Goal: Information Seeking & Learning: Learn about a topic

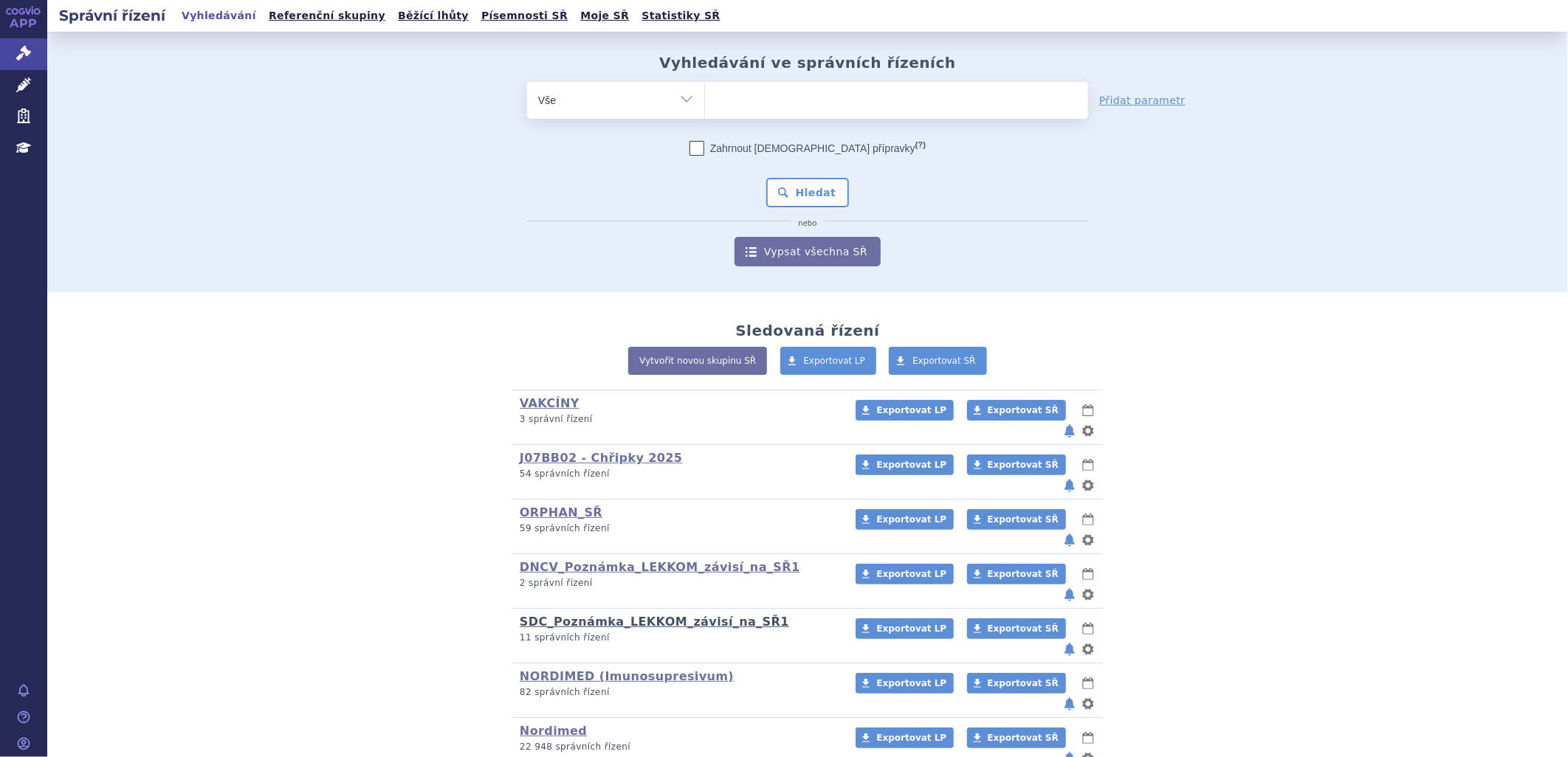
click at [579, 615] on link "SDC_Poznámka_LEKKOM_závisí_na_SŘ1" at bounding box center [654, 622] width 269 height 14
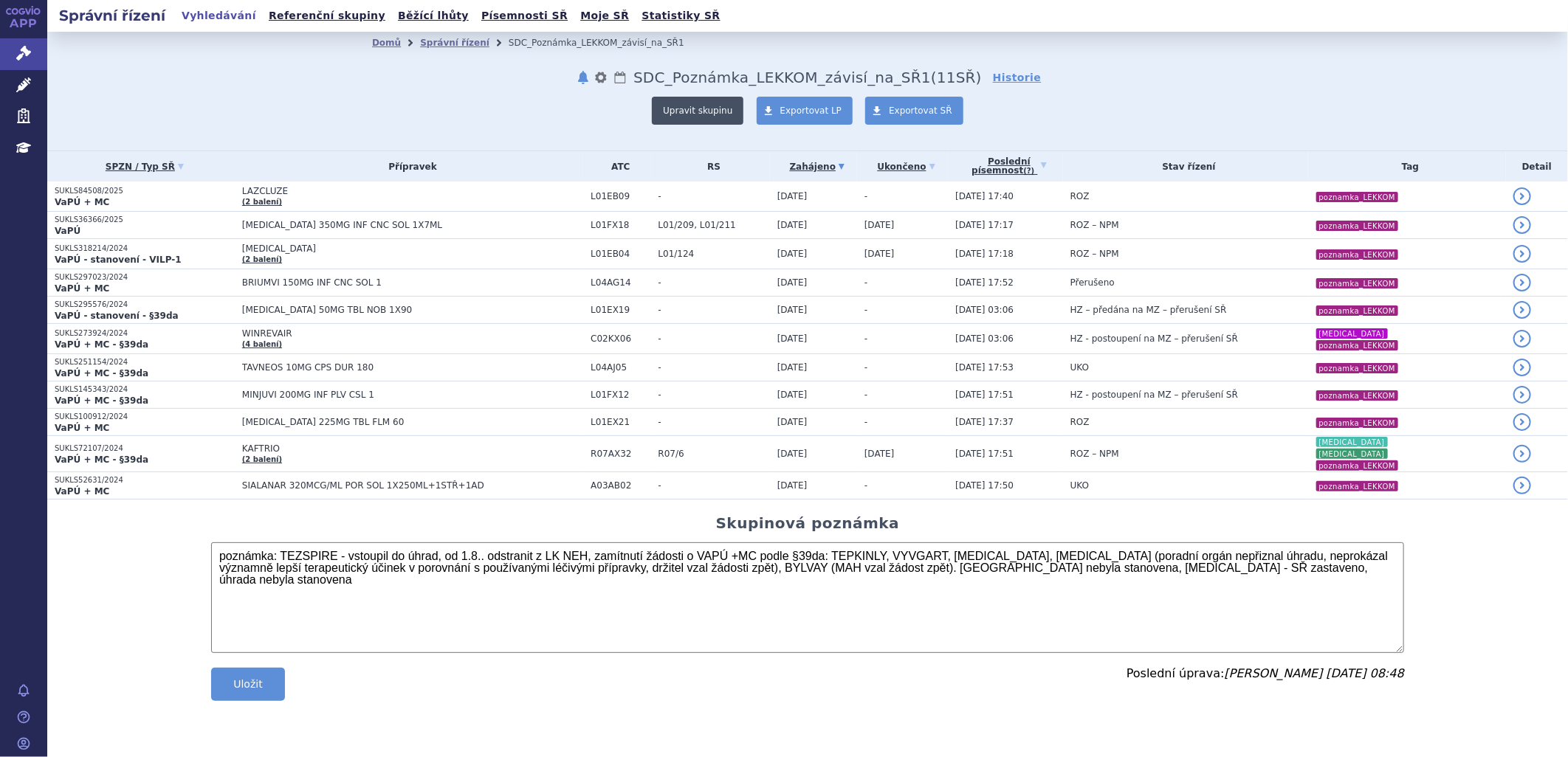
click at [691, 116] on button "Upravit skupinu" at bounding box center [697, 110] width 91 height 28
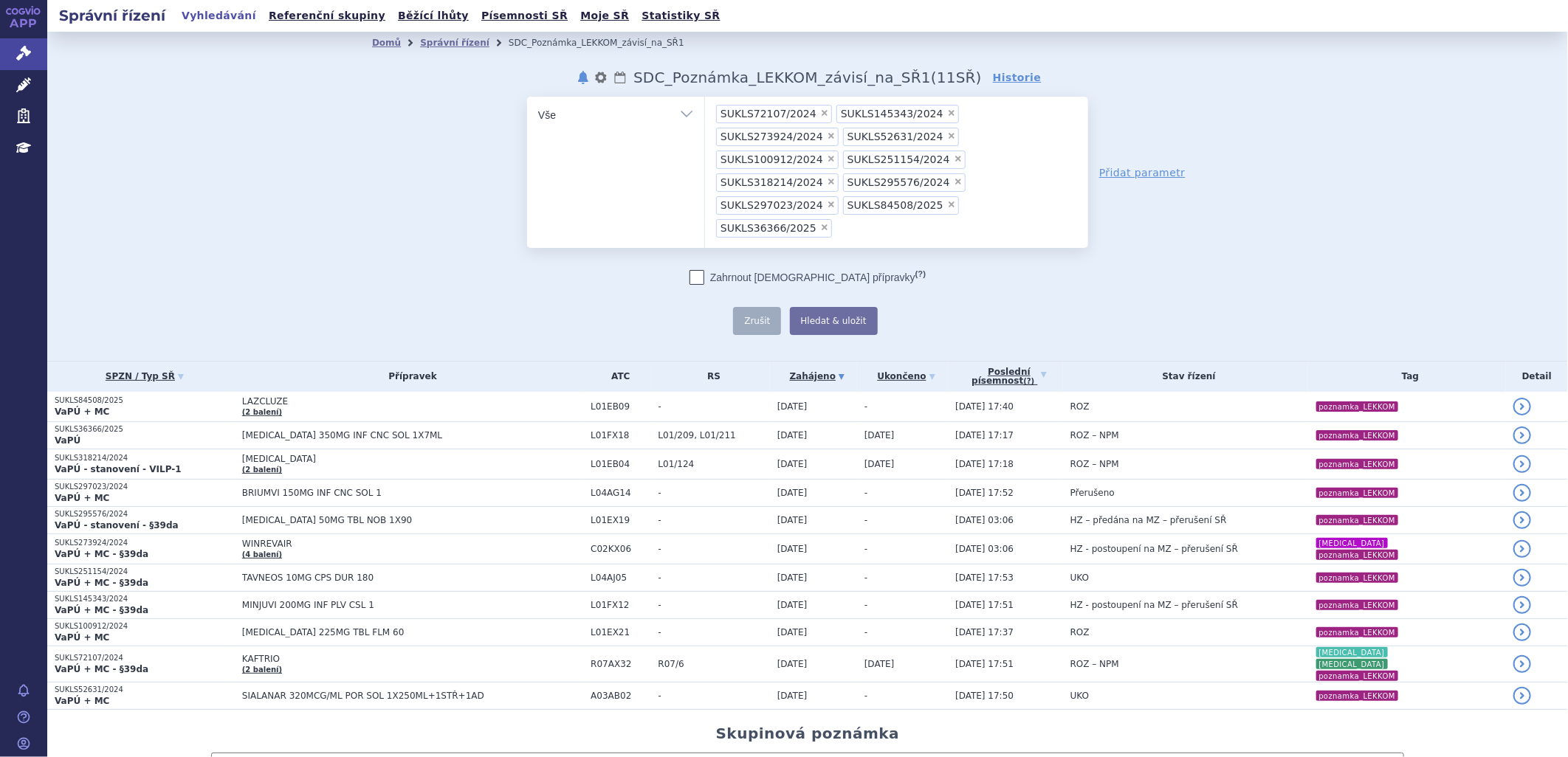
click at [938, 185] on ul "× SUKLS72107/2024 × SUKLS145343/2024 × SUKLS273924/2024 × SUKLS52631/2024 × SUK…" at bounding box center [896, 169] width 383 height 146
click at [705, 133] on select "SUKLS72107/2024 SUKLS145343/2024 SUKLS273924/2024 SUKLS52631/2024 SUKLS100912/2…" at bounding box center [704, 114] width 1 height 37
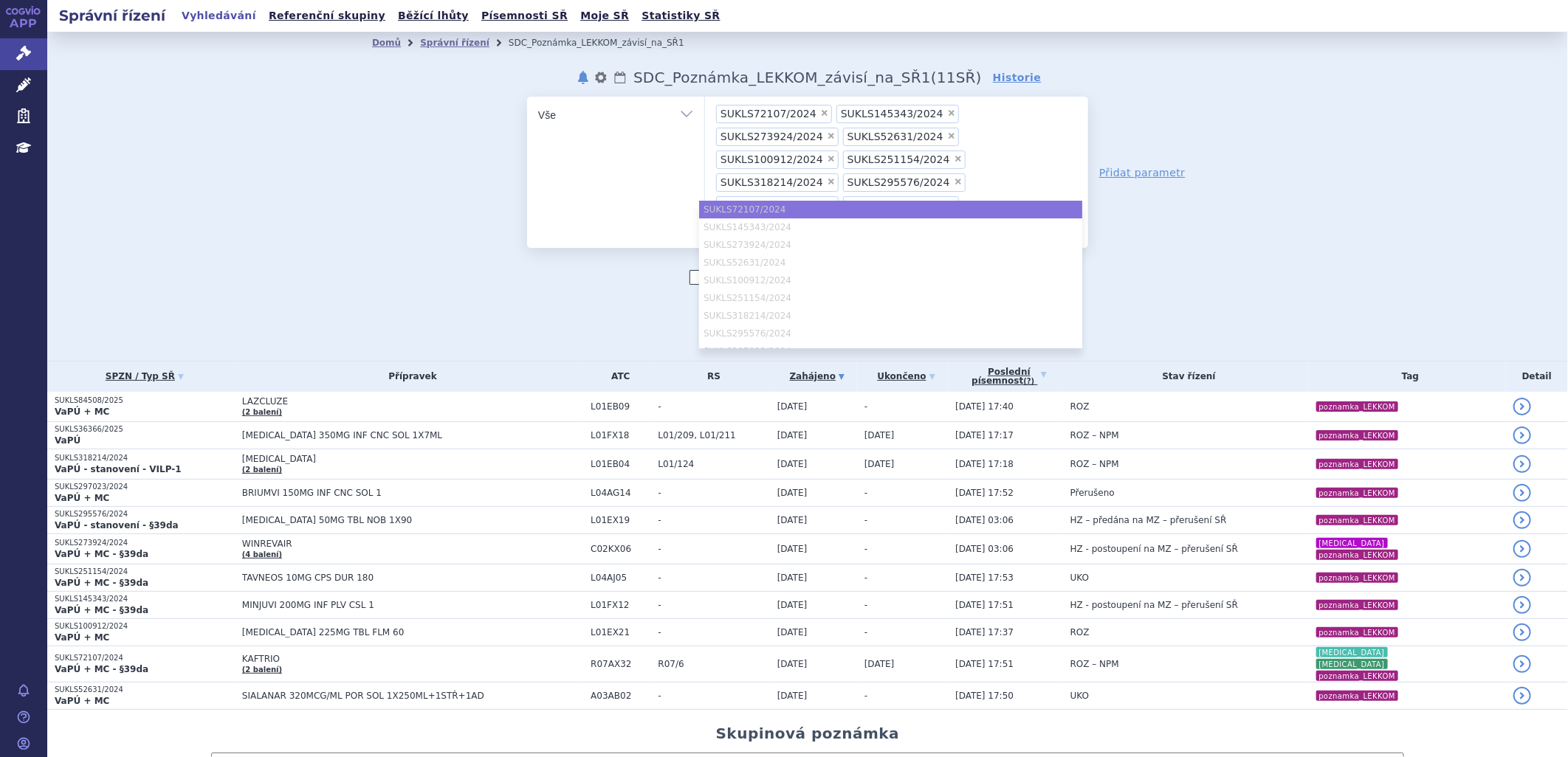
drag, startPoint x: 938, startPoint y: 185, endPoint x: 928, endPoint y: 175, distance: 14.1
click at [845, 218] on input "SUKLS72107/2024 SUKLS145343/2024 SUKLS273924/2024 SUKLS52631/2024 SUKLS100912/2…" at bounding box center [840, 228] width 8 height 19
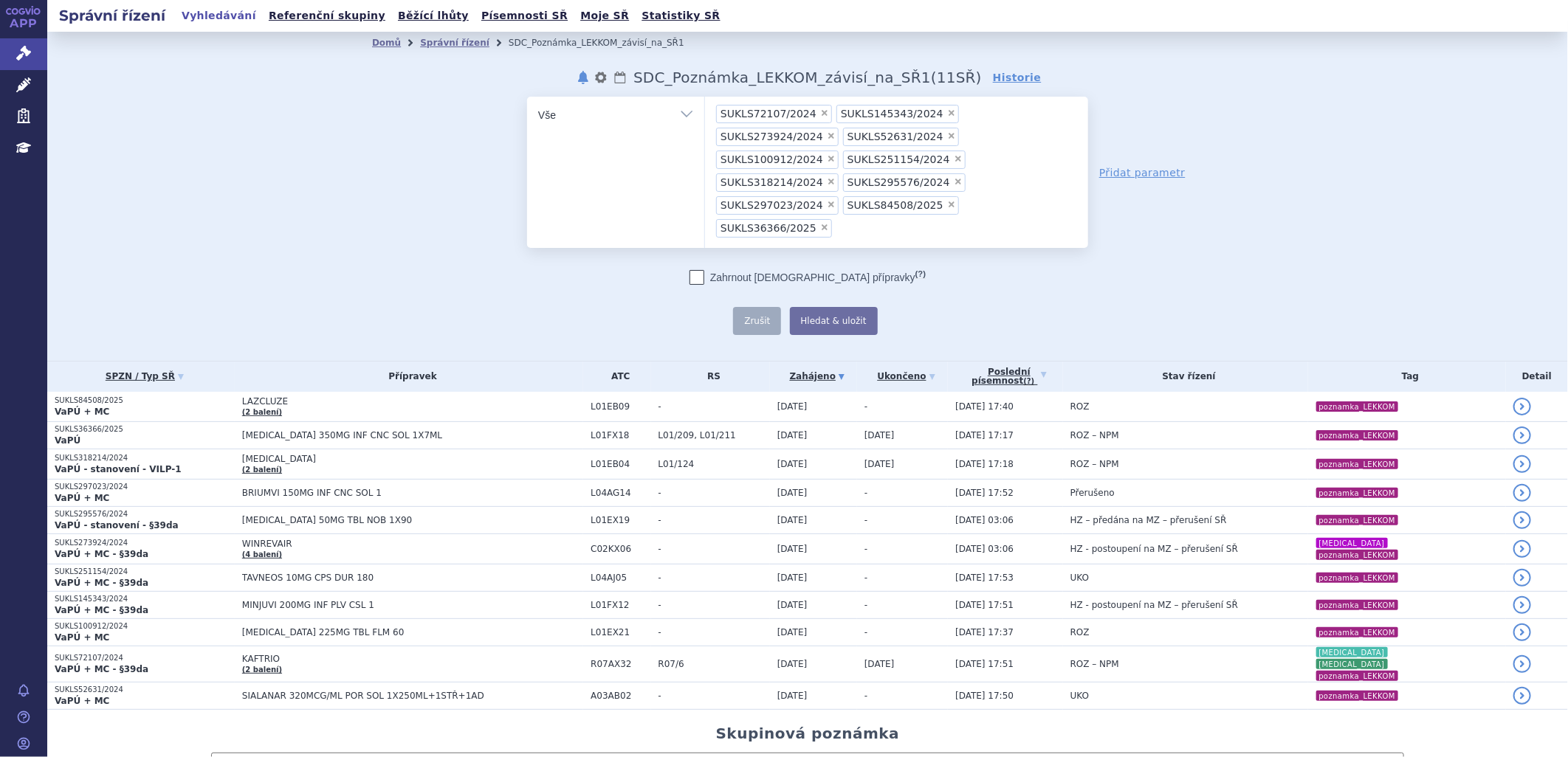
paste input "SUKLS35039/2025"
type input "SUKLS35039/2025"
click at [820, 307] on button "Hledat & uložit" at bounding box center [834, 321] width 88 height 28
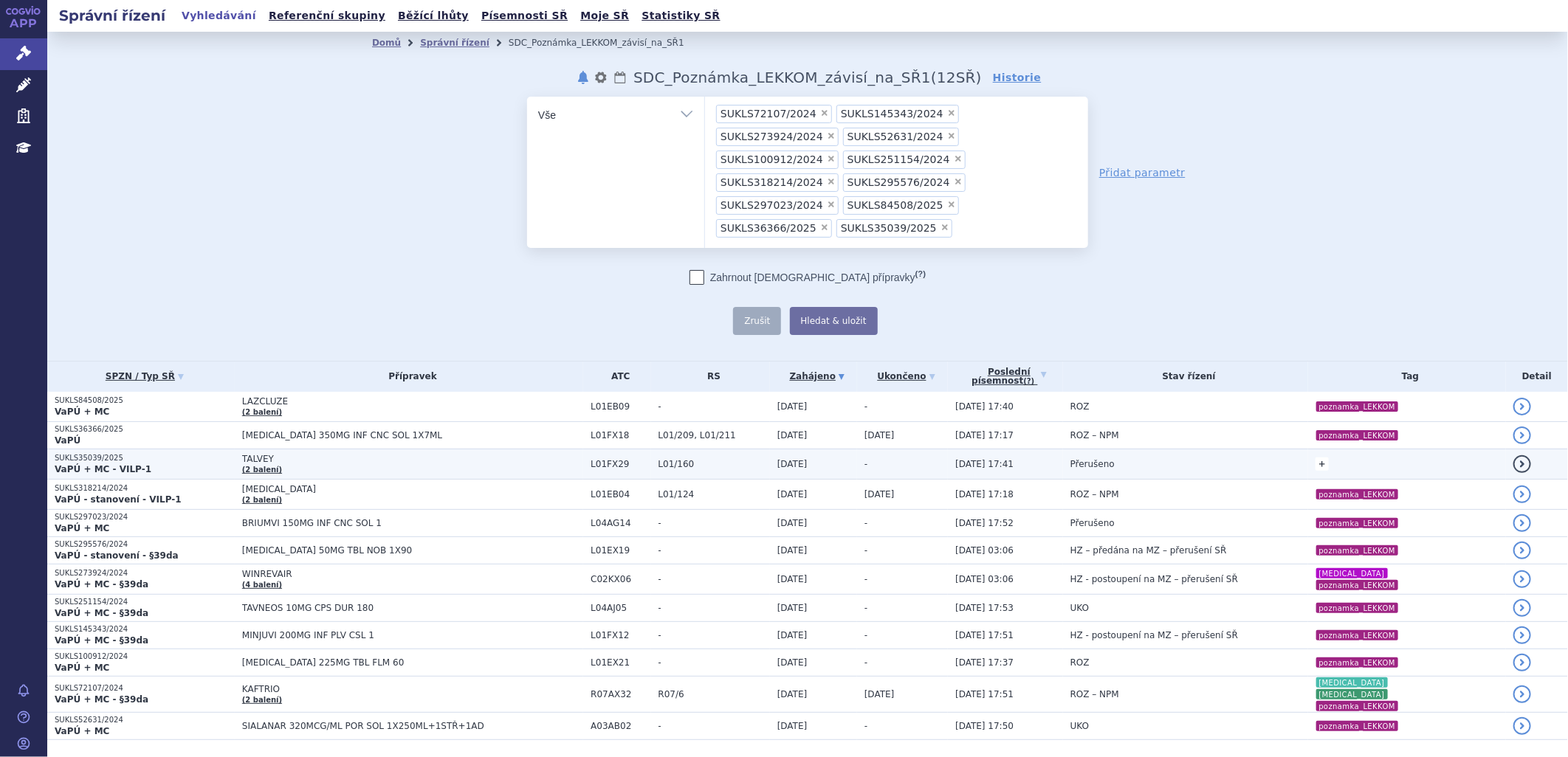
click at [1316, 457] on link "+" at bounding box center [1322, 464] width 14 height 14
click at [1177, 456] on span at bounding box center [1205, 466] width 106 height 19
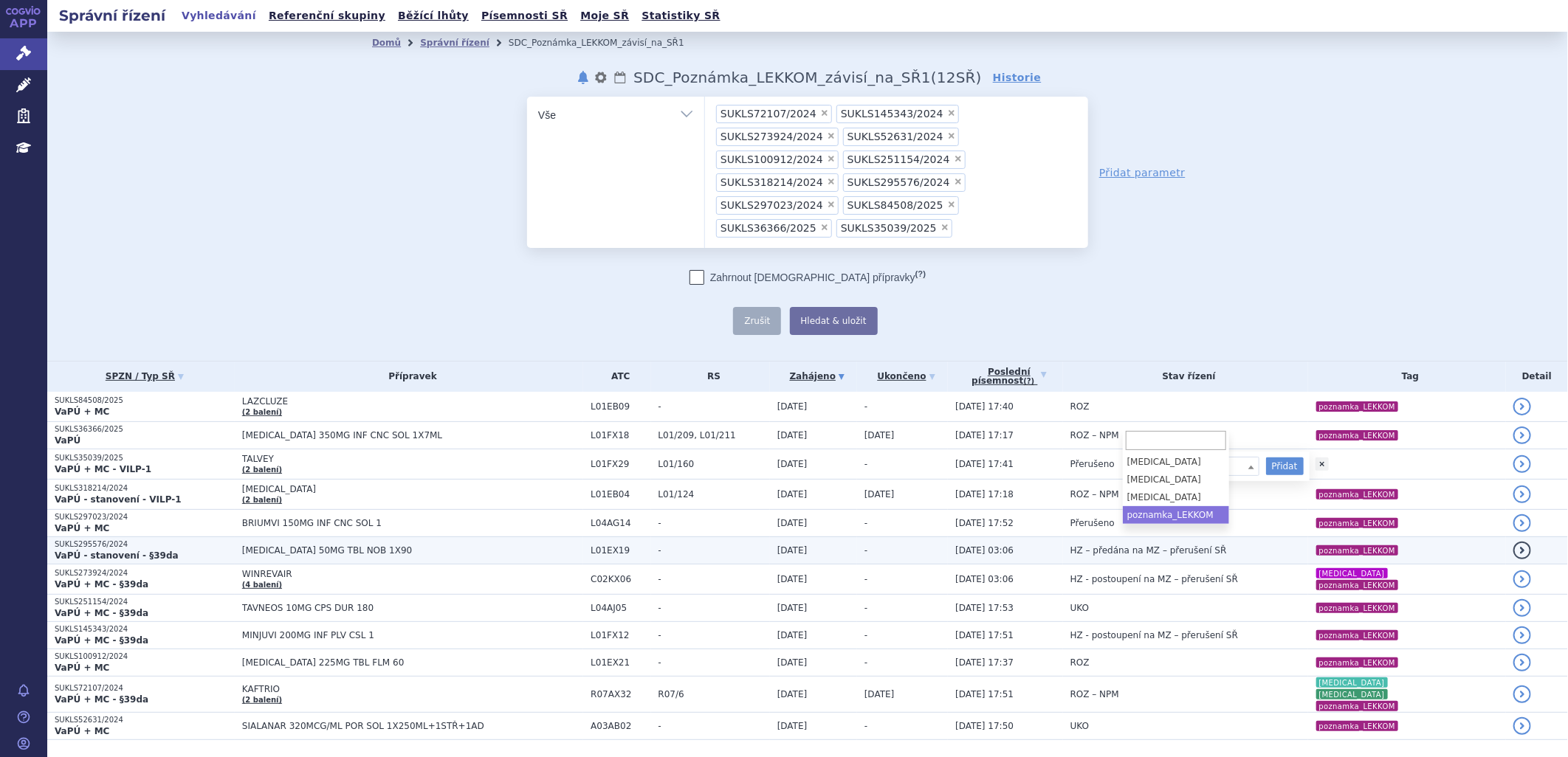
select select "poznamka_LEKKOM"
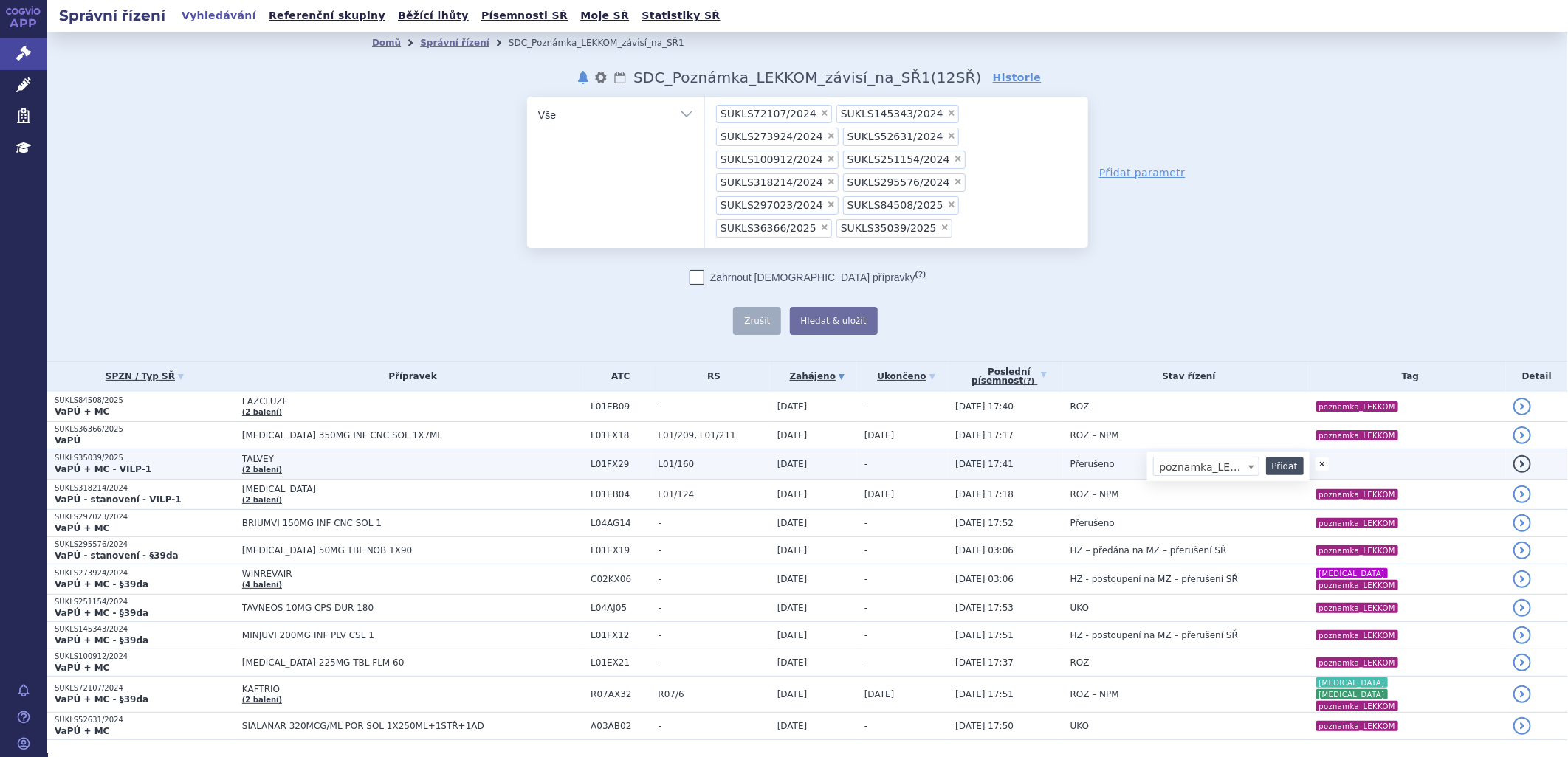
click at [1270, 457] on button "Přidat" at bounding box center [1285, 466] width 37 height 18
select select
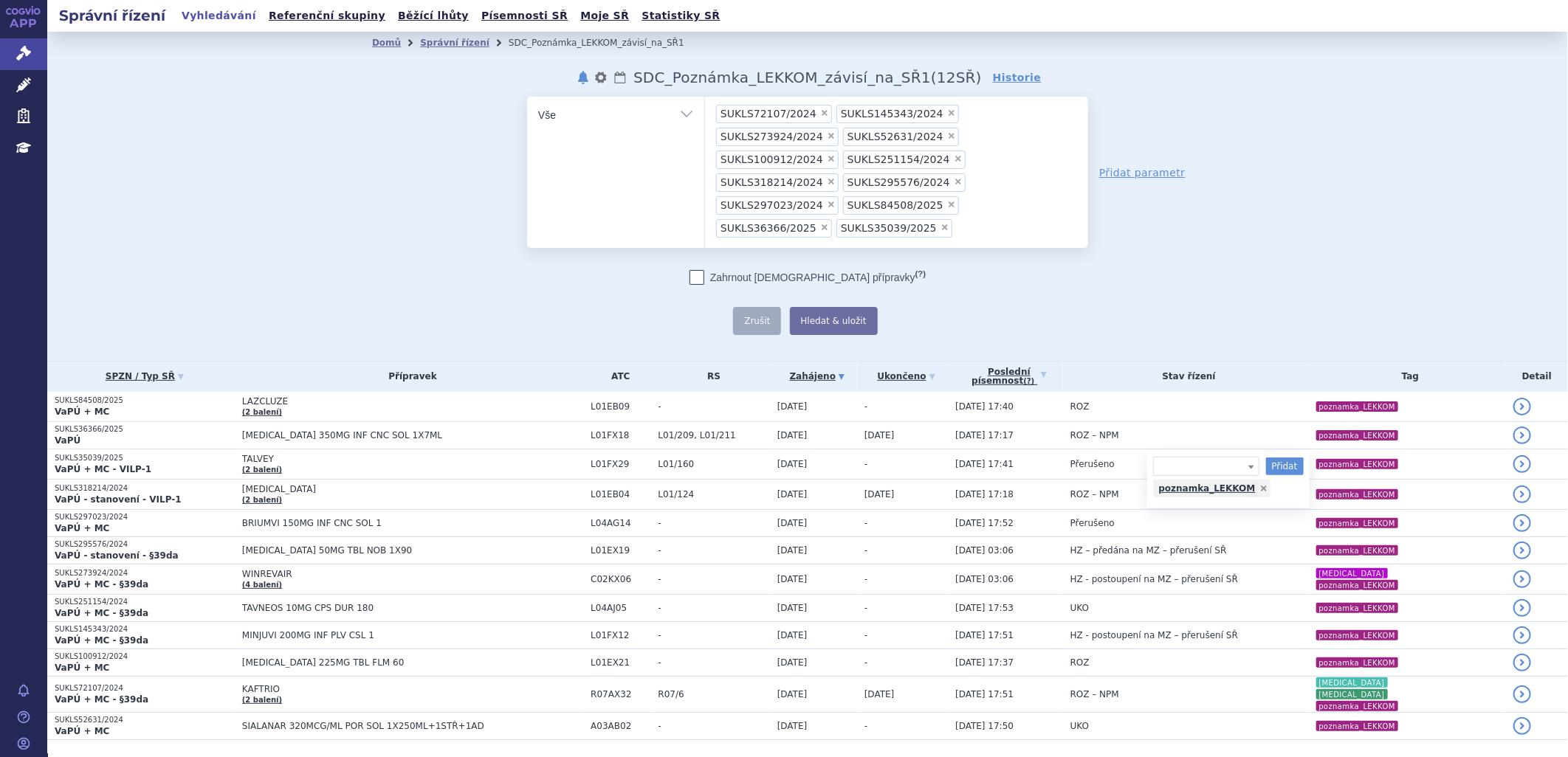
click at [1257, 187] on div "Domů Správní řízení SDC_Poznámka_LEKKOM_závisí_na_SŘ1 notifikace nastavení Přej…" at bounding box center [807, 195] width 930 height 281
click at [1335, 227] on div "Domů Správní řízení SDC_Poznámka_LEKKOM_závisí_na_SŘ1 notifikace nastavení Přej…" at bounding box center [807, 196] width 1521 height 329
click at [965, 218] on input "SUKLS72107/2024 SUKLS145343/2024 SUKLS273924/2024 SUKLS52631/2024 SUKLS100912/2…" at bounding box center [961, 228] width 8 height 19
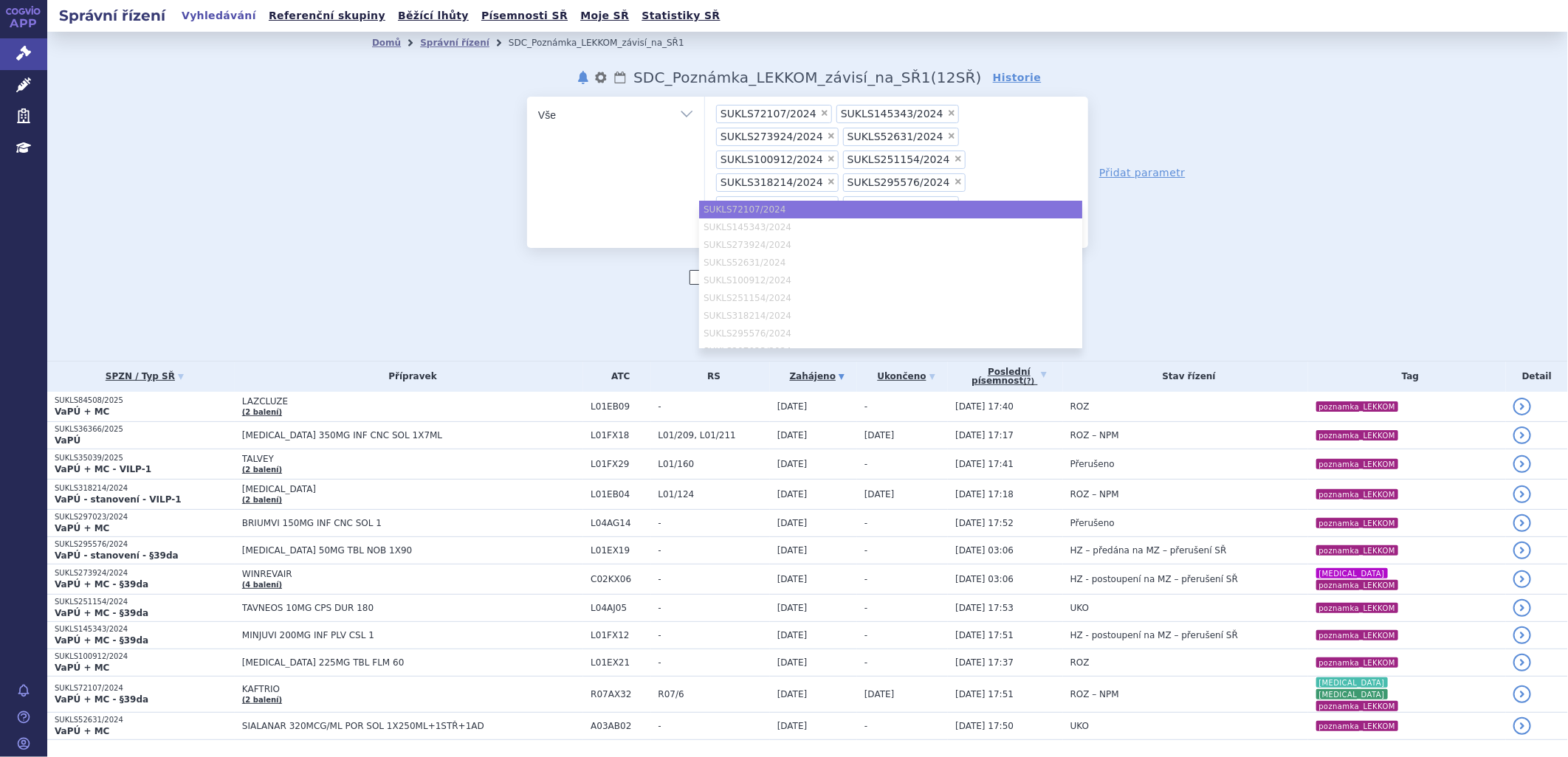
paste input "SUKLS35039/2025"
type input "SUKLS35039/2025"
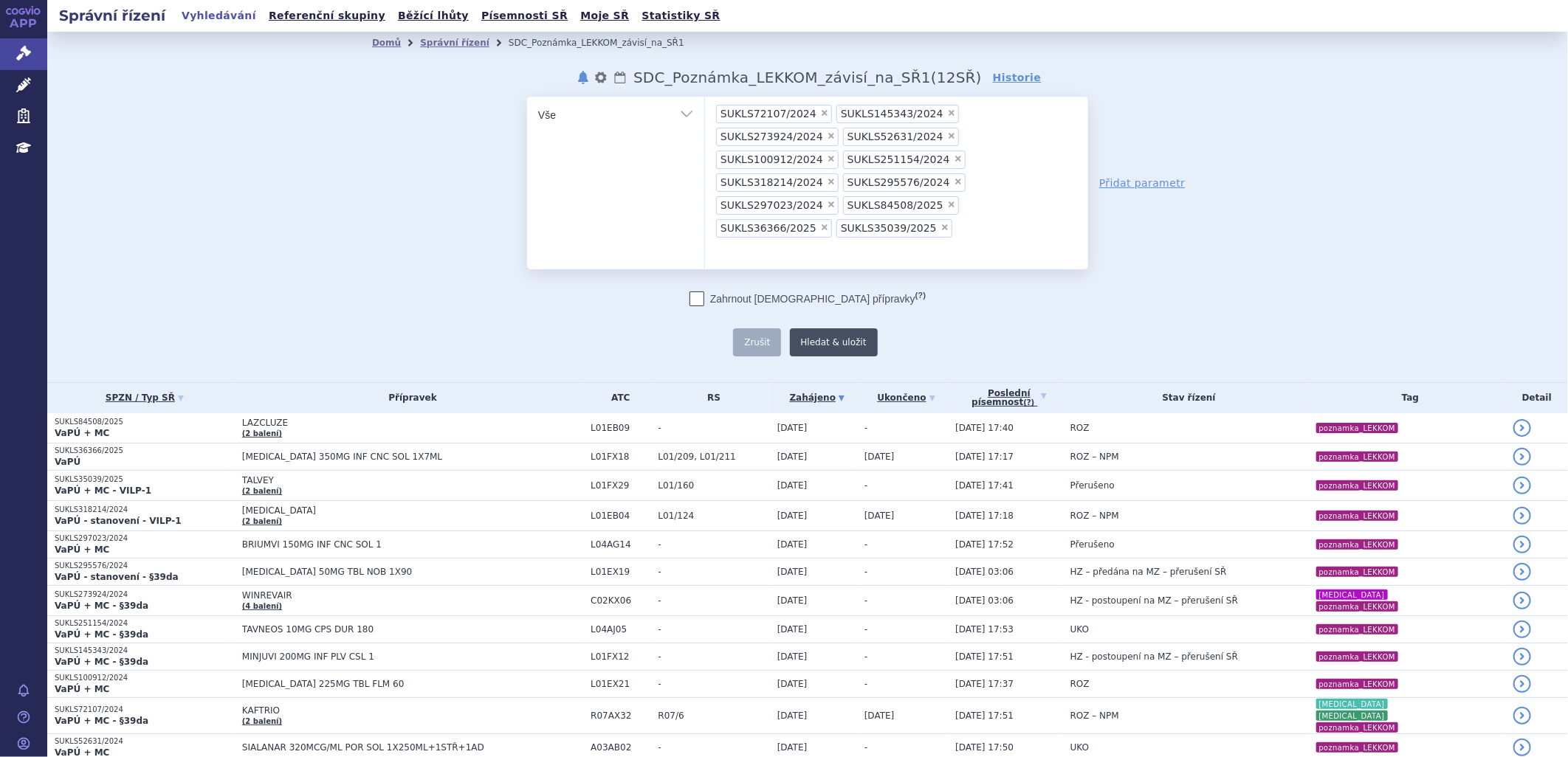
click at [817, 329] on button "Hledat & uložit" at bounding box center [834, 342] width 88 height 28
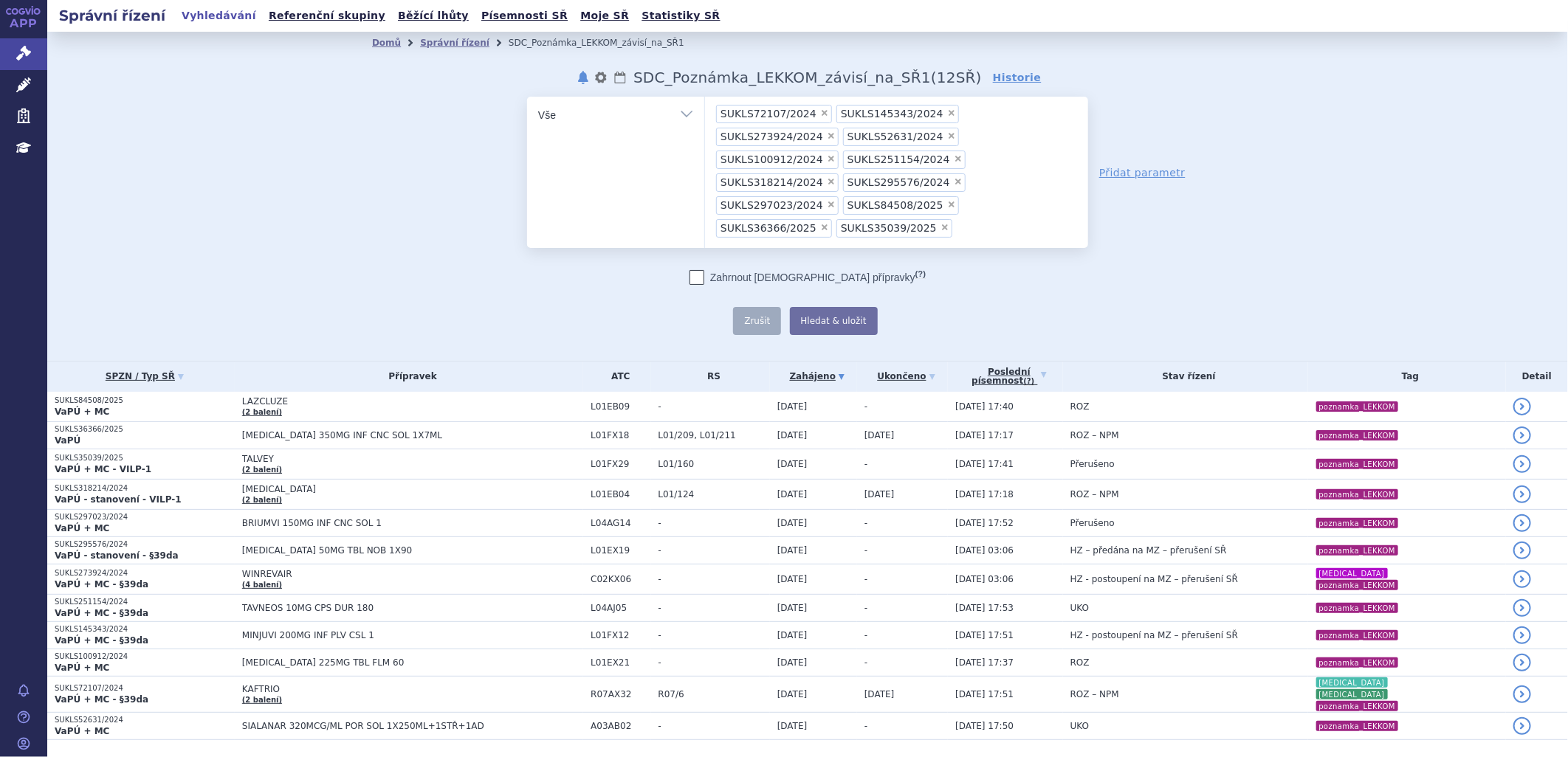
click at [1312, 216] on div "Domů Správní řízení SDC_Poznámka_LEKKOM_závisí_na_SŘ1 notifikace nastavení Přej…" at bounding box center [807, 196] width 1521 height 329
click at [68, 227] on div "Domů Správní řízení SDC_Poznámka_LEKKOM_závisí_na_SŘ1 notifikace nastavení Přej…" at bounding box center [807, 196] width 1521 height 329
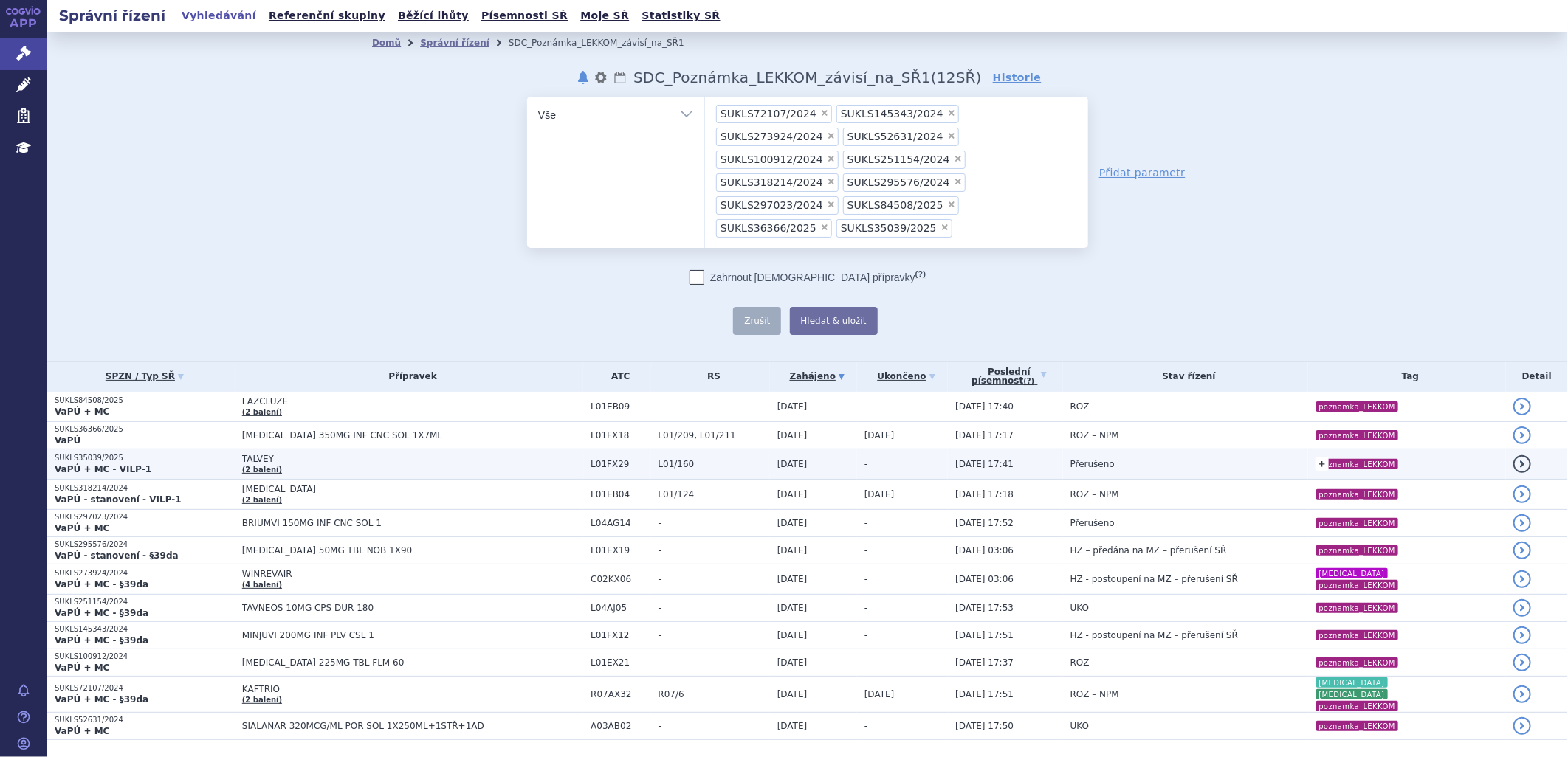
click at [1316, 457] on link "+" at bounding box center [1322, 464] width 14 height 14
click at [1244, 457] on span at bounding box center [1250, 467] width 14 height 19
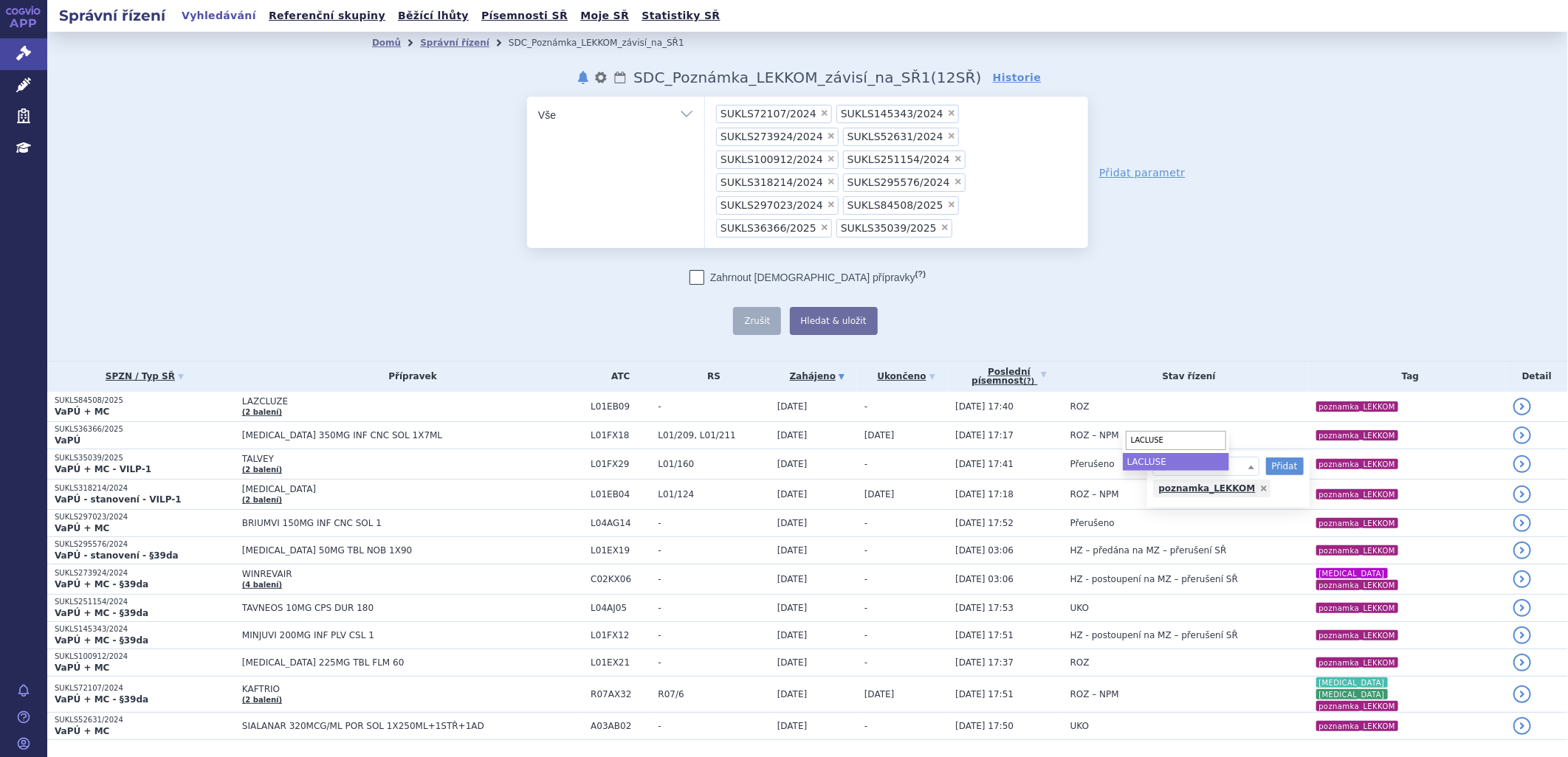
type input "LACLUSE"
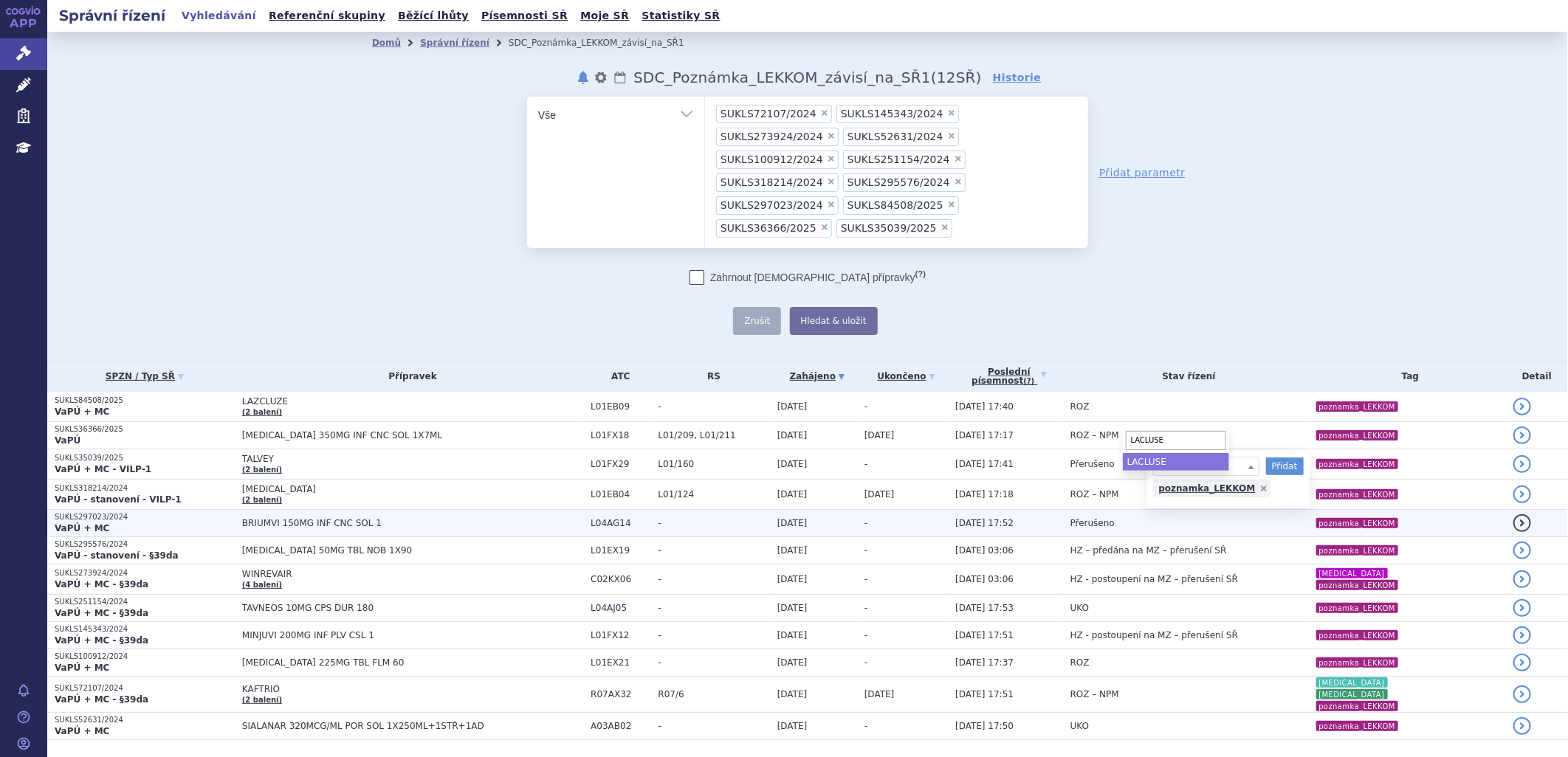
select select "LACLUSE"
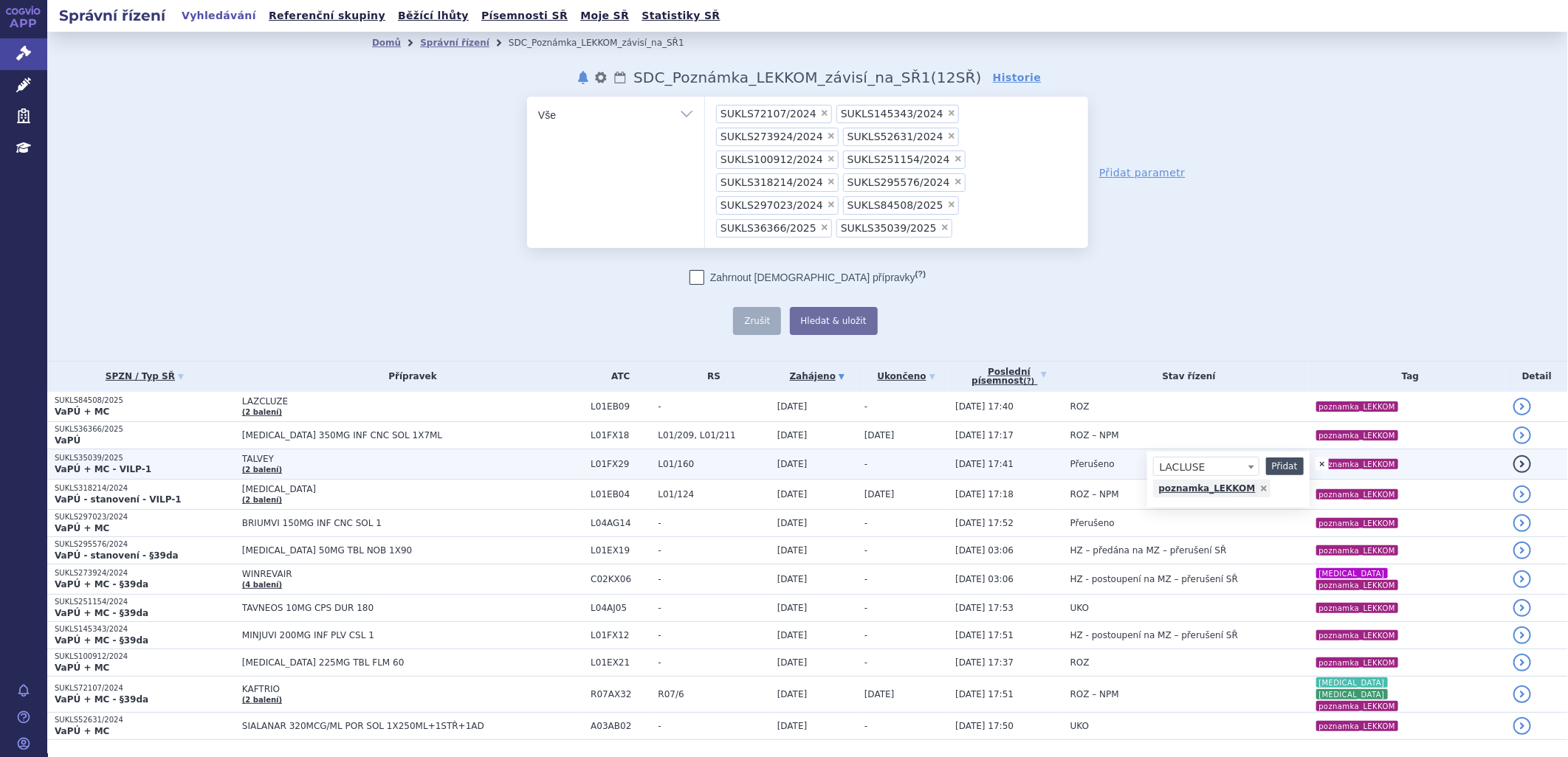
click at [1266, 457] on button "Přidat" at bounding box center [1285, 466] width 37 height 18
select select
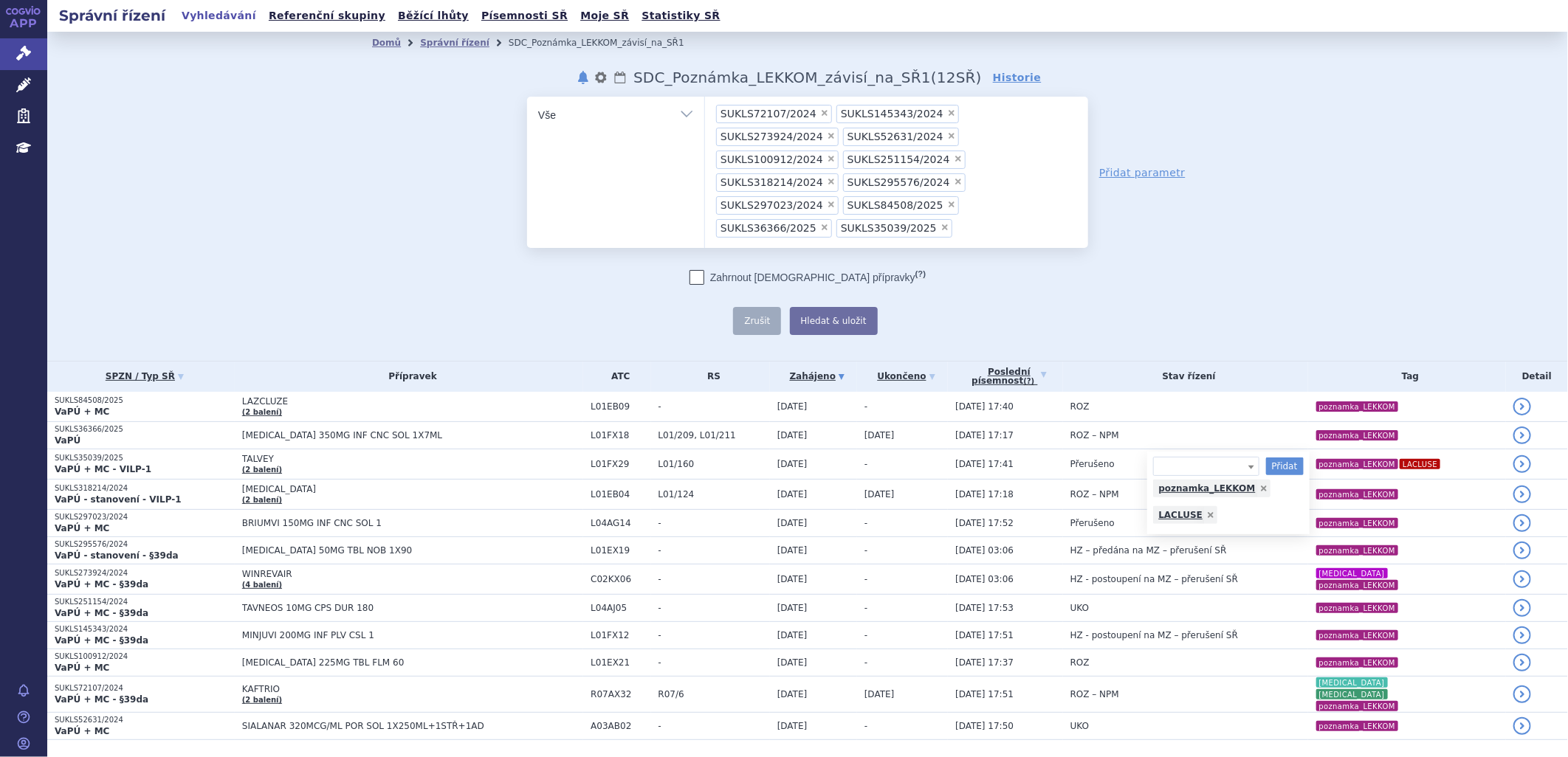
click at [1216, 262] on div "odstranit Vše Spisová značka Typ SŘ" at bounding box center [807, 215] width 871 height 238
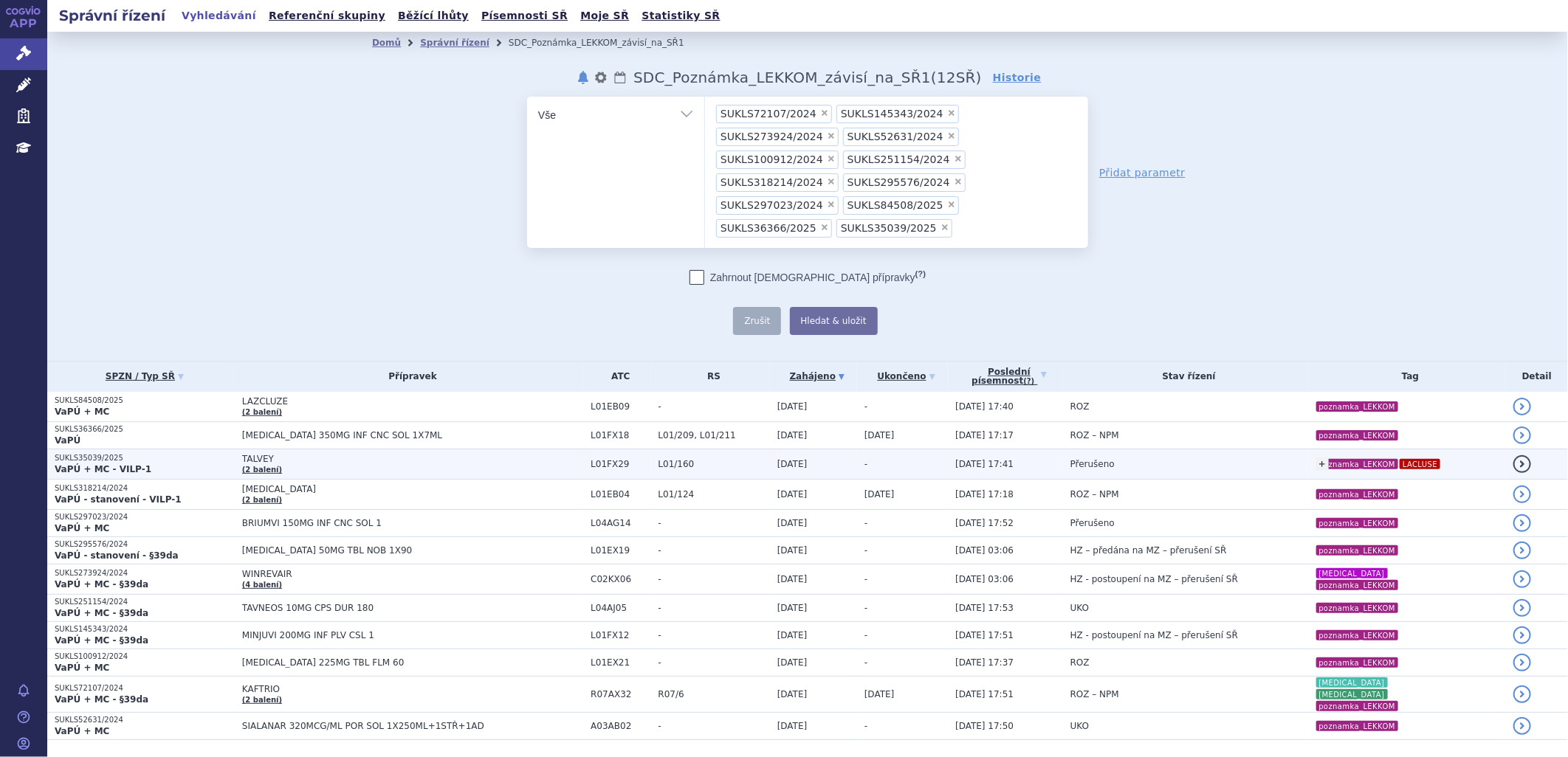
click at [1401, 450] on div "+ L LACLUSE Přidat poznamka_LEKKOM LACLUSE poznamka_LEKKOM LACLUSE" at bounding box center [1410, 463] width 191 height 26
click at [1316, 457] on link "+" at bounding box center [1322, 464] width 14 height 14
click at [1204, 506] on link at bounding box center [1211, 515] width 14 height 18
click at [1161, 456] on span at bounding box center [1205, 466] width 106 height 19
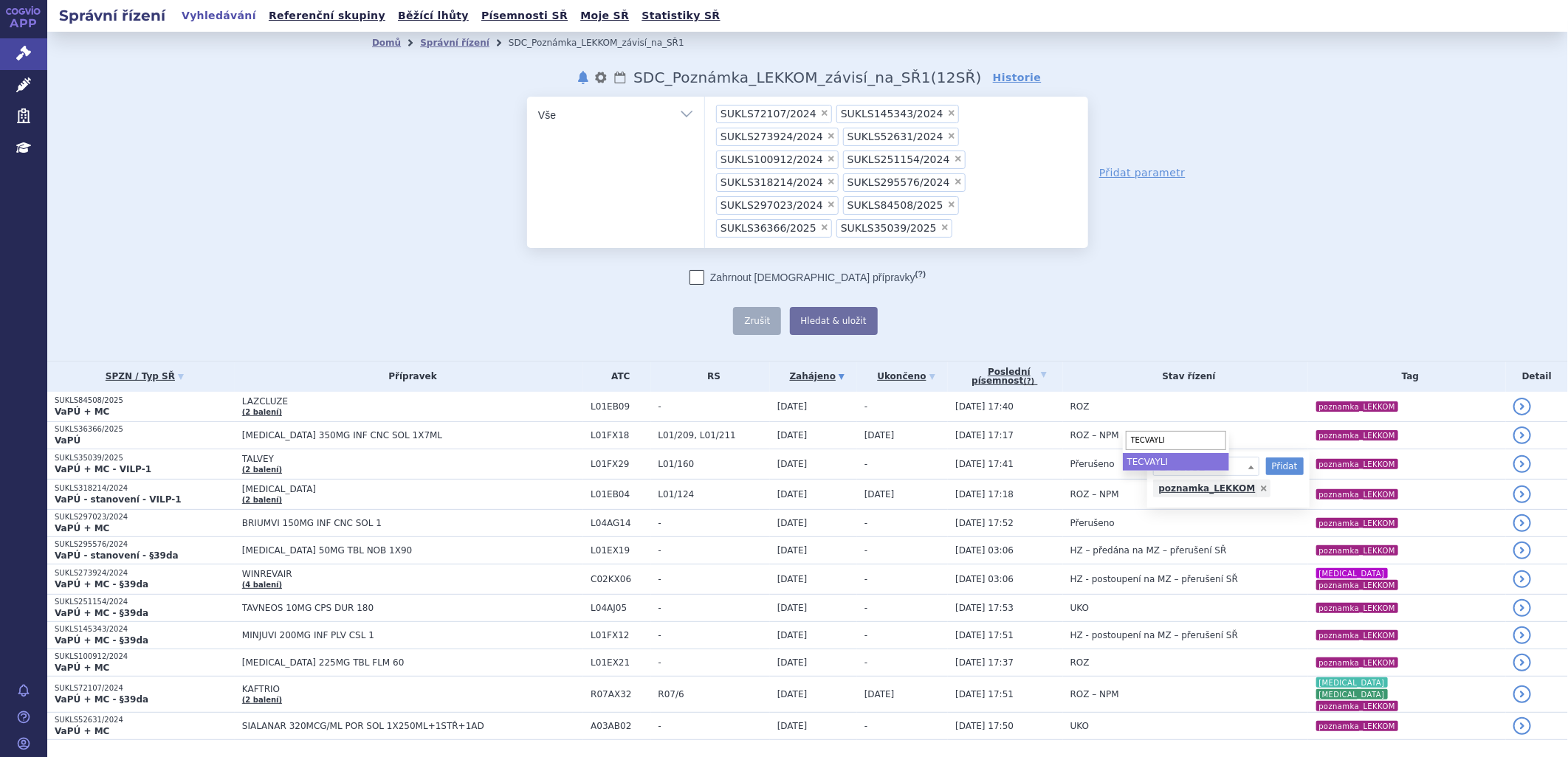
type input "TECVAYLI"
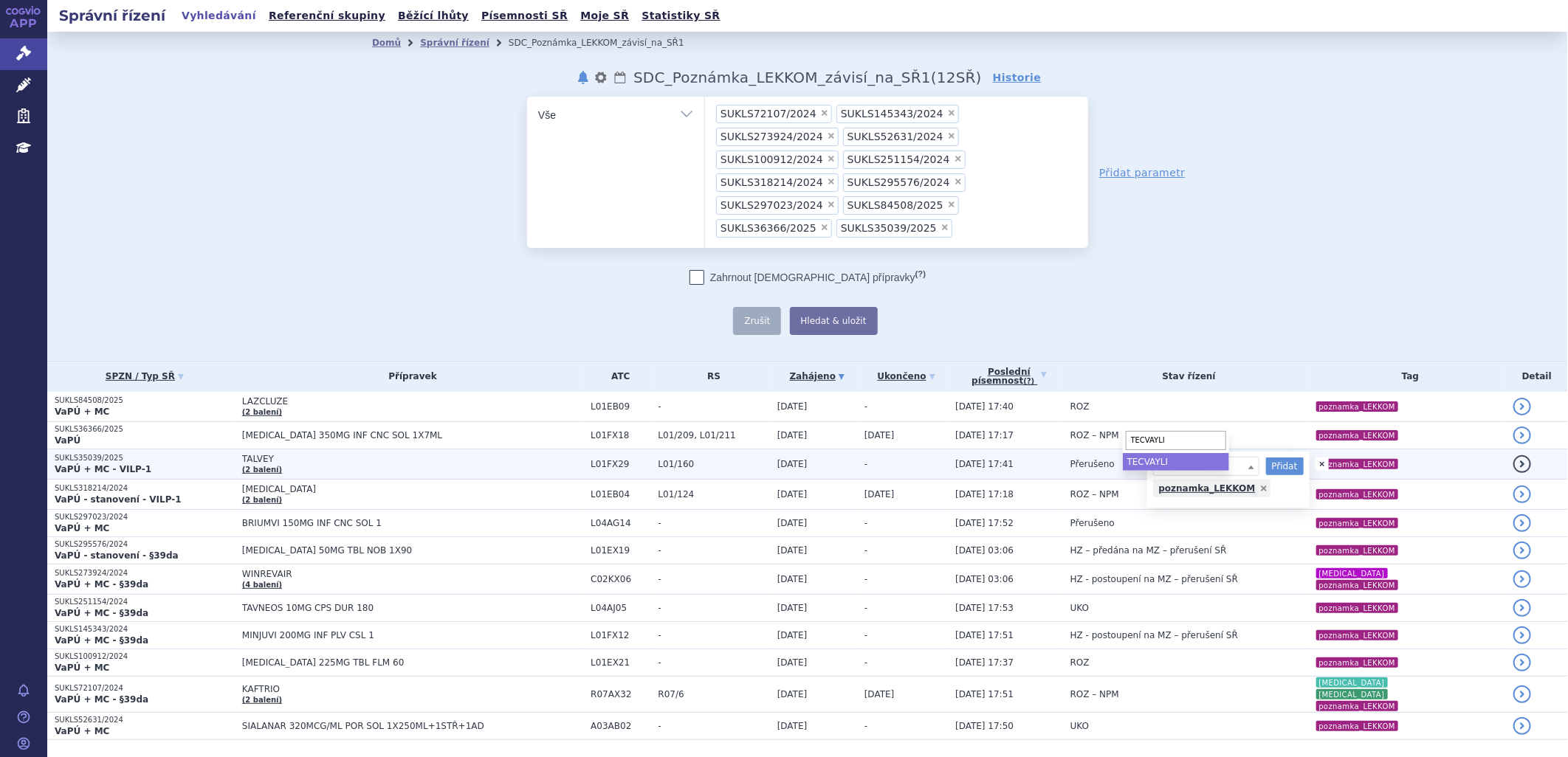
drag, startPoint x: 1163, startPoint y: 462, endPoint x: 1176, endPoint y: 456, distance: 14.3
select select "TECVAYLI"
click at [1266, 457] on button "Přidat" at bounding box center [1285, 466] width 37 height 18
select select
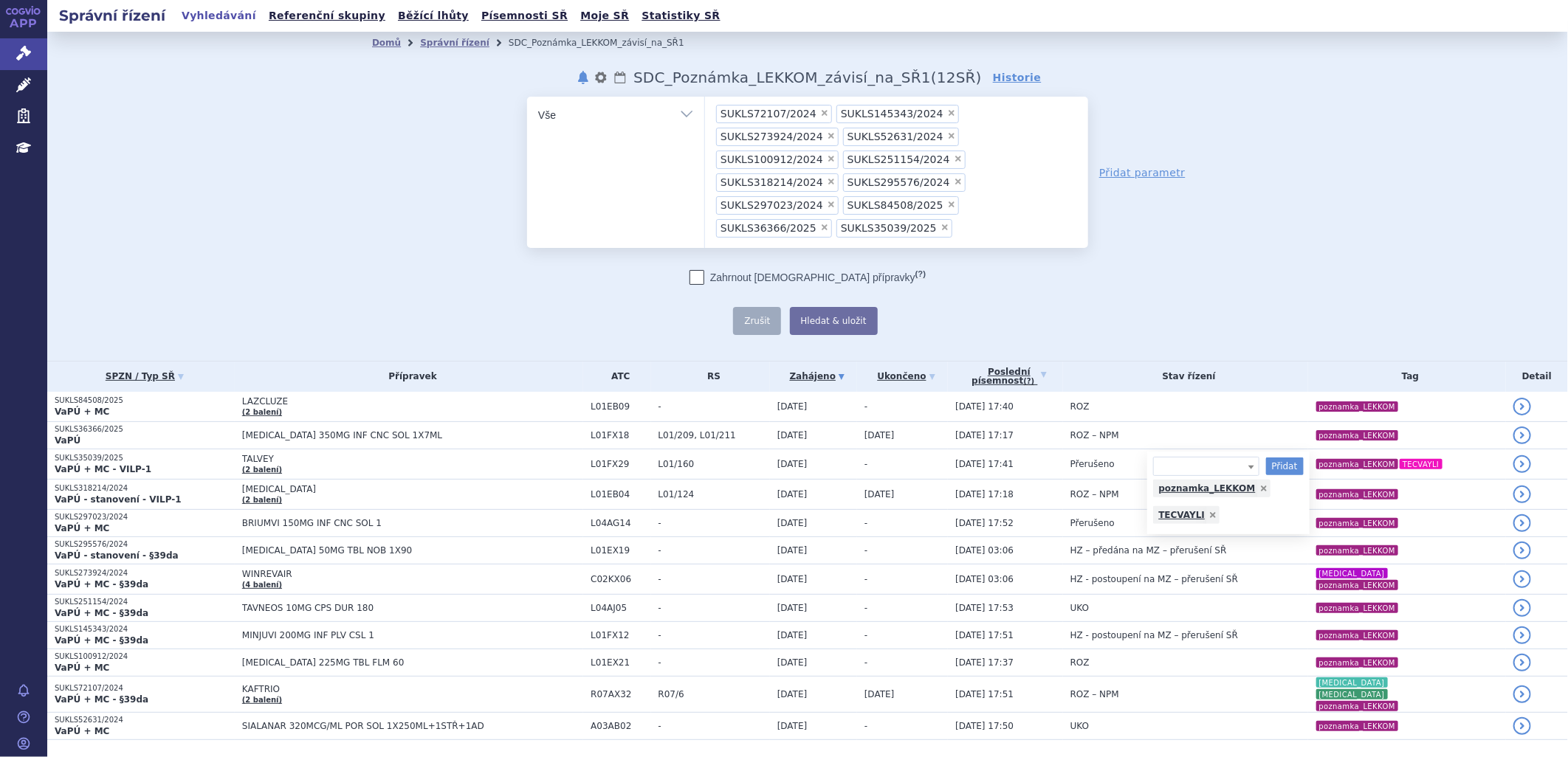
click at [1364, 259] on div "Domů Správní řízení SDC_Poznámka_LEKKOM_závisí_na_SŘ1 notifikace nastavení Přej…" at bounding box center [807, 196] width 1521 height 329
click at [1323, 208] on div "Domů Správní řízení SDC_Poznámka_LEKKOM_závisí_na_SŘ1 notifikace nastavení Přej…" at bounding box center [807, 196] width 1521 height 329
click at [1050, 185] on ul "× SUKLS72107/2024 × SUKLS145343/2024 × SUKLS273924/2024 × SUKLS52631/2024 × SUK…" at bounding box center [896, 169] width 383 height 146
click at [705, 133] on select "SUKLS72107/2024 SUKLS145343/2024 SUKLS273924/2024 SUKLS52631/2024 SUKLS100912/2…" at bounding box center [704, 114] width 1 height 37
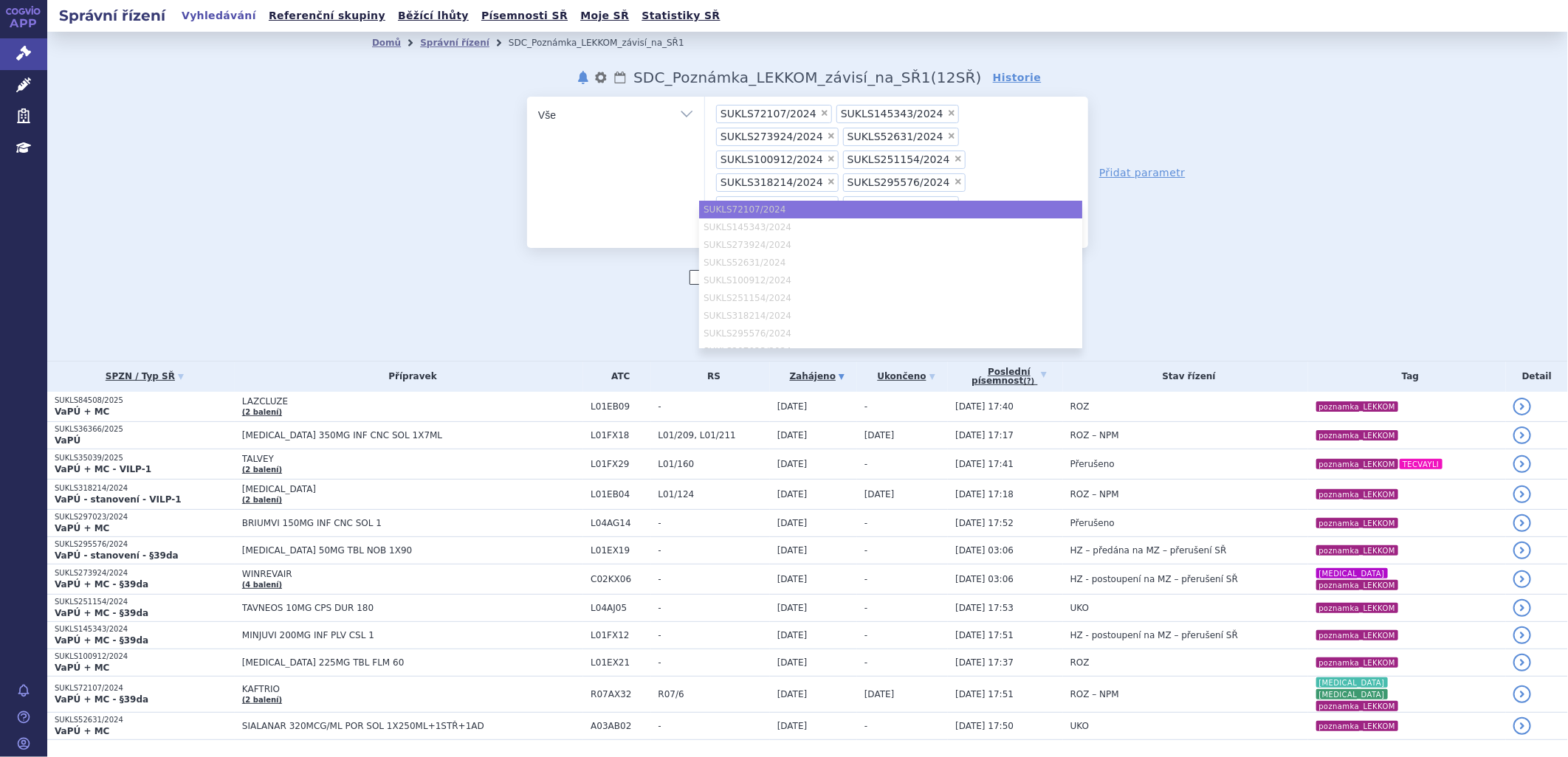
paste input "SUKLS166659/2025"
type input "SUKLS166659/2025"
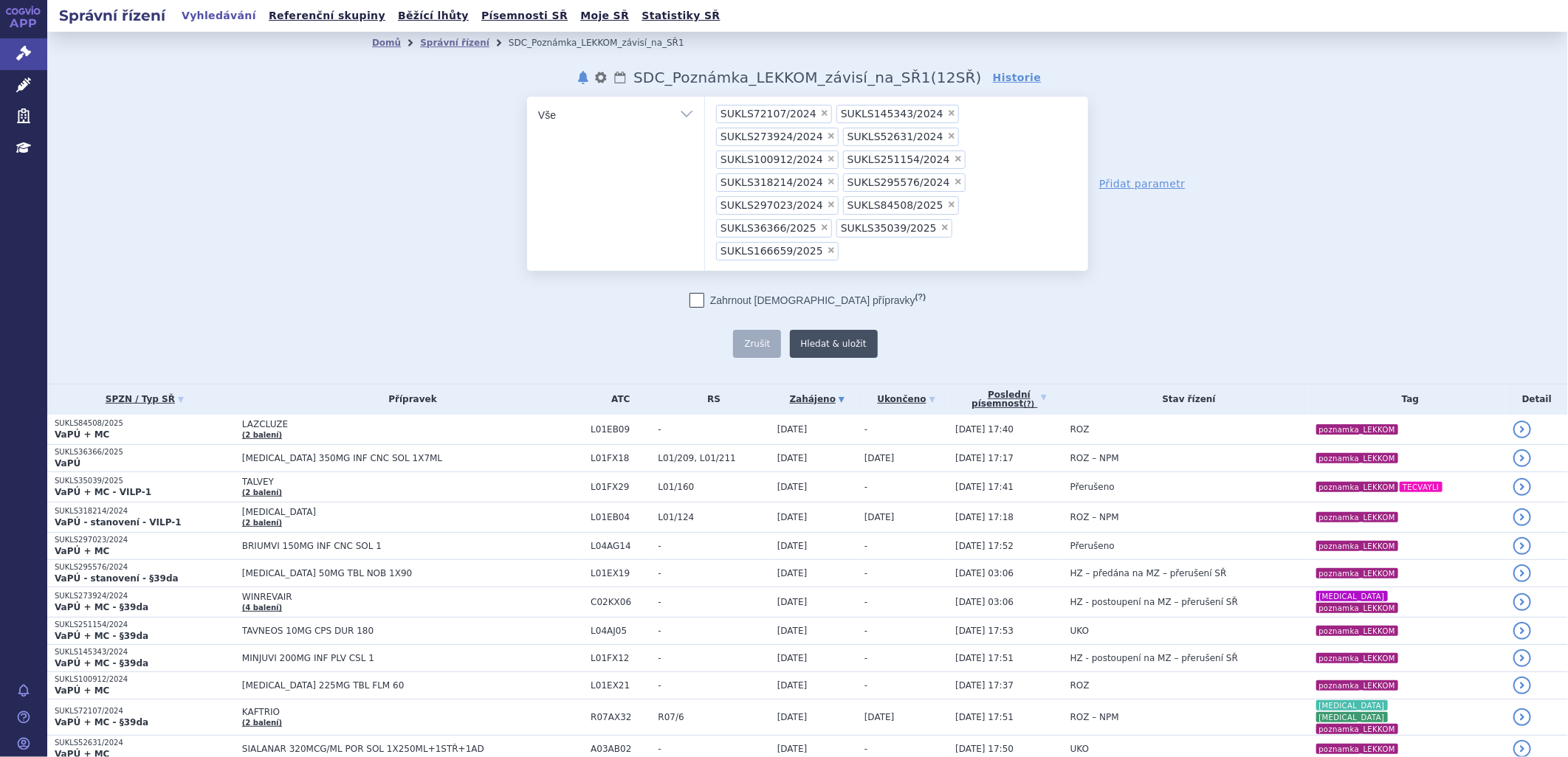
click at [837, 330] on button "Hledat & uložit" at bounding box center [834, 344] width 88 height 28
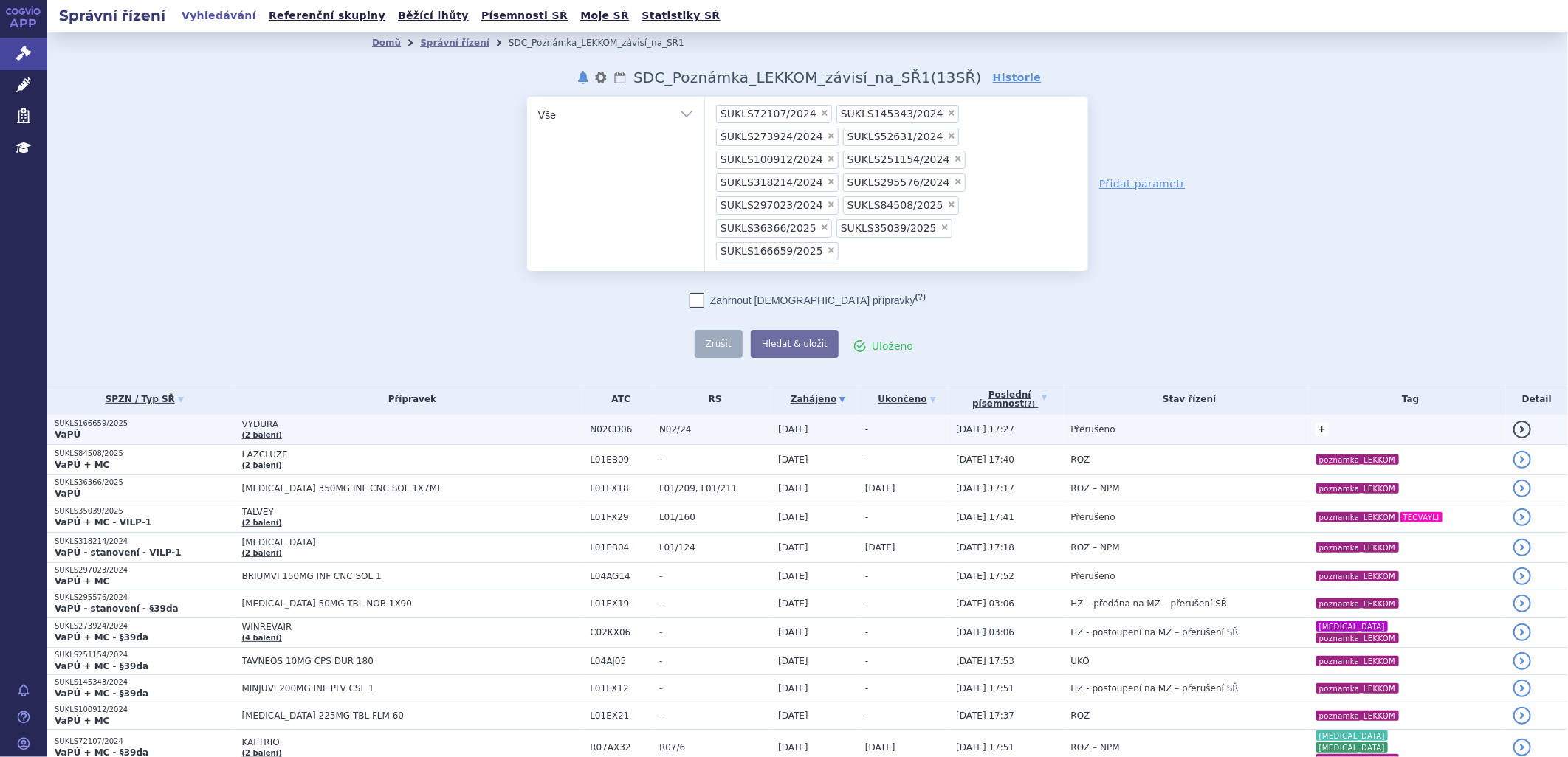
click at [1316, 423] on link "+" at bounding box center [1322, 429] width 14 height 14
click at [1204, 422] on span at bounding box center [1205, 431] width 106 height 19
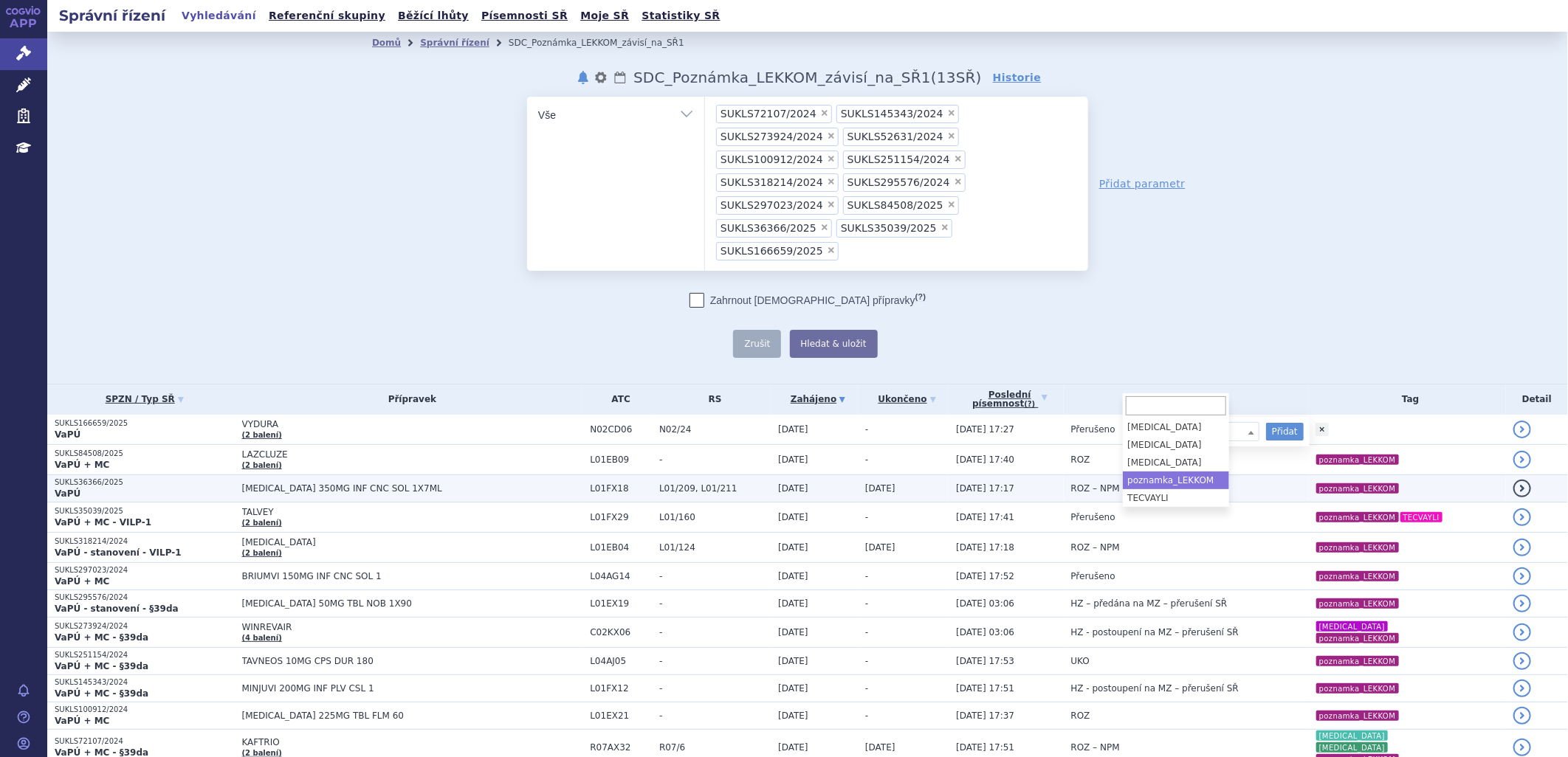
select select "poznamka_LEKKOM"
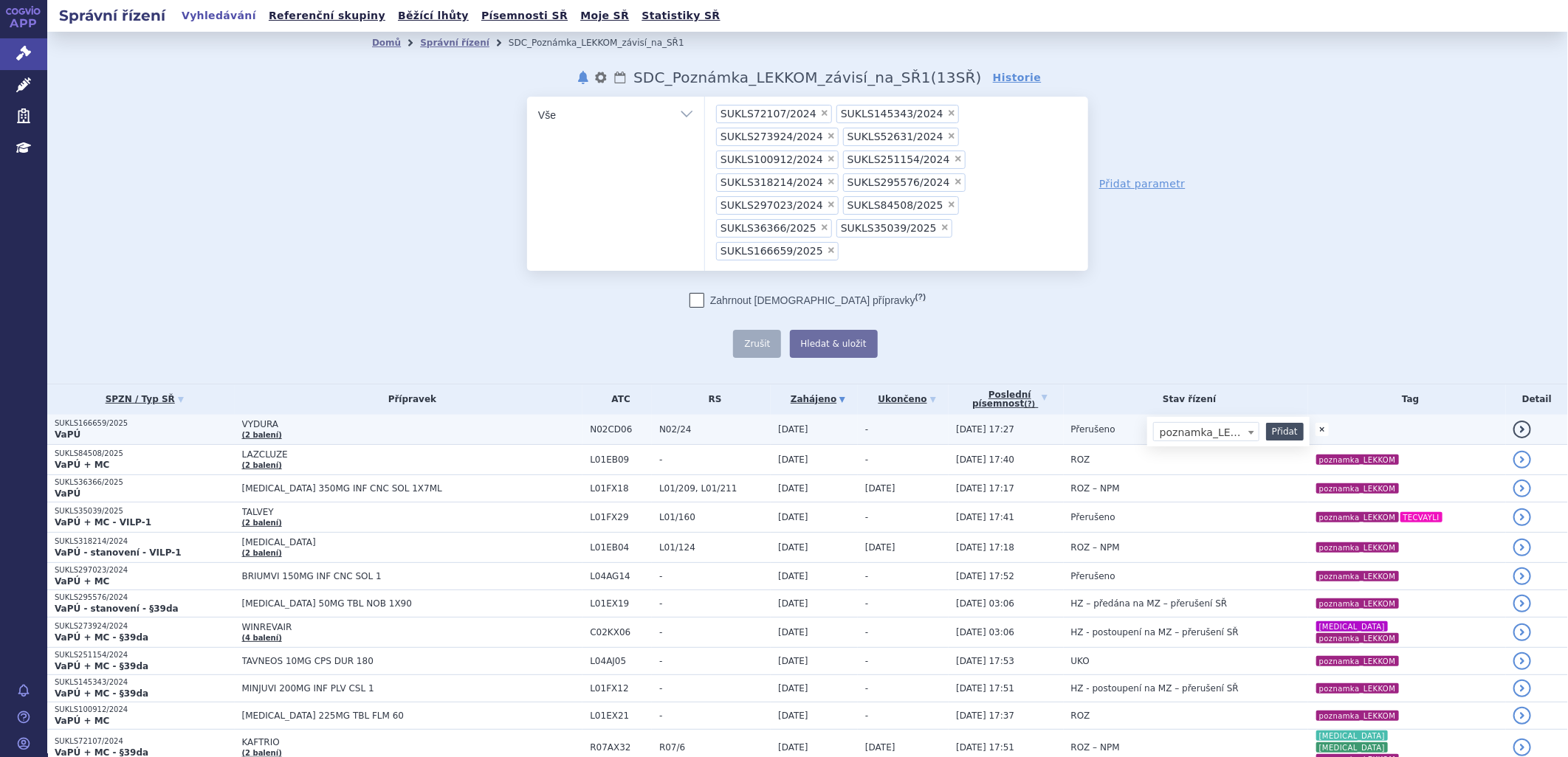
click at [1266, 423] on button "Přidat" at bounding box center [1285, 431] width 37 height 18
select select
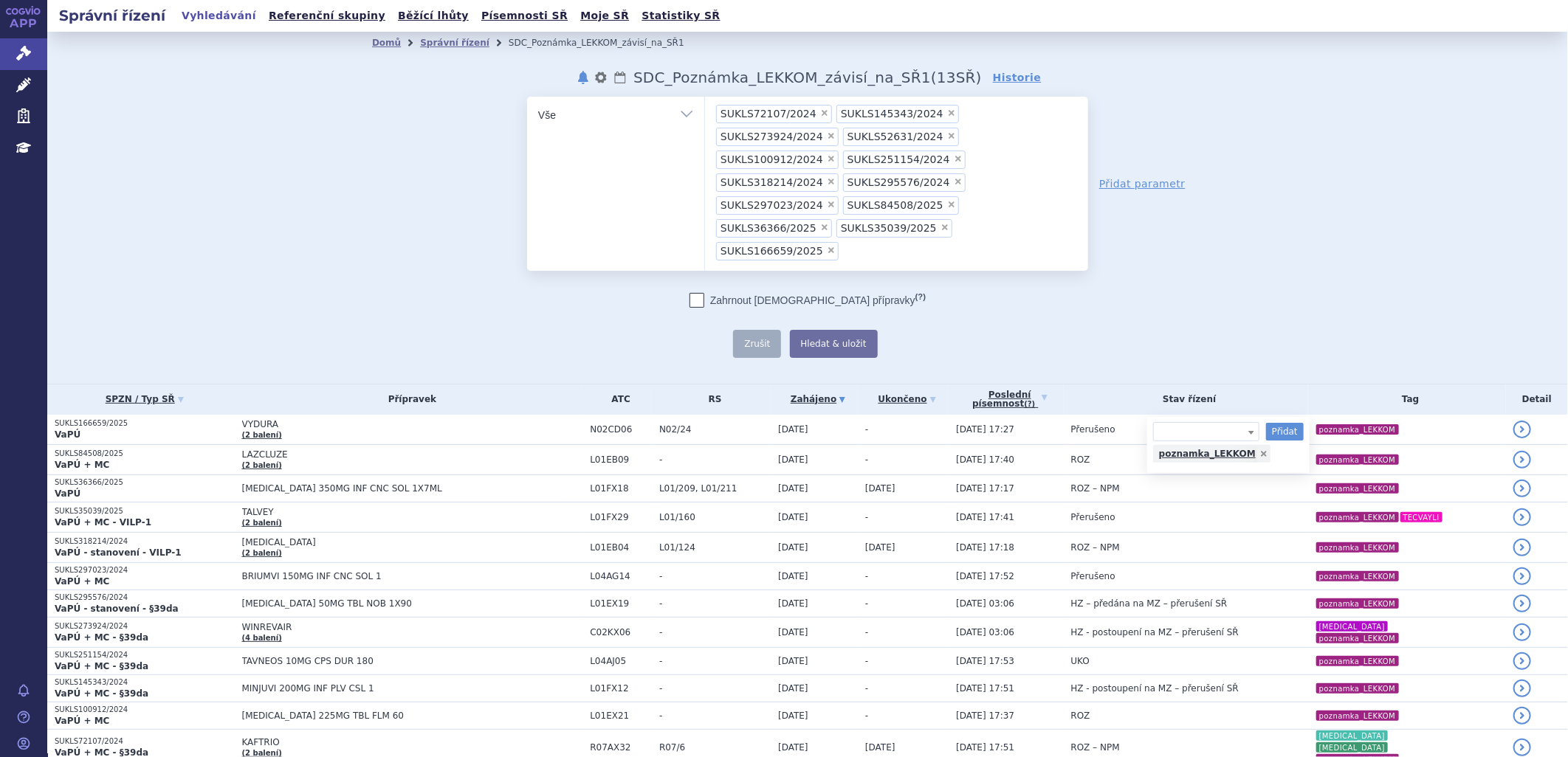
click at [1224, 190] on div "odstranit Vše Spisová značka Typ SŘ" at bounding box center [807, 227] width 871 height 261
click at [818, 330] on button "Hledat & uložit" at bounding box center [834, 344] width 88 height 28
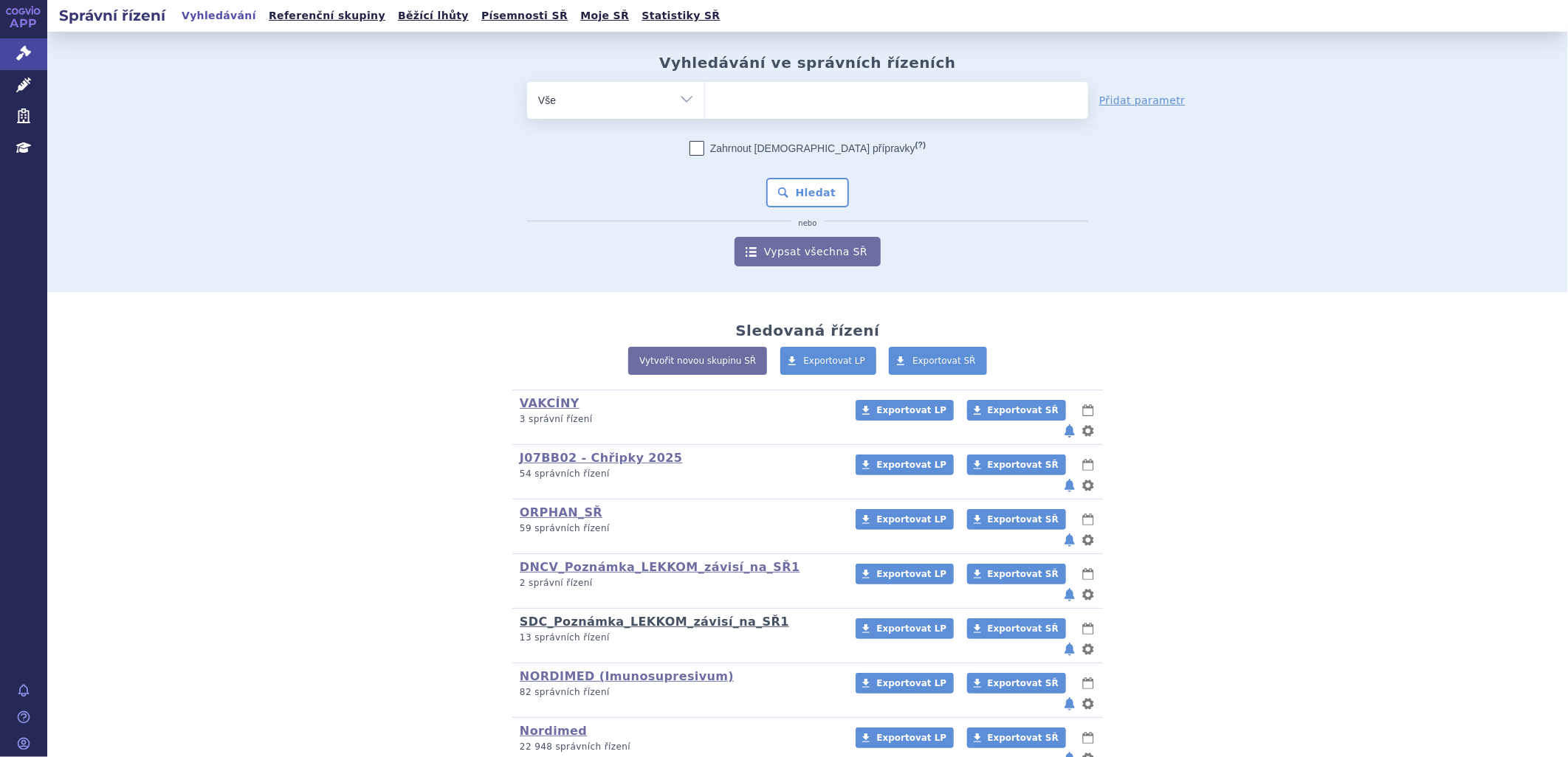
click at [564, 615] on link "SDC_Poznámka_LEKKOM_závisí_na_SŘ1" at bounding box center [654, 622] width 269 height 14
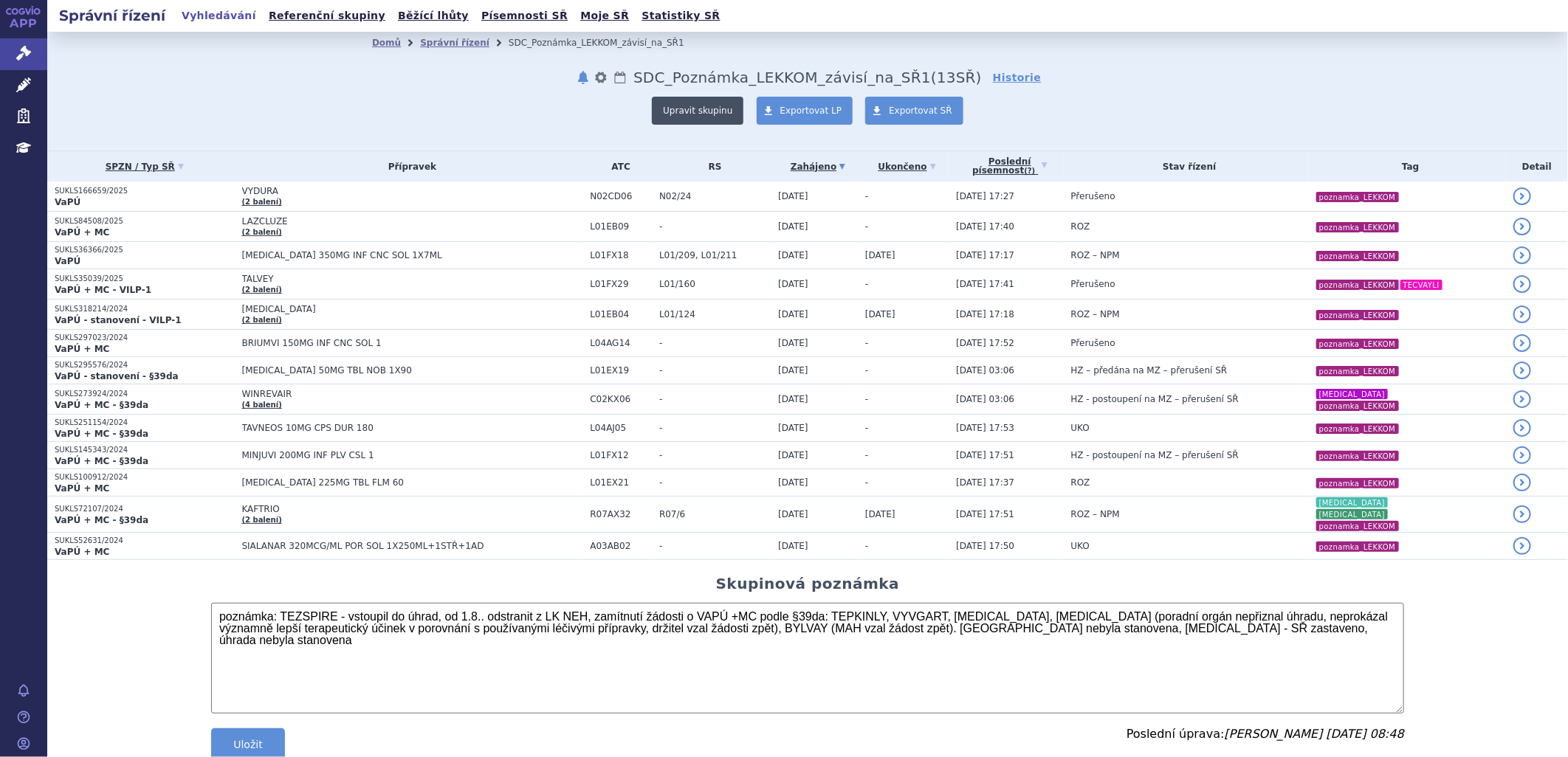
click at [688, 108] on button "Upravit skupinu" at bounding box center [697, 110] width 91 height 28
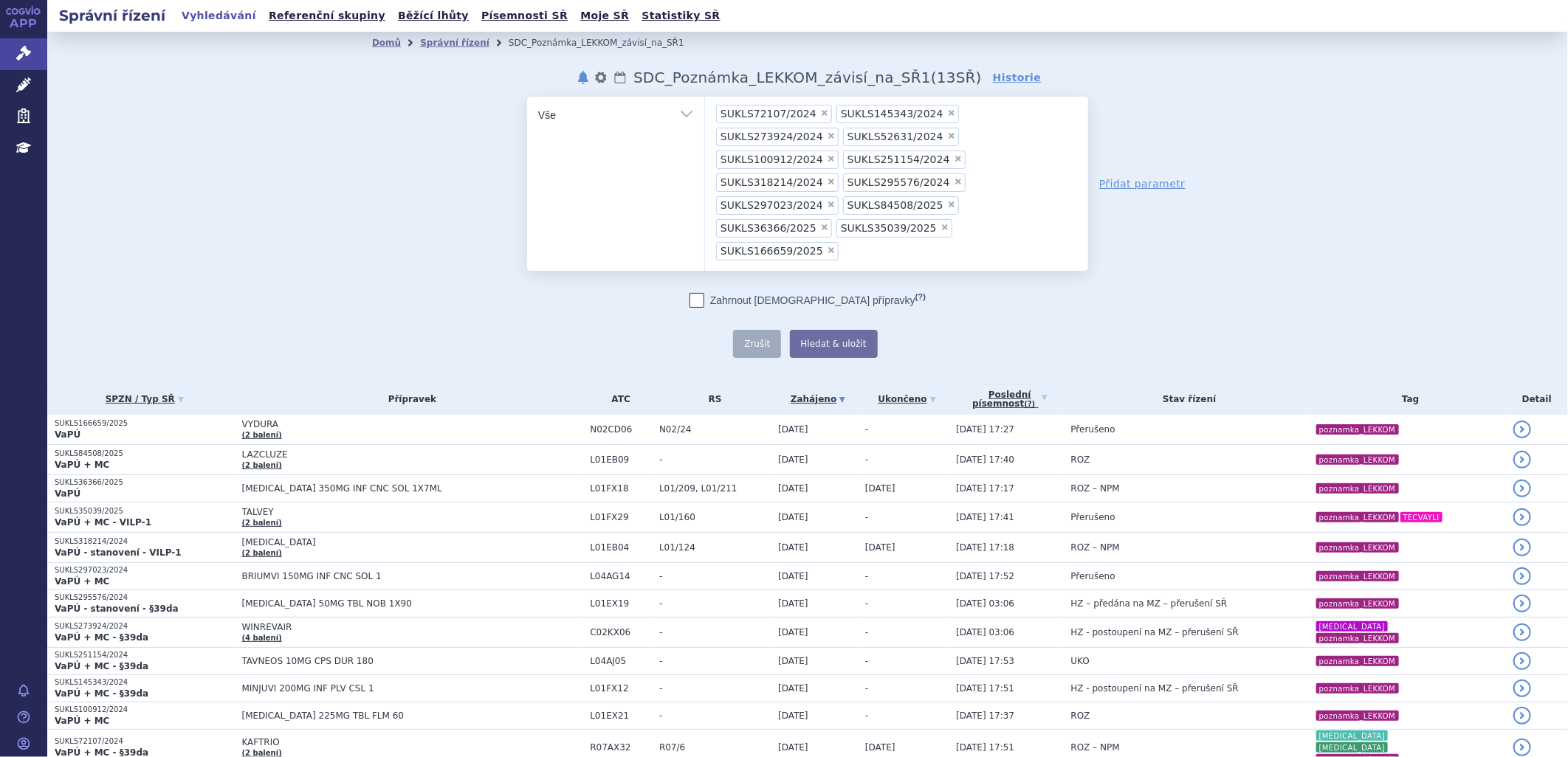
click at [846, 207] on ul "× SUKLS72107/2024 × SUKLS145343/2024 × SUKLS273924/2024 × SUKLS52631/2024 × SUK…" at bounding box center [896, 181] width 383 height 169
click at [705, 133] on select "SUKLS72107/2024 SUKLS145343/2024 SUKLS273924/2024 SUKLS52631/2024 SUKLS100912/2…" at bounding box center [704, 114] width 1 height 37
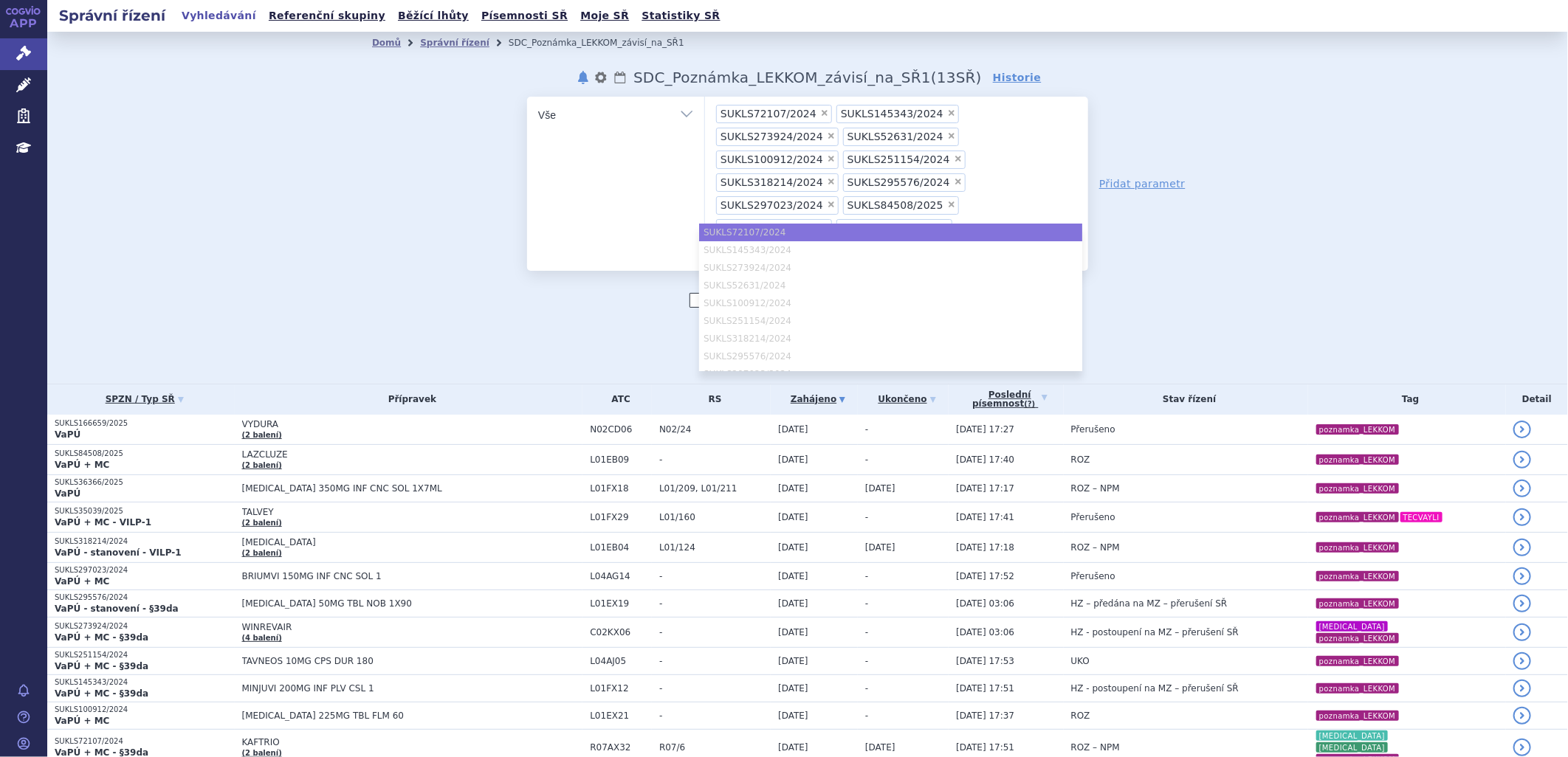
paste input "SUKLS36366/2025"
type input "SUKLS36366/2025"
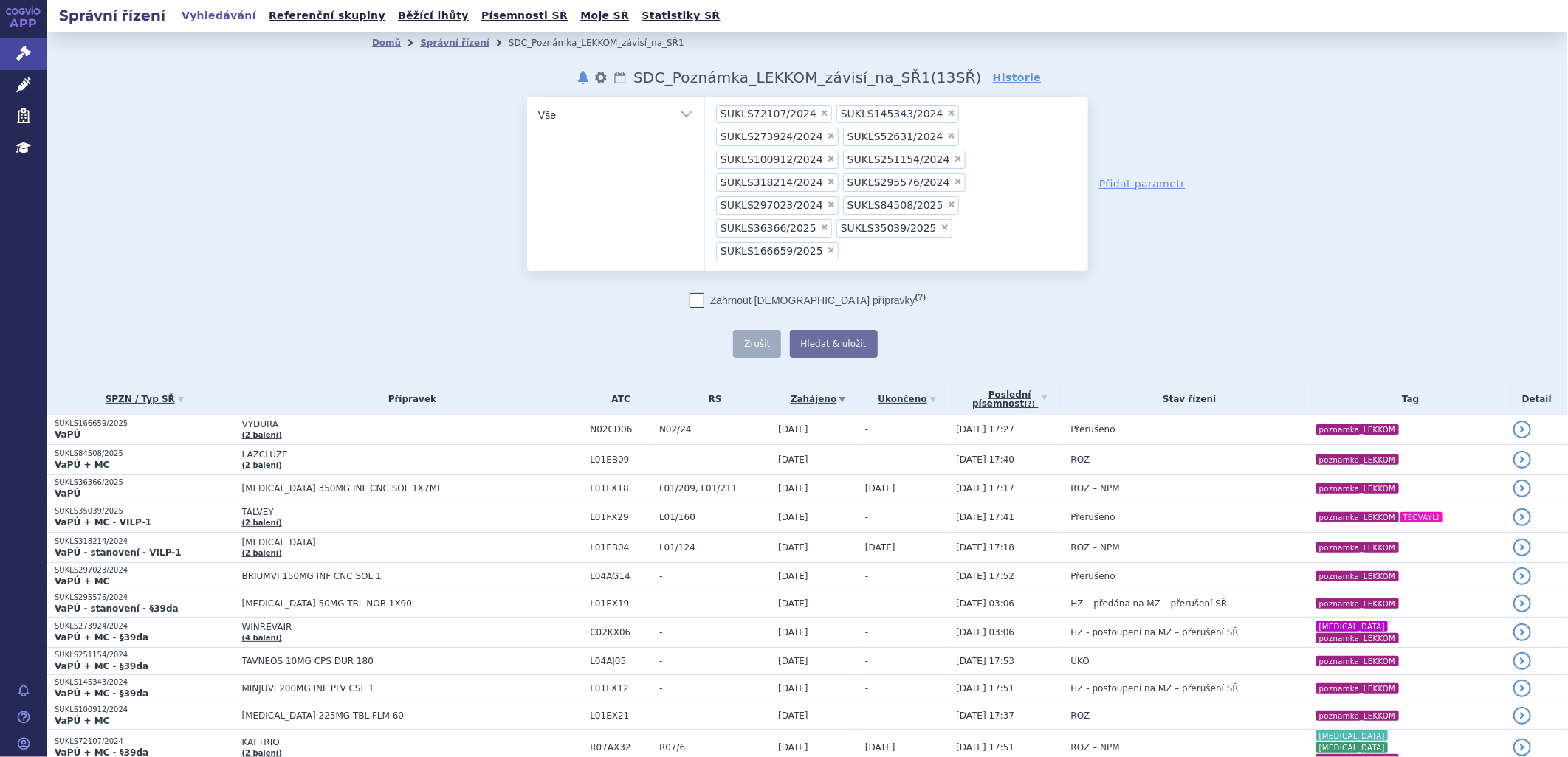
type input "SUKLS36366/2025"
click at [810, 330] on button "Hledat & uložit" at bounding box center [834, 344] width 88 height 28
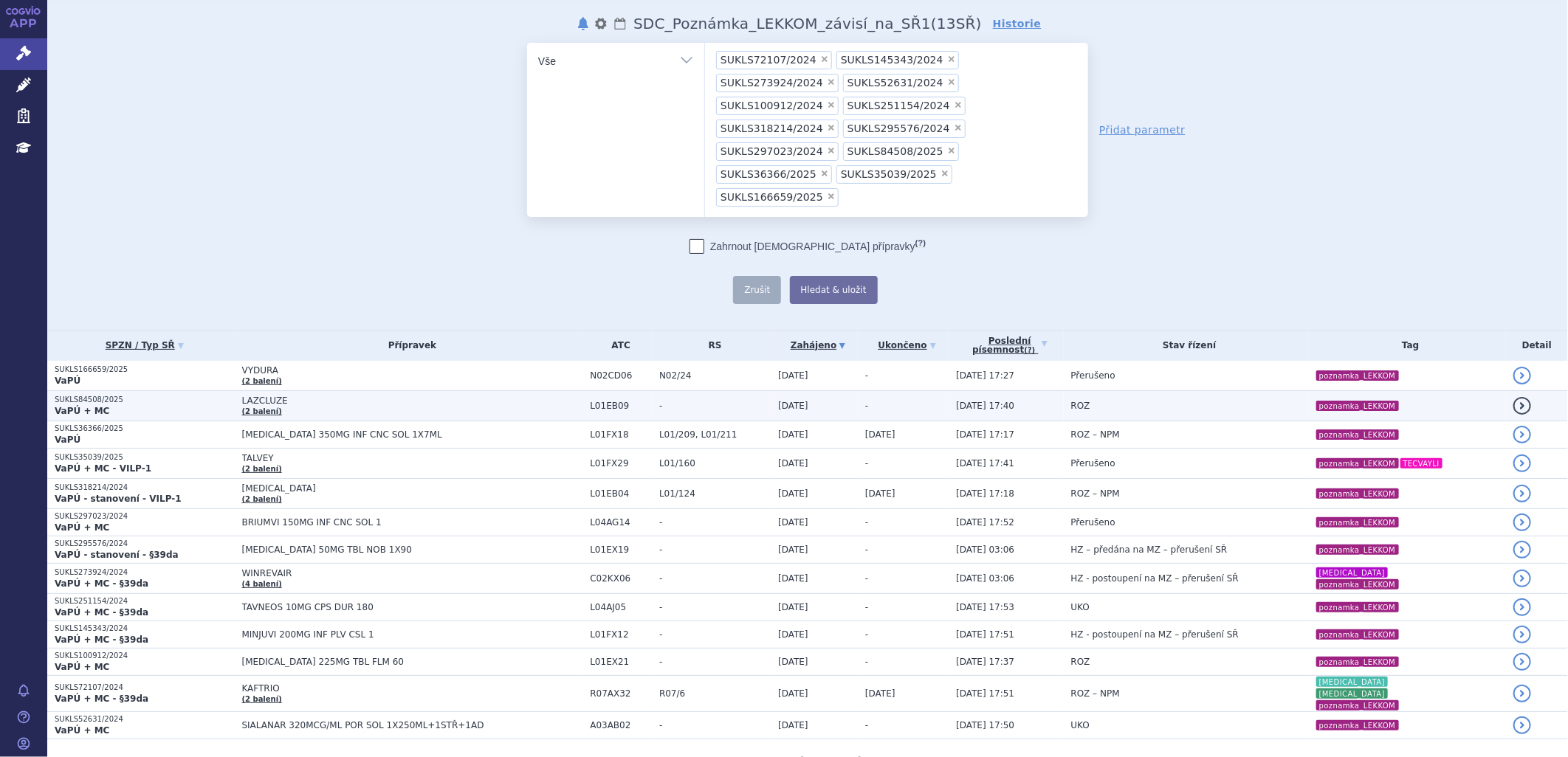
scroll to position [82, 0]
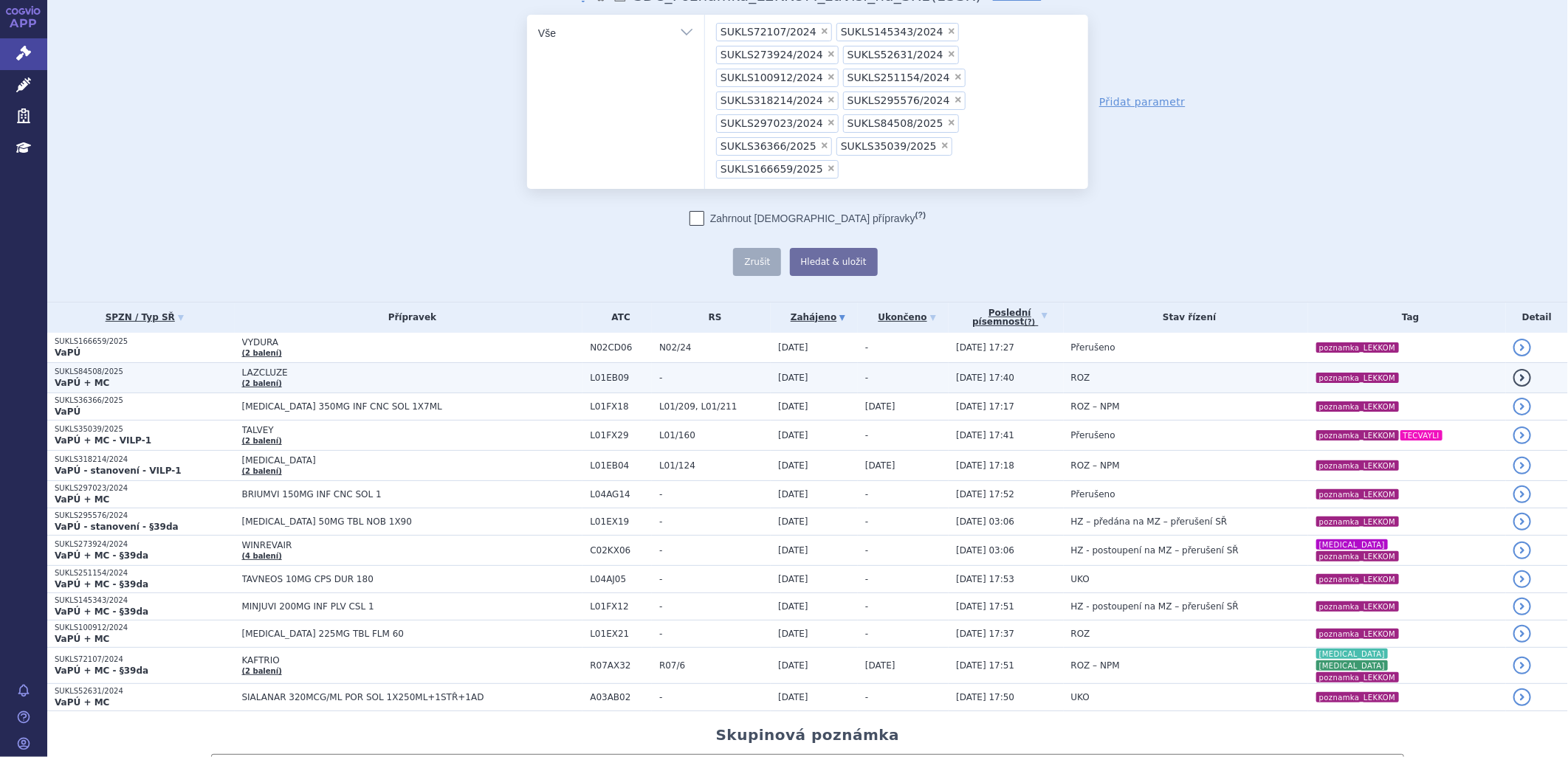
click at [256, 367] on span "LAZCLUZE" at bounding box center [413, 373] width 341 height 10
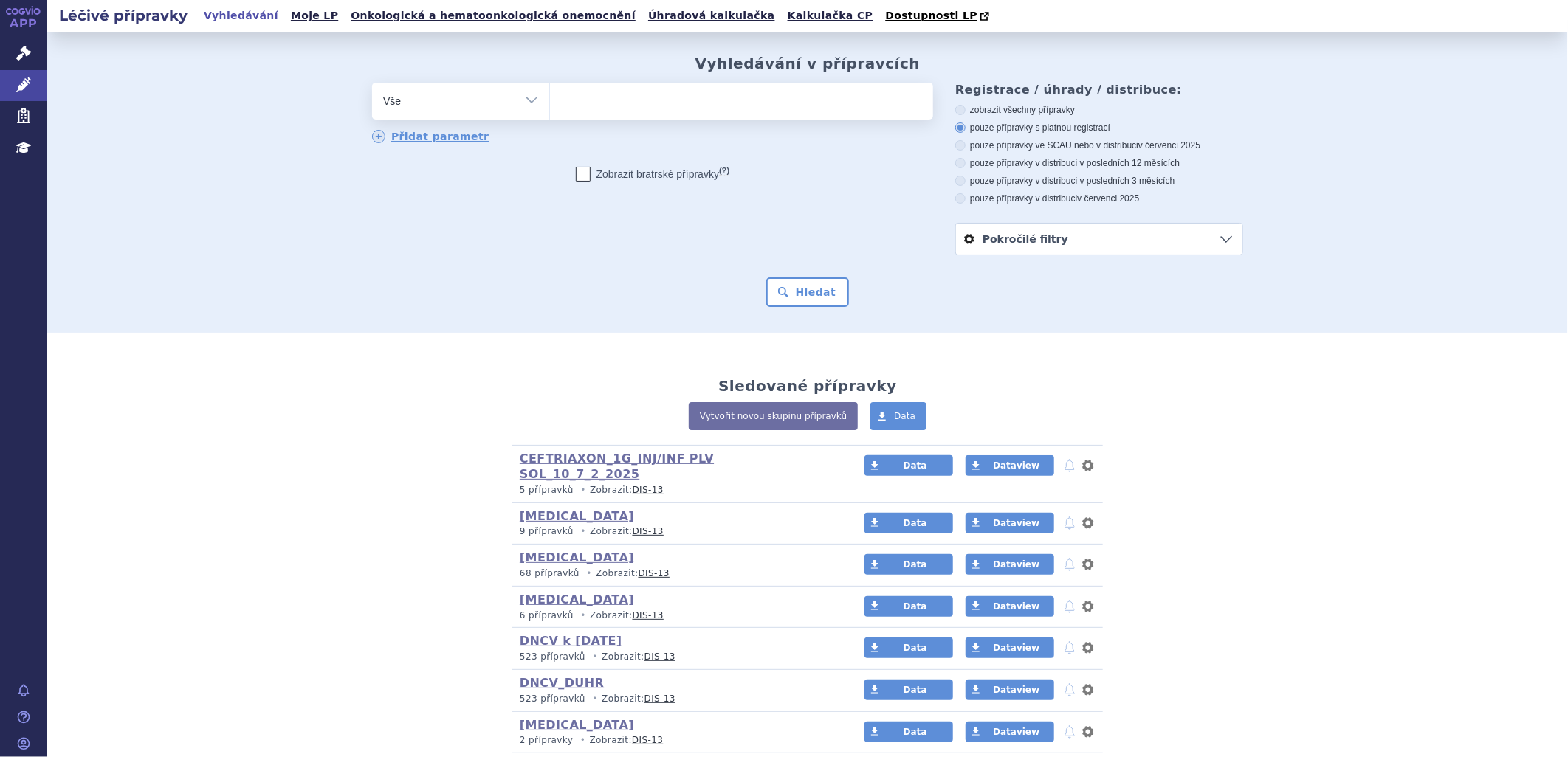
click at [603, 94] on ul at bounding box center [741, 98] width 383 height 31
click at [550, 94] on select at bounding box center [549, 101] width 1 height 37
paste input "SUKLS36366/2025"
type input "SUKLS36366/2025"
select select "SUKLS36366/2025"
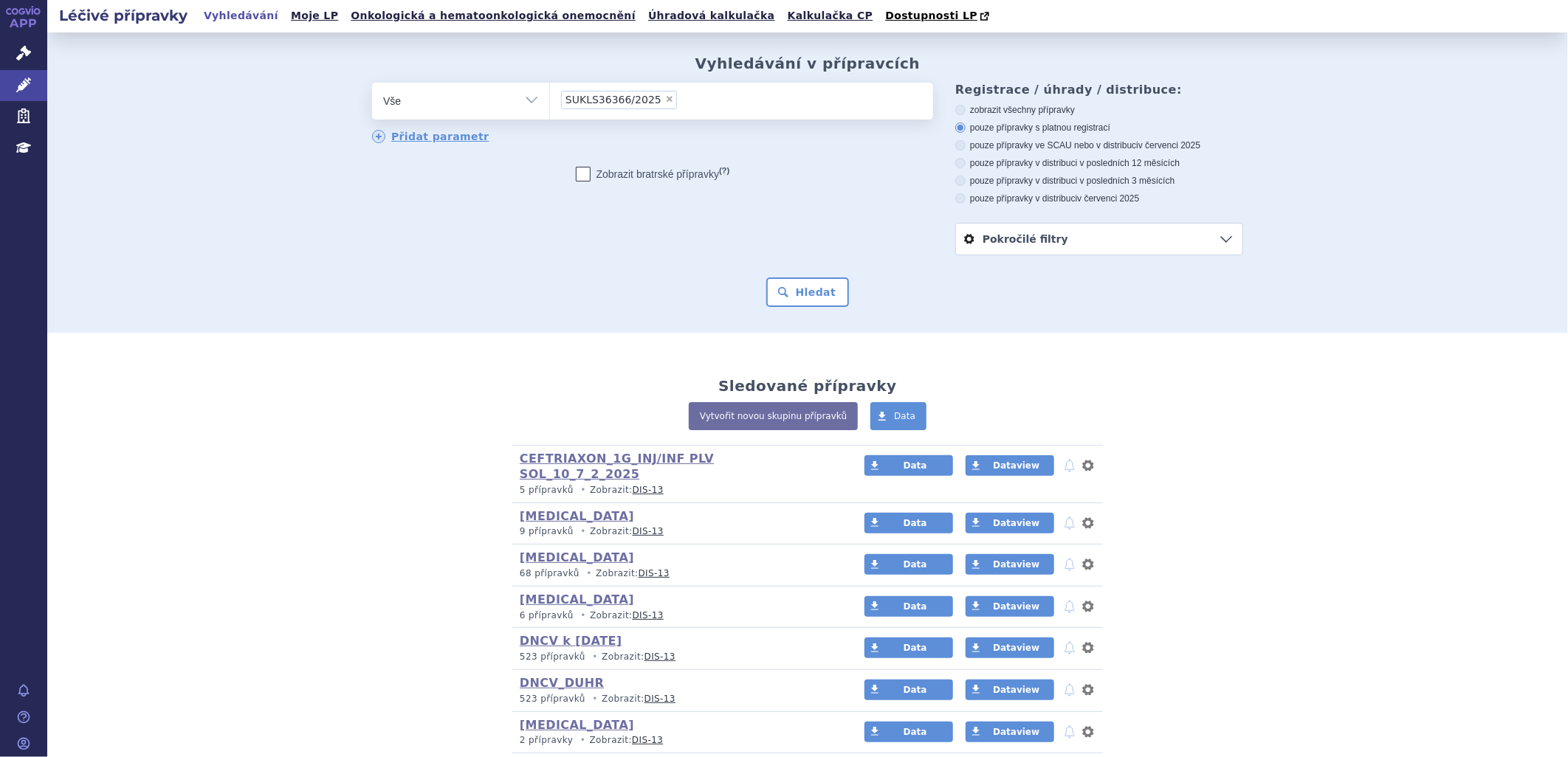
click at [645, 97] on li "× SUKLS36366/2025" at bounding box center [618, 100] width 116 height 19
click at [550, 97] on select "SUKLS36366/2025" at bounding box center [549, 101] width 1 height 37
click at [665, 99] on span "×" at bounding box center [669, 99] width 8 height 8
click at [550, 99] on select "SUKLS36366/2025" at bounding box center [549, 101] width 1 height 37
select select
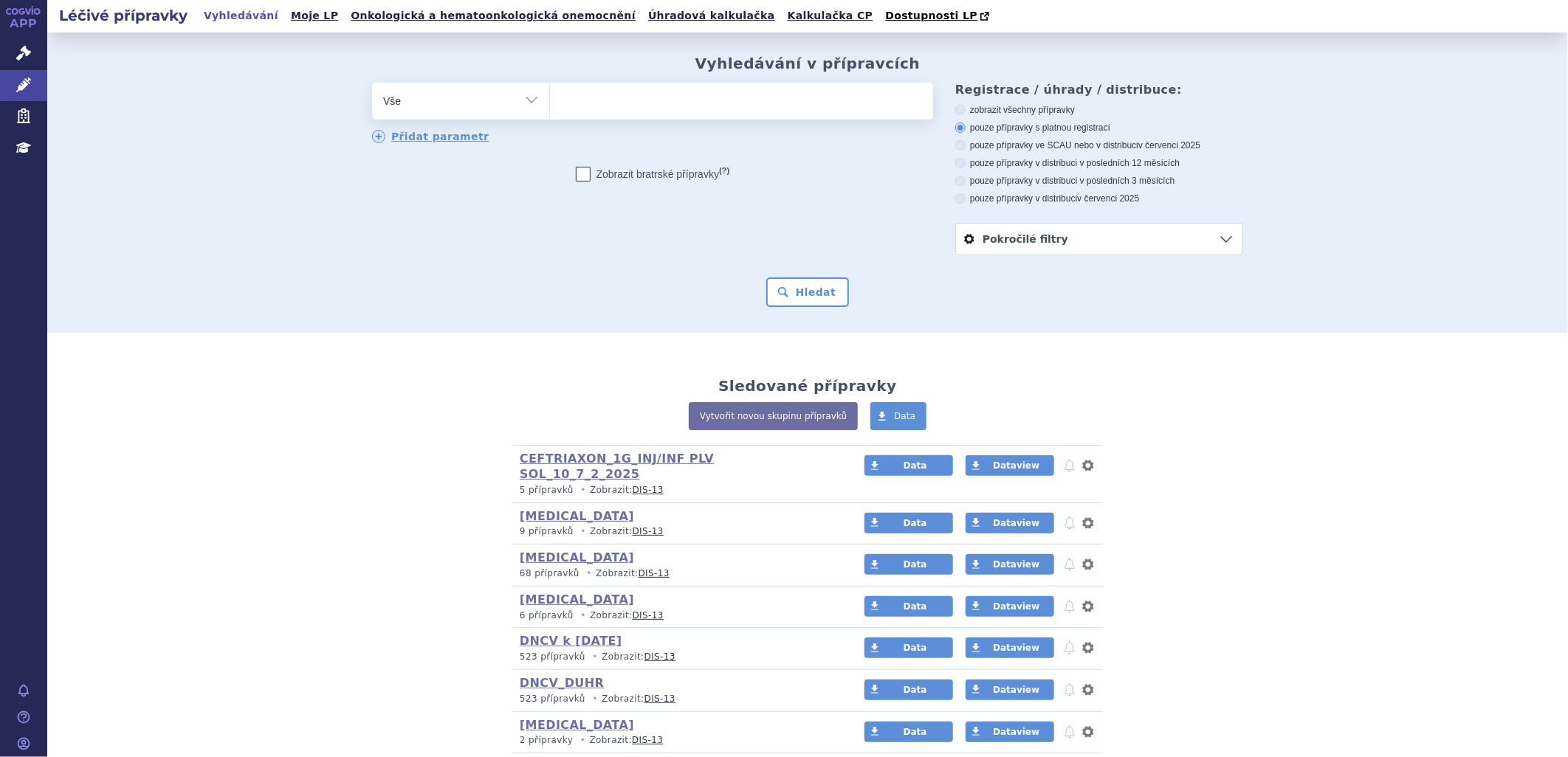
type input "R"
type input "RY"
type input "RYB"
type input "RYBR"
type input "RYBRE"
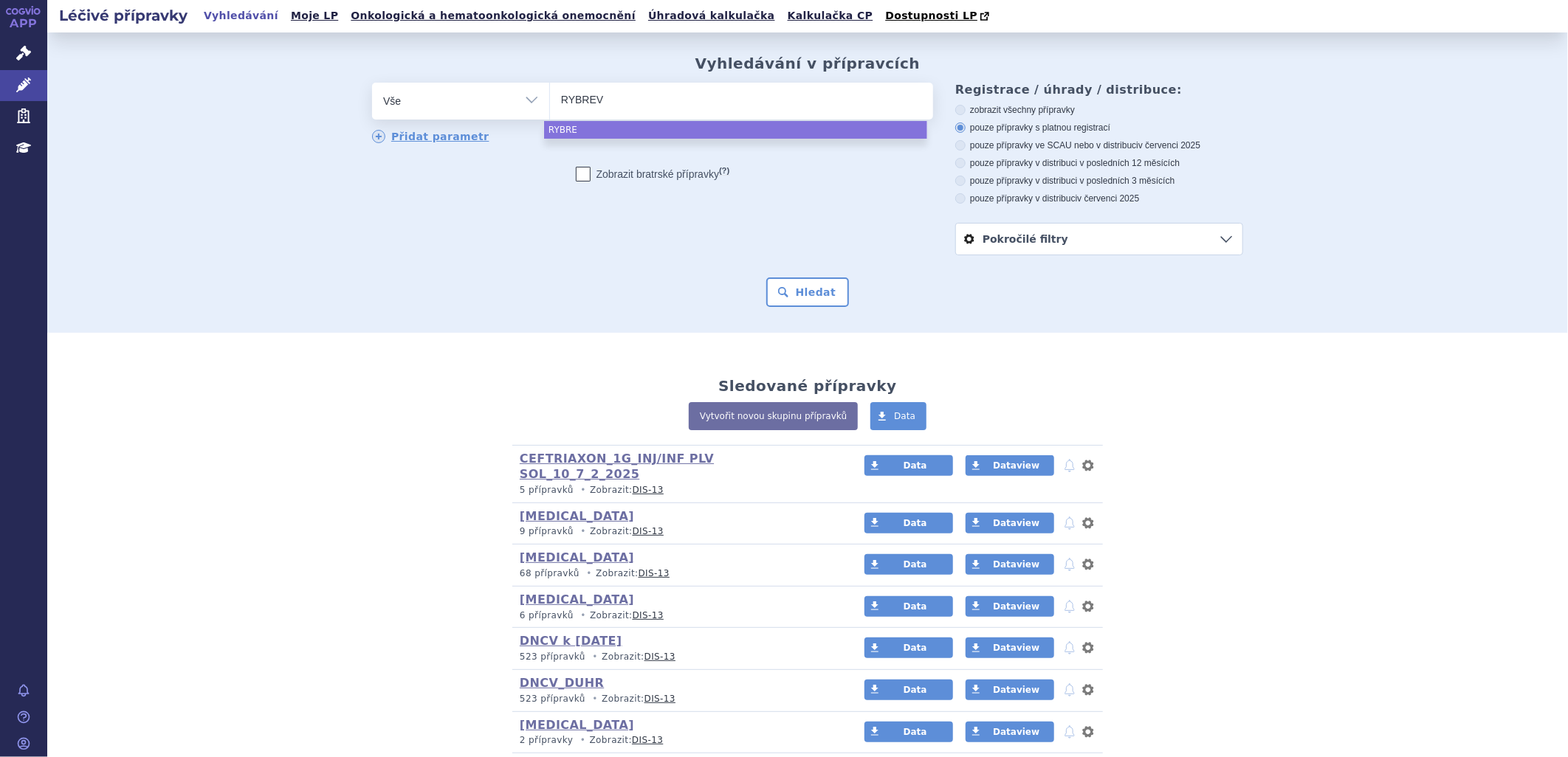
type input "RYBREVA"
type input "RYBREVAT"
type input "RYBREVA"
type input "RYBREVAN"
type input "RYBREVANT"
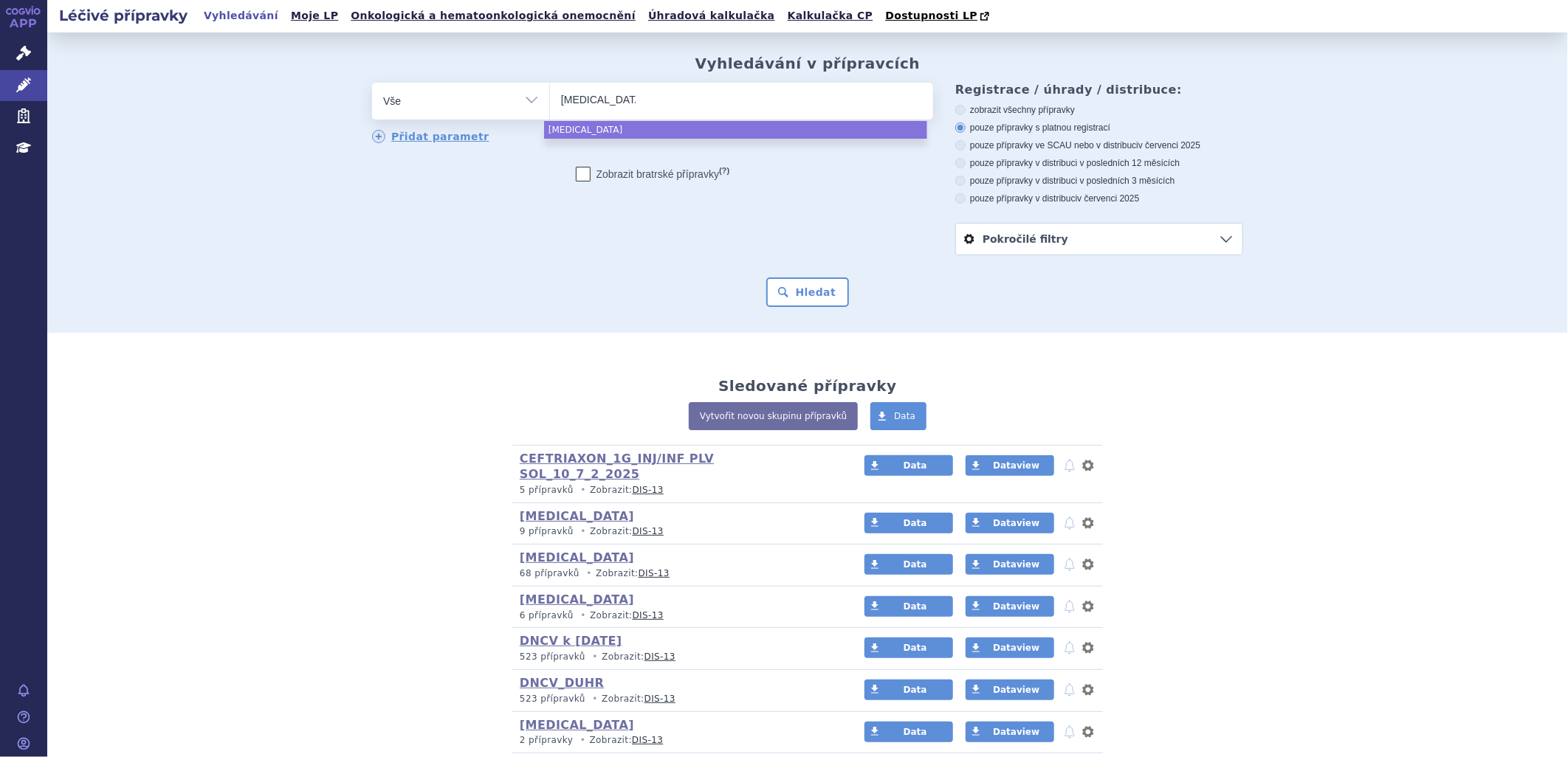
select select "RYBREVANT"
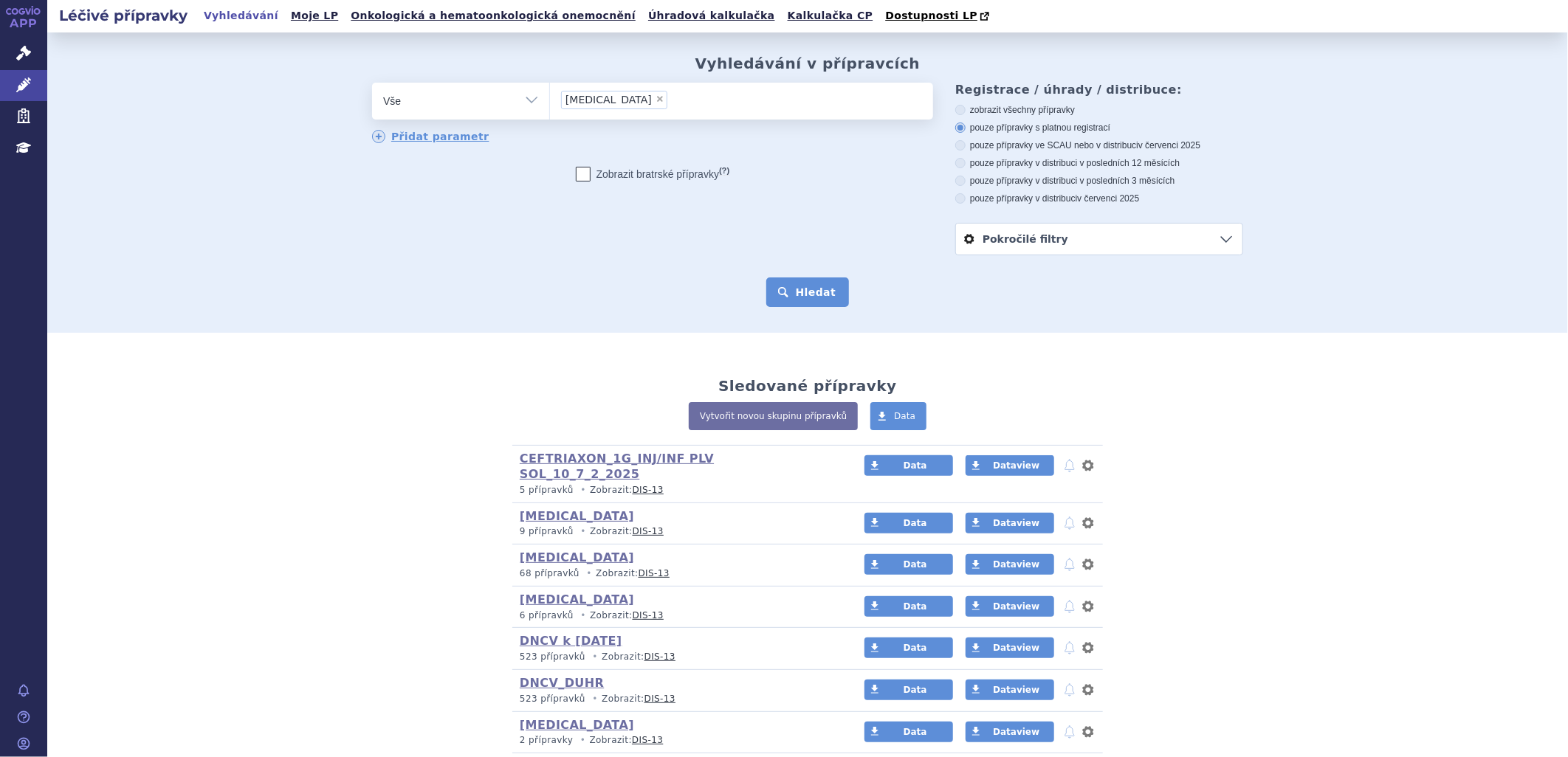
click at [800, 296] on button "Hledat" at bounding box center [808, 292] width 83 height 30
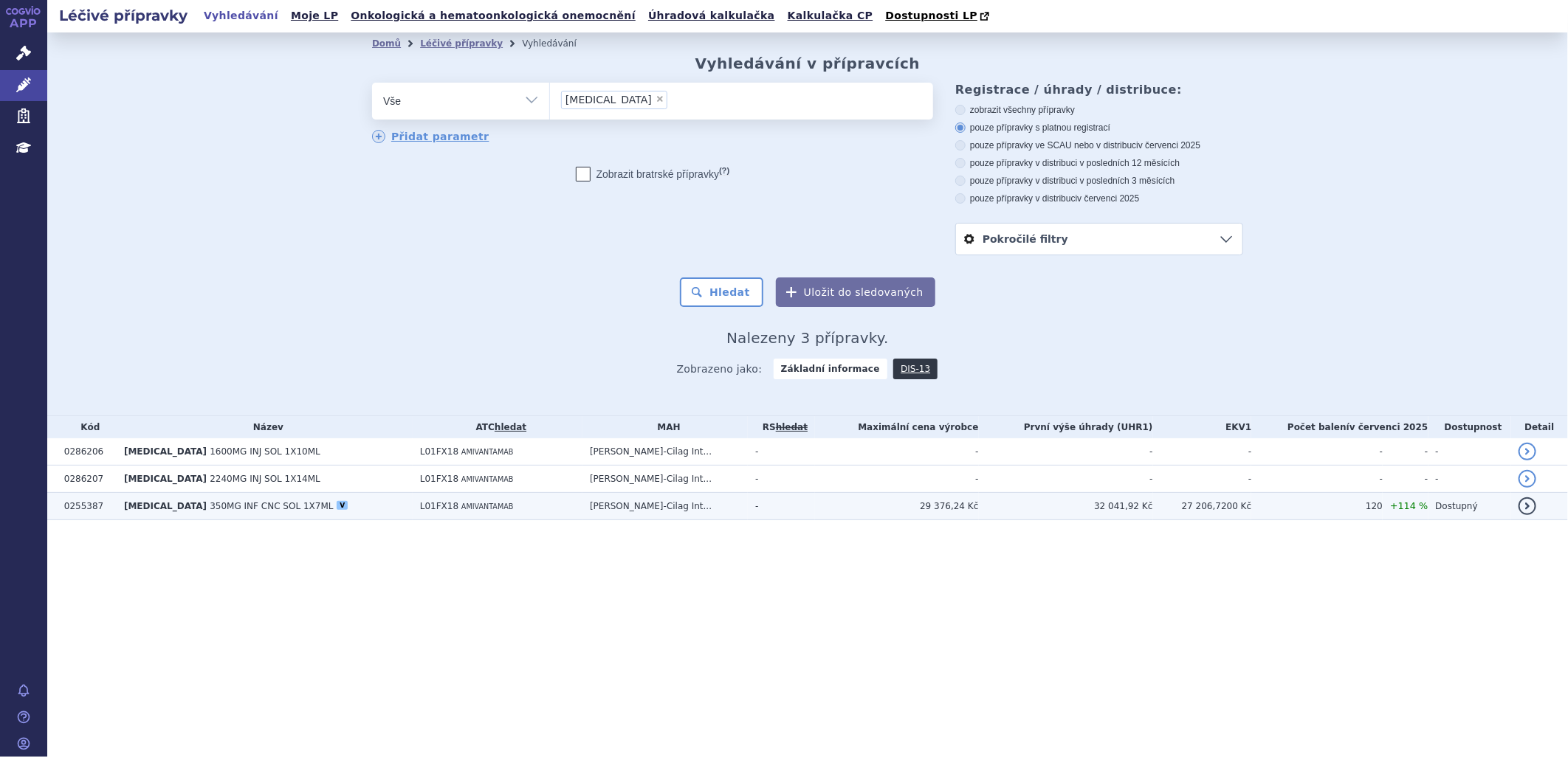
click at [149, 506] on span "RYBREVANT" at bounding box center [165, 506] width 83 height 10
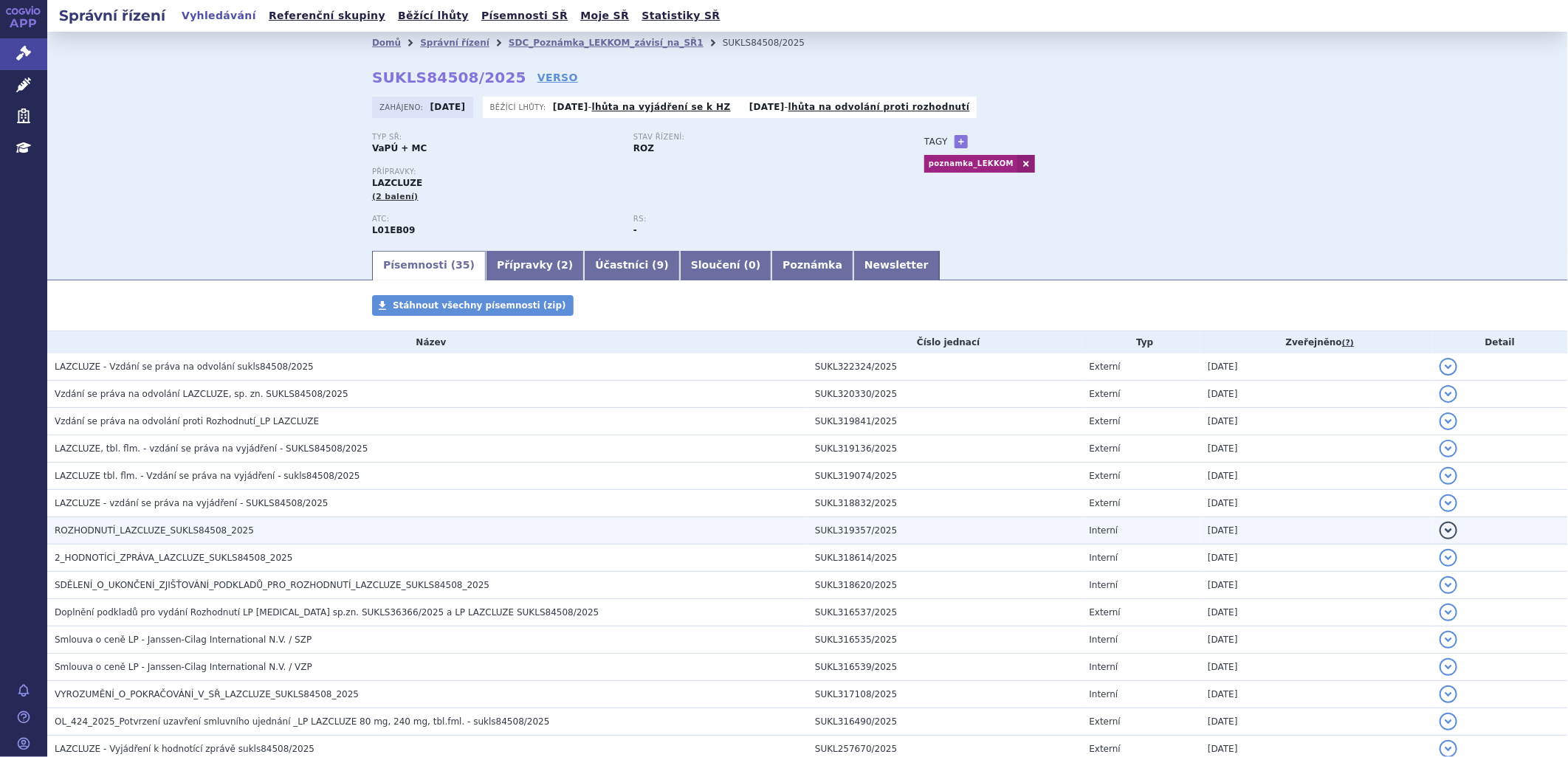
click at [204, 536] on span "ROZHODNUTÍ_LAZCLUZE_SUKLS84508_2025" at bounding box center [153, 530] width 199 height 10
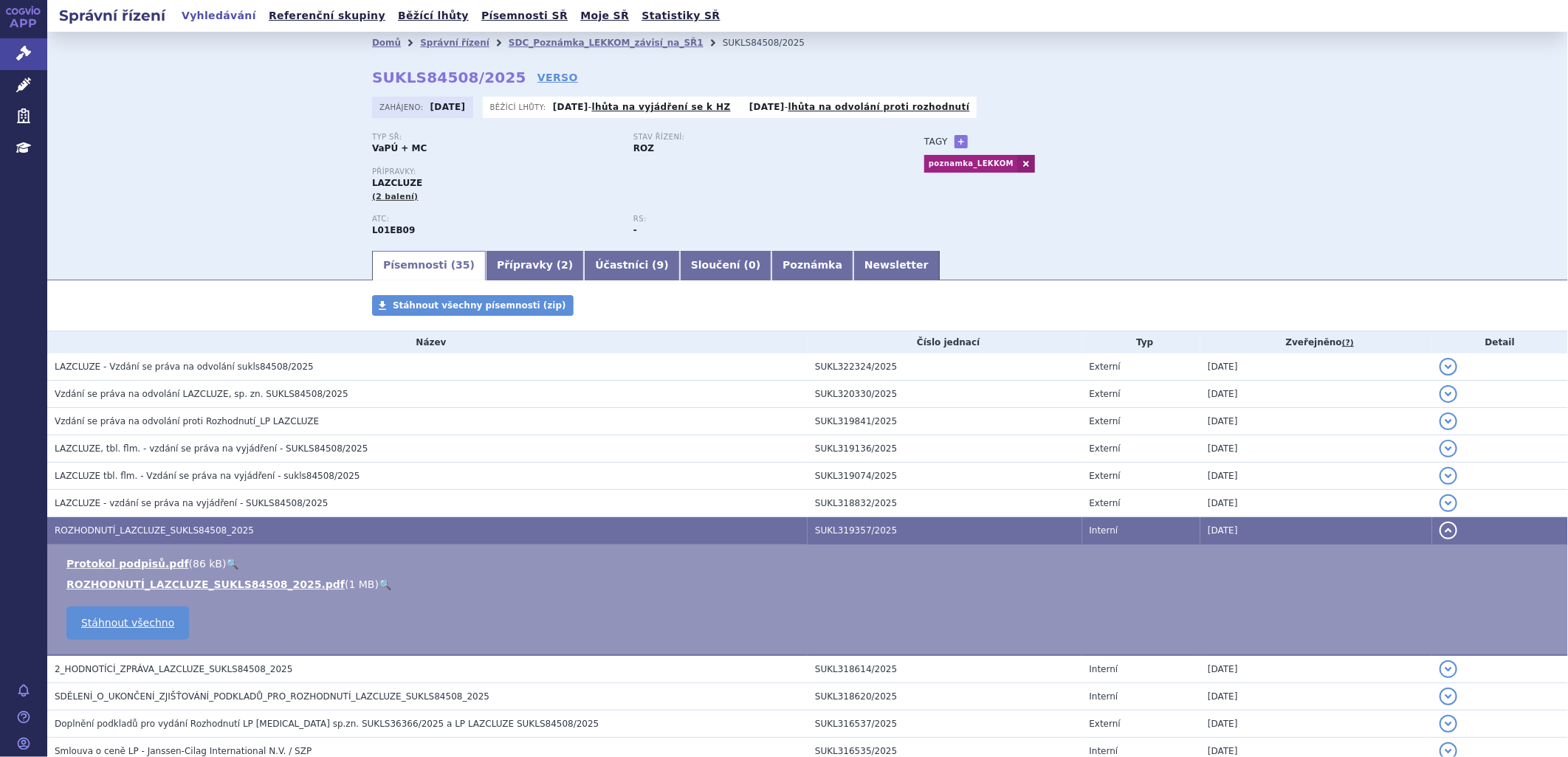
click at [379, 585] on link "🔍" at bounding box center [385, 584] width 13 height 12
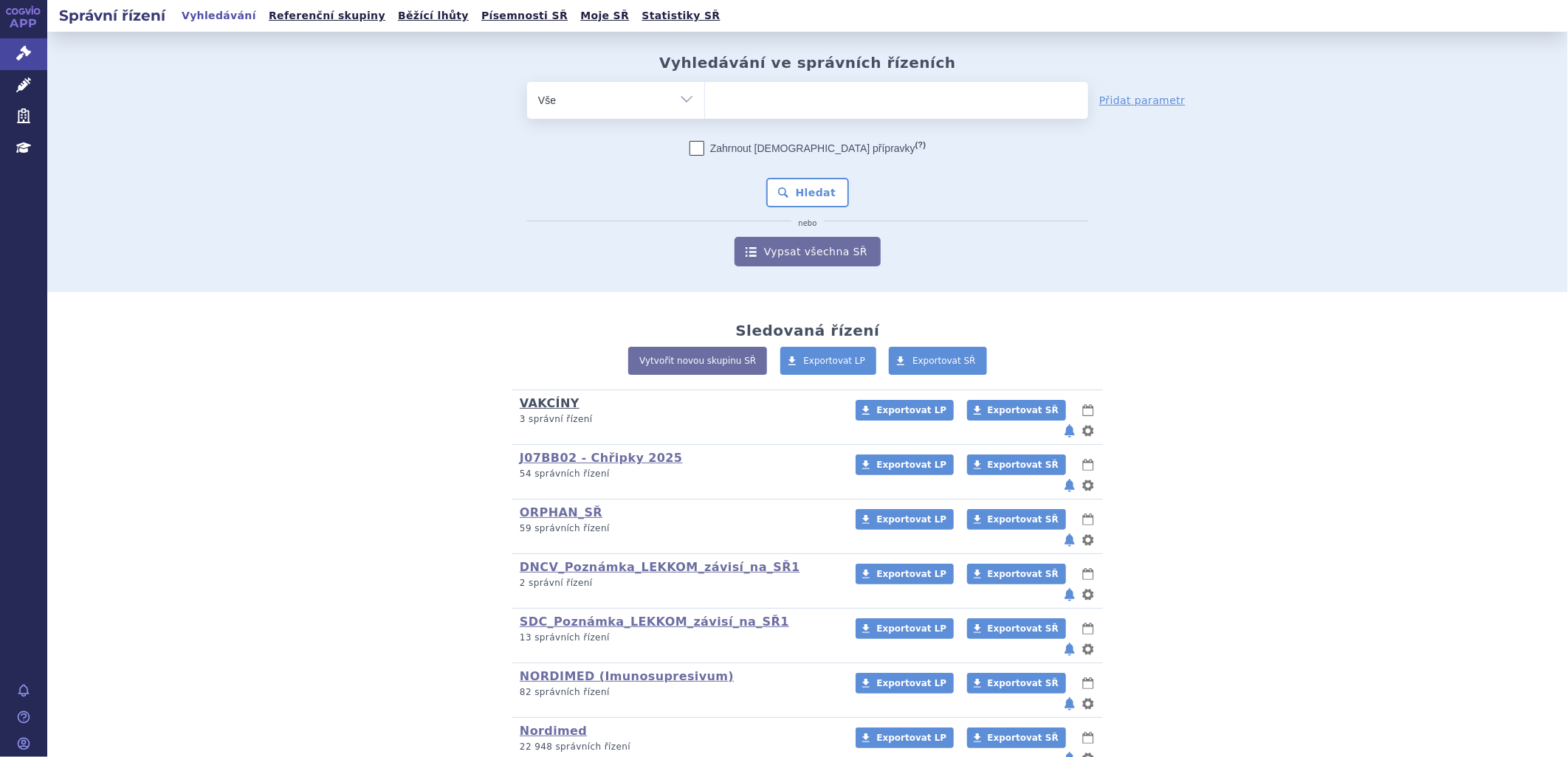
click at [555, 401] on link "VAKCÍNY" at bounding box center [549, 403] width 60 height 14
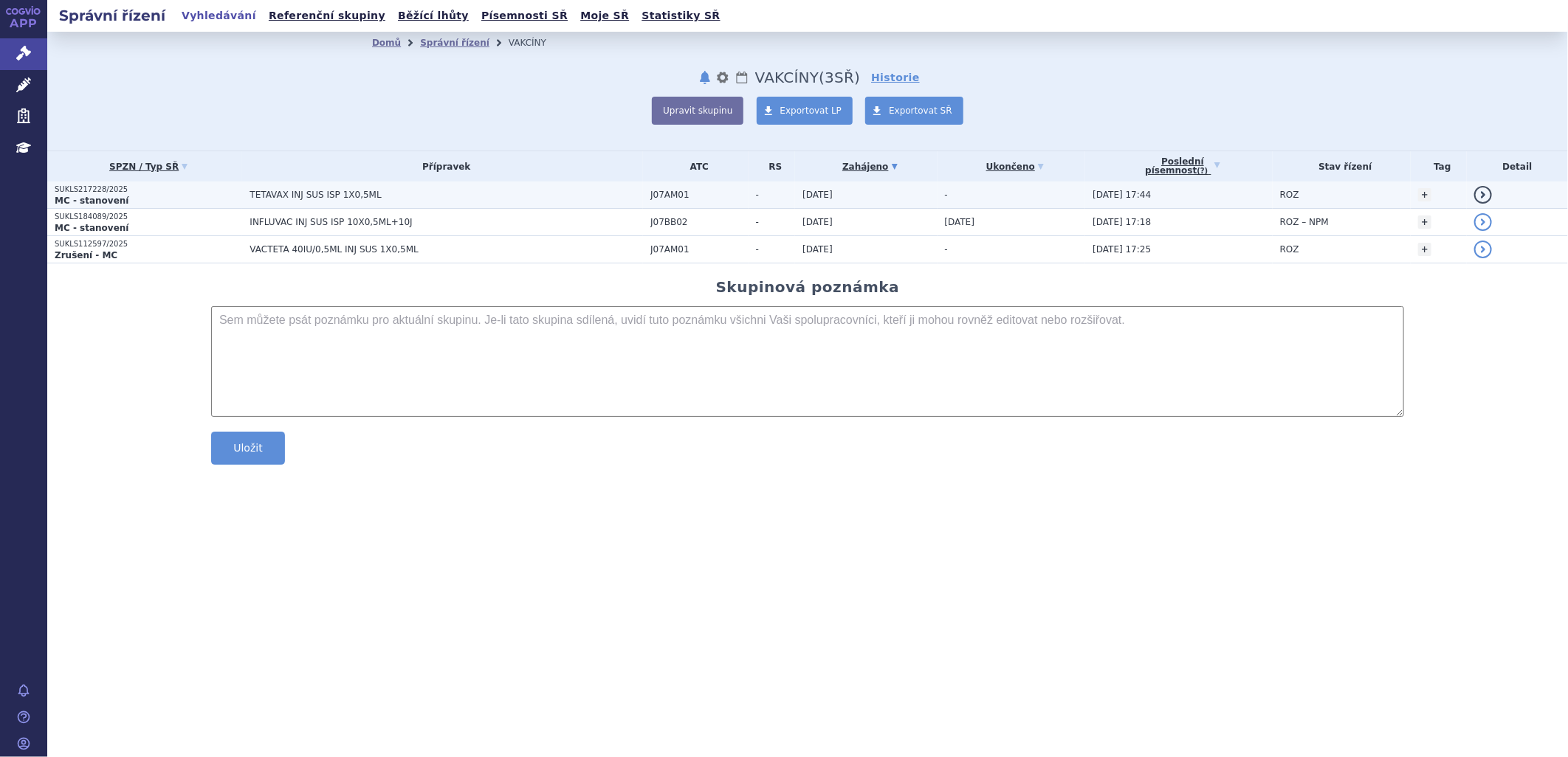
click at [103, 188] on p "SUKLS217228/2025" at bounding box center [147, 190] width 187 height 10
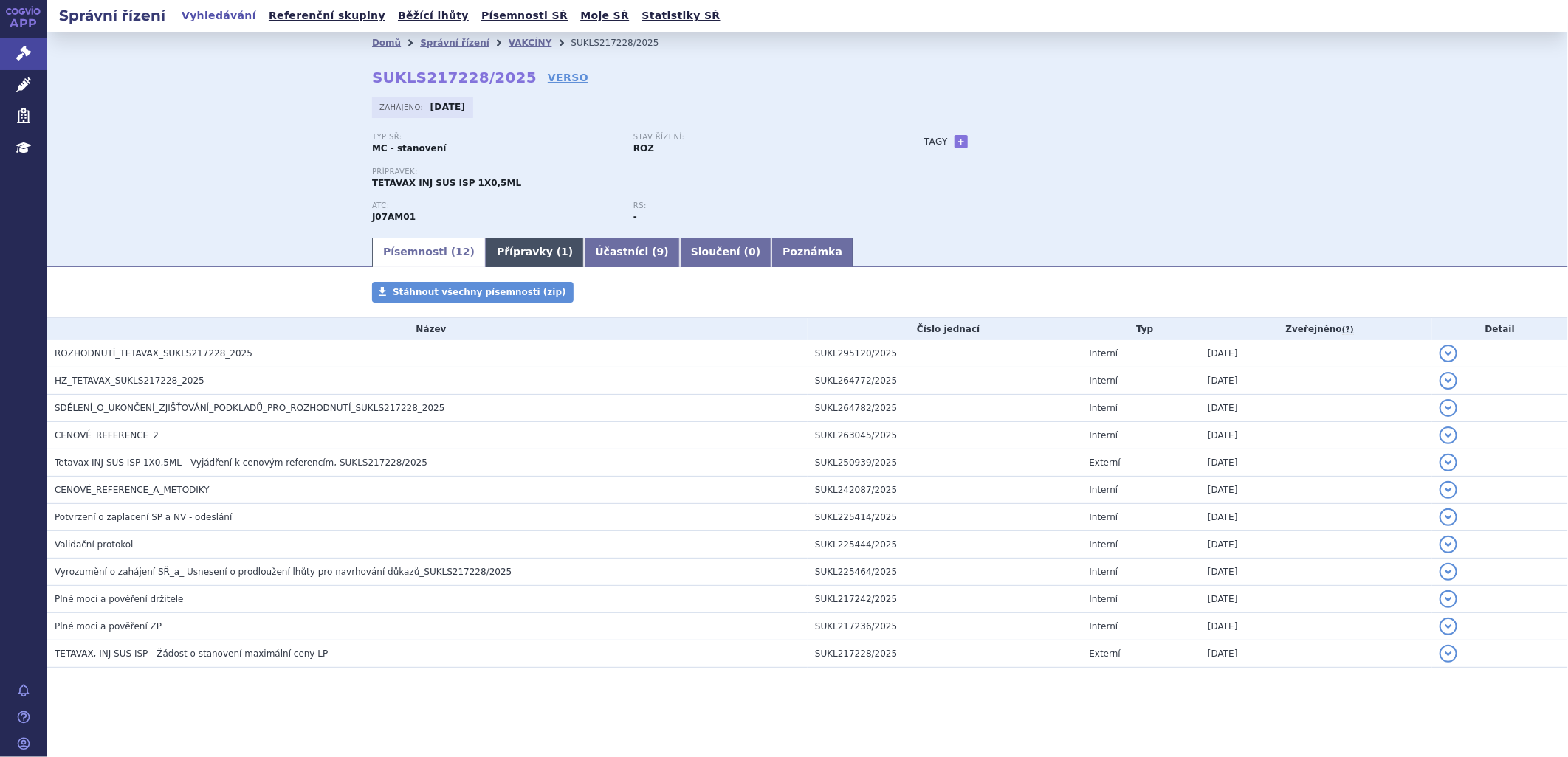
click at [502, 256] on link "Přípravky ( 1 )" at bounding box center [535, 252] width 98 height 30
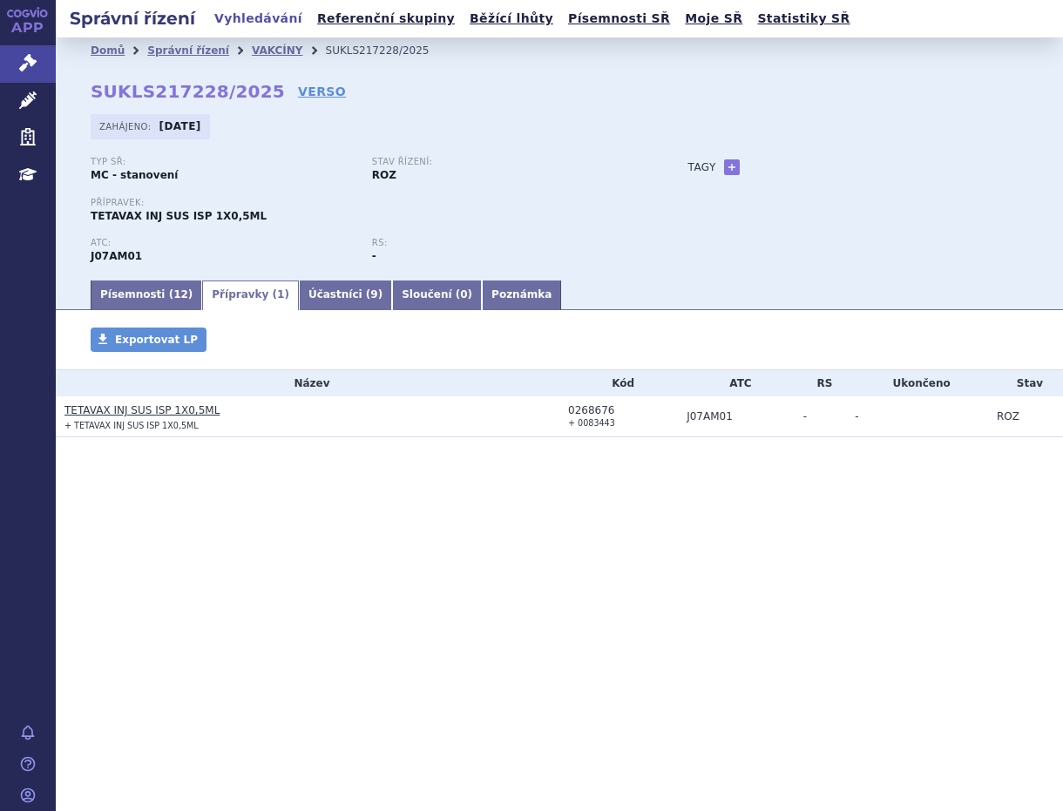
drag, startPoint x: 573, startPoint y: 422, endPoint x: 608, endPoint y: 420, distance: 34.9
click at [608, 420] on td "0268676 + 0083443" at bounding box center [618, 417] width 119 height 41
drag, startPoint x: 567, startPoint y: 411, endPoint x: 610, endPoint y: 412, distance: 42.7
click at [610, 412] on div "0268676" at bounding box center [623, 410] width 110 height 12
copy div "0268676"
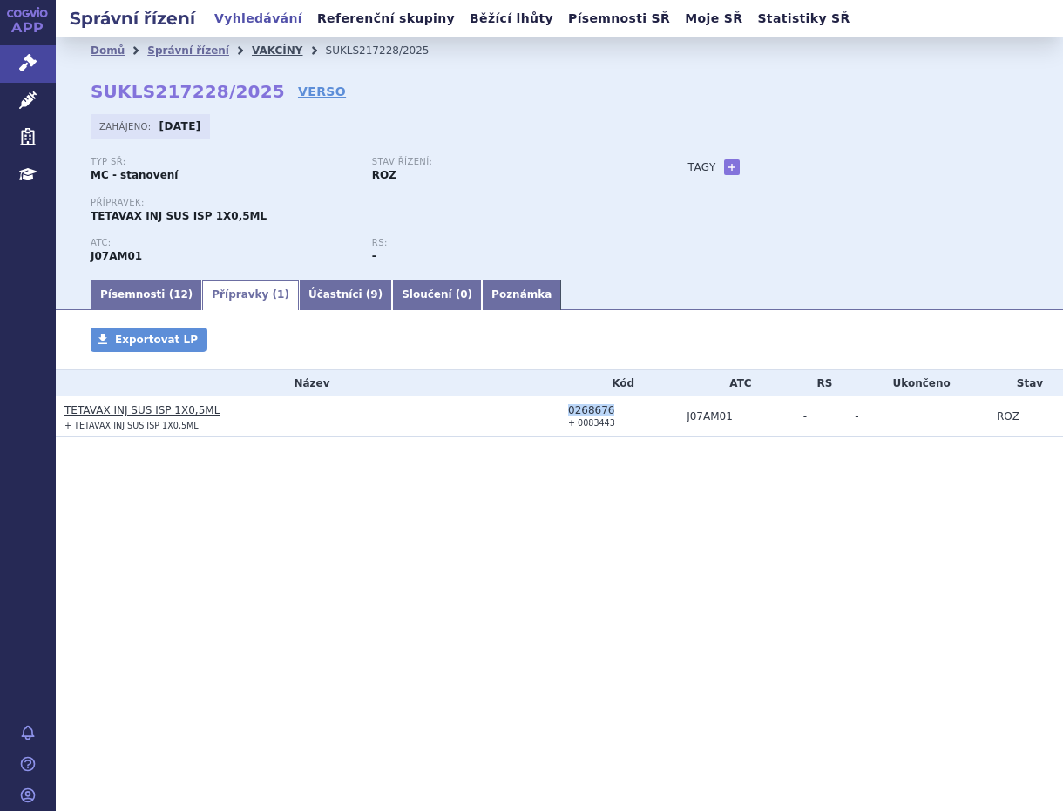
click at [256, 48] on link "VAKCÍNY" at bounding box center [277, 50] width 51 height 12
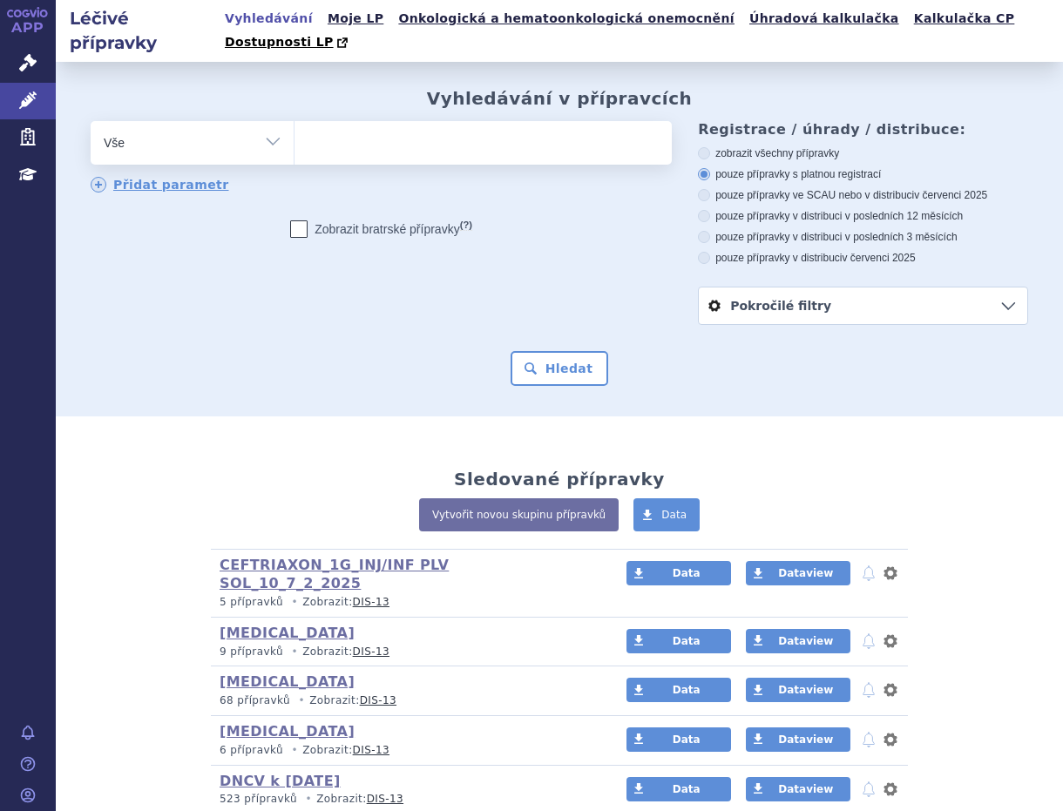
click at [333, 121] on ul at bounding box center [480, 139] width 371 height 37
click at [295, 120] on select at bounding box center [294, 142] width 1 height 44
paste input "0083443"
type input "0083443"
select select "0083443"
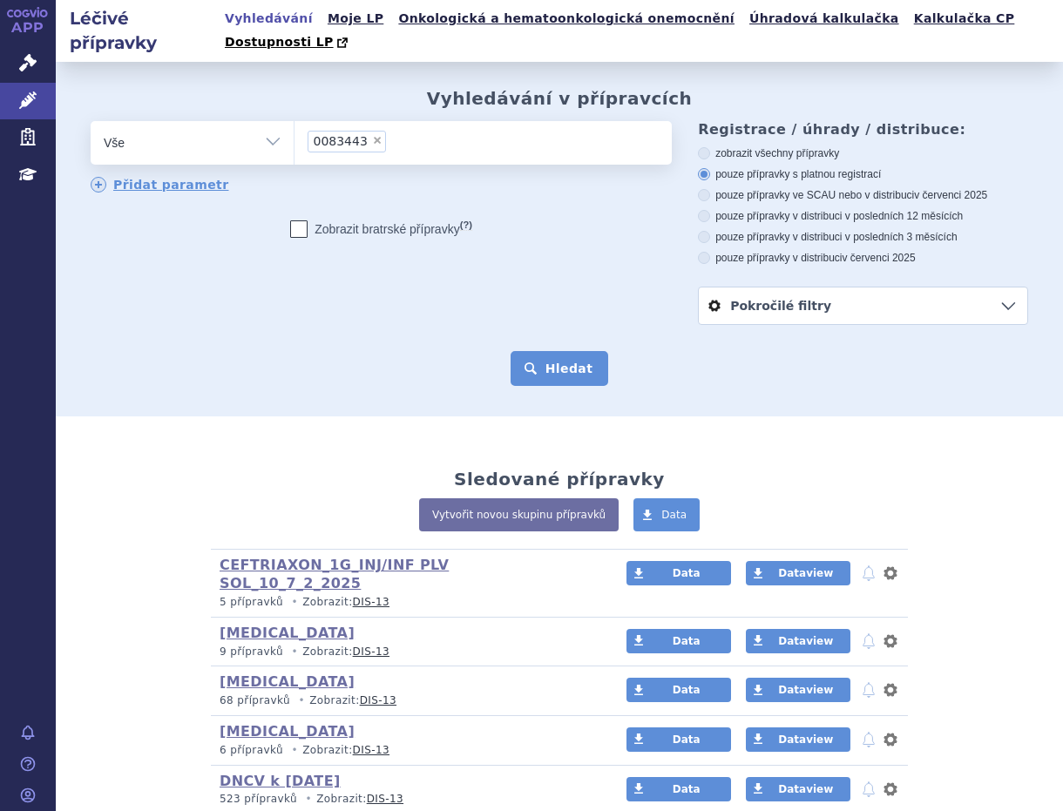
click at [564, 351] on button "Hledat" at bounding box center [560, 368] width 98 height 35
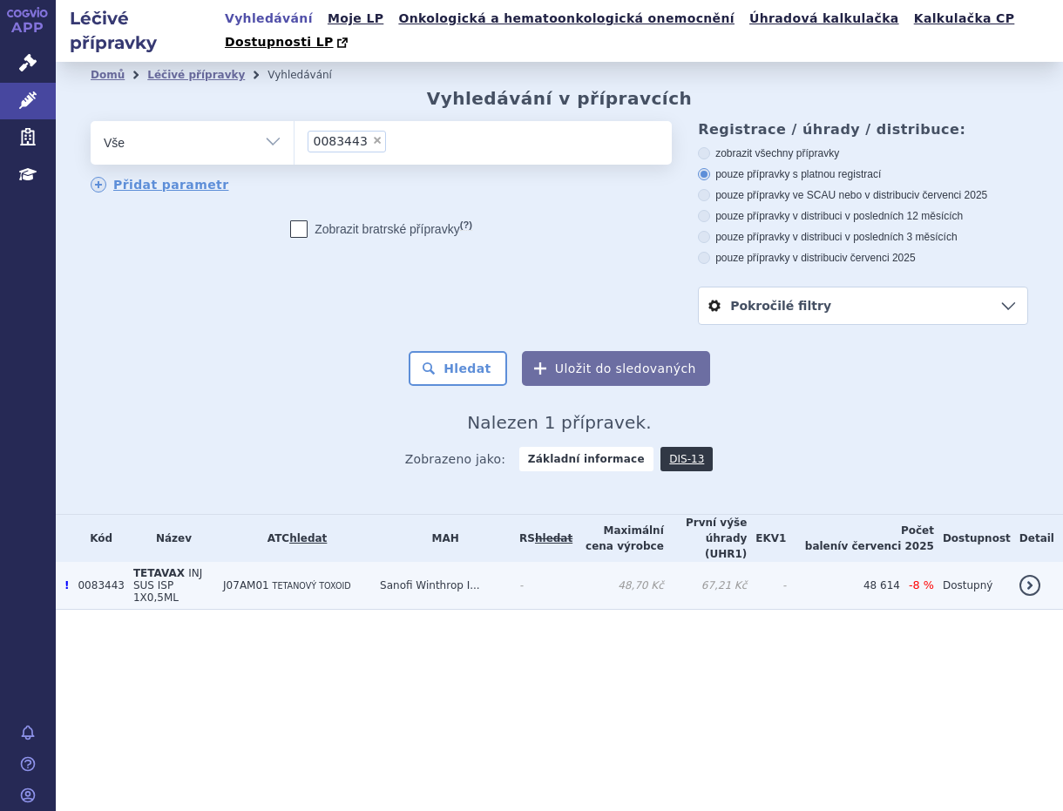
click at [324, 581] on span "TETANOVÝ TOXOID" at bounding box center [312, 586] width 78 height 10
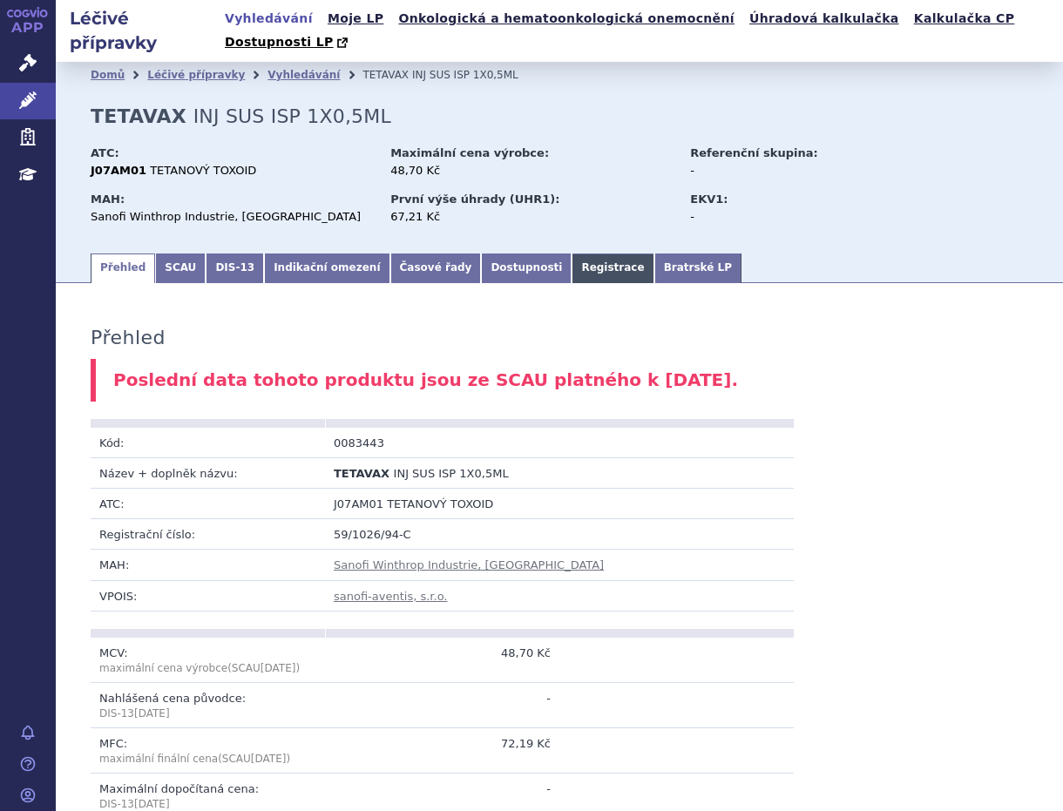
click at [572, 254] on link "Registrace" at bounding box center [613, 269] width 82 height 30
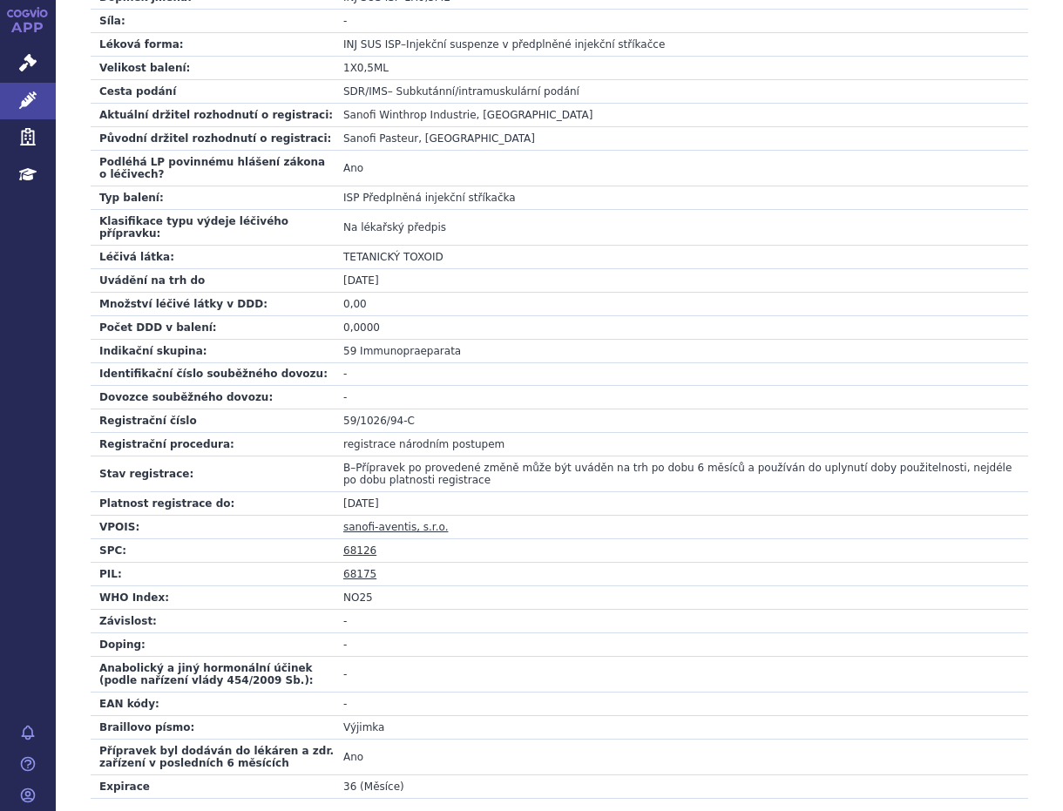
scroll to position [484, 0]
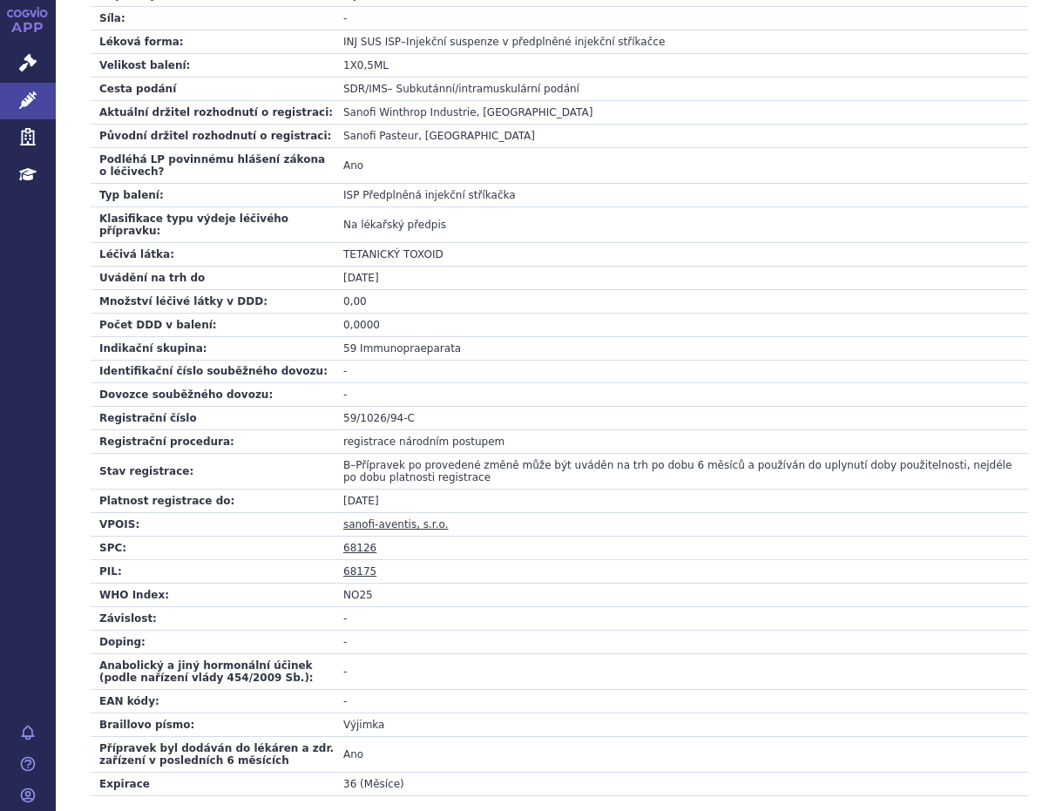
drag, startPoint x: 393, startPoint y: 469, endPoint x: 322, endPoint y: 469, distance: 70.6
click at [322, 490] on tr "Platnost registrace do: [DATE]" at bounding box center [560, 502] width 938 height 24
drag, startPoint x: 322, startPoint y: 469, endPoint x: 280, endPoint y: 401, distance: 80.3
click at [280, 430] on td "Registrační procedura:" at bounding box center [213, 442] width 244 height 24
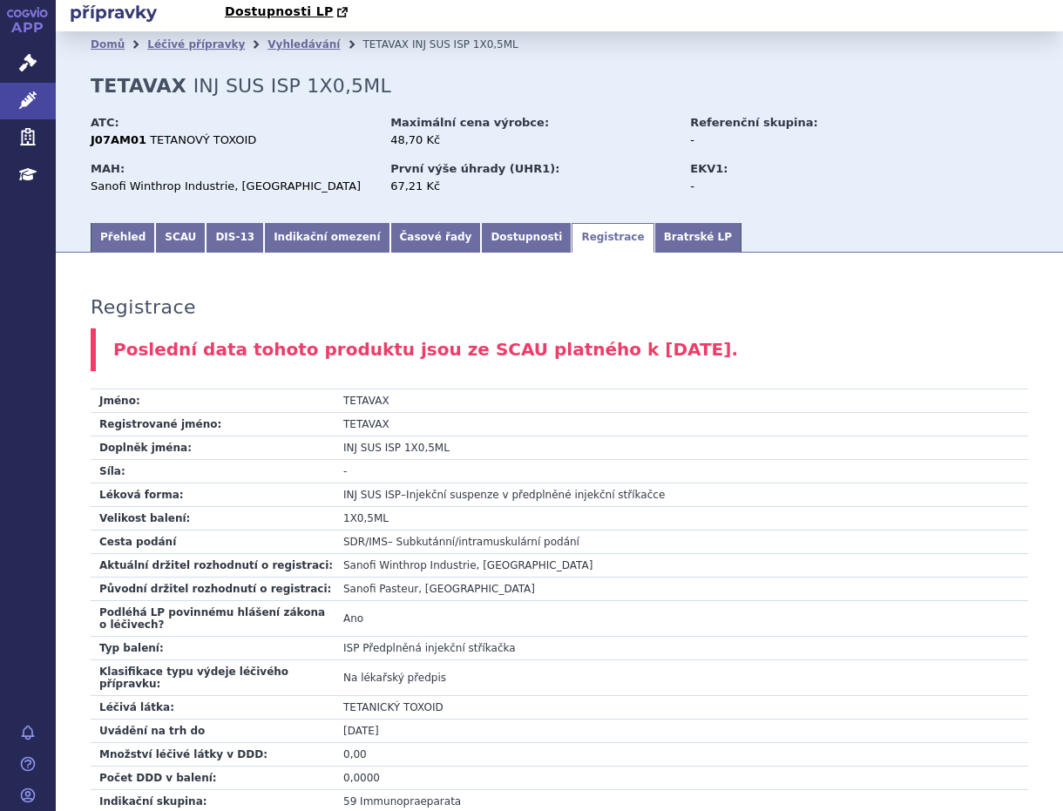
scroll to position [0, 0]
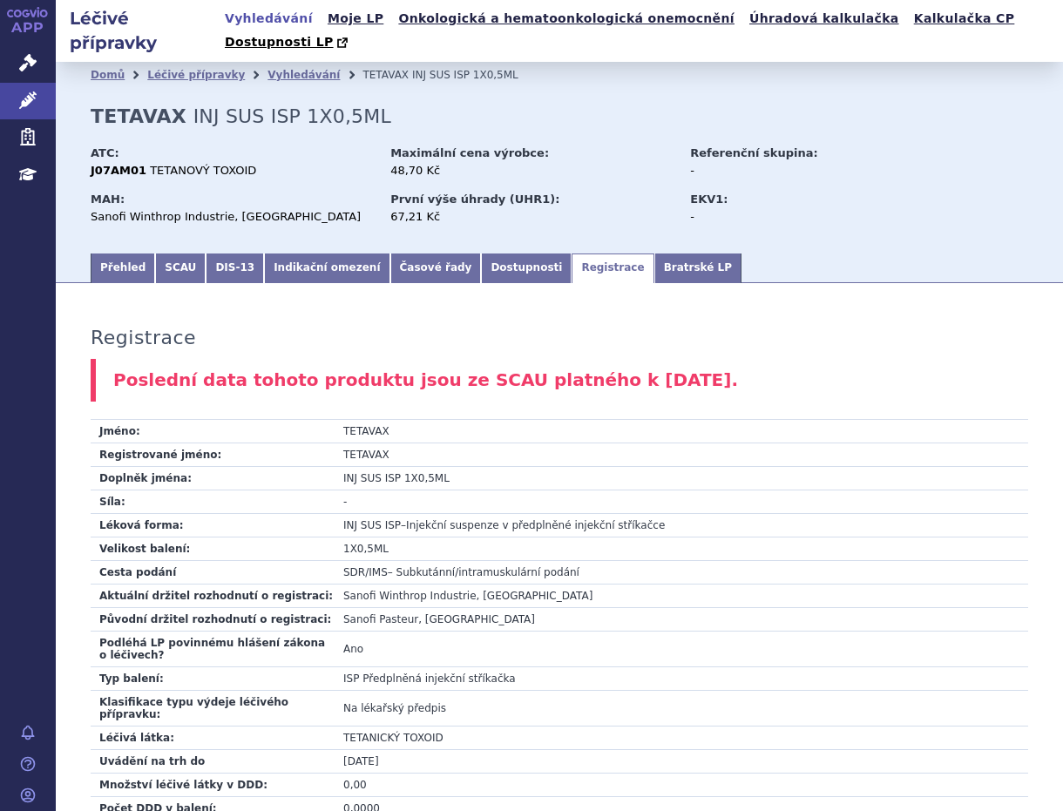
click at [262, 23] on link "Vyhledávání" at bounding box center [269, 19] width 98 height 24
click at [260, 20] on link "Vyhledávání" at bounding box center [269, 19] width 98 height 24
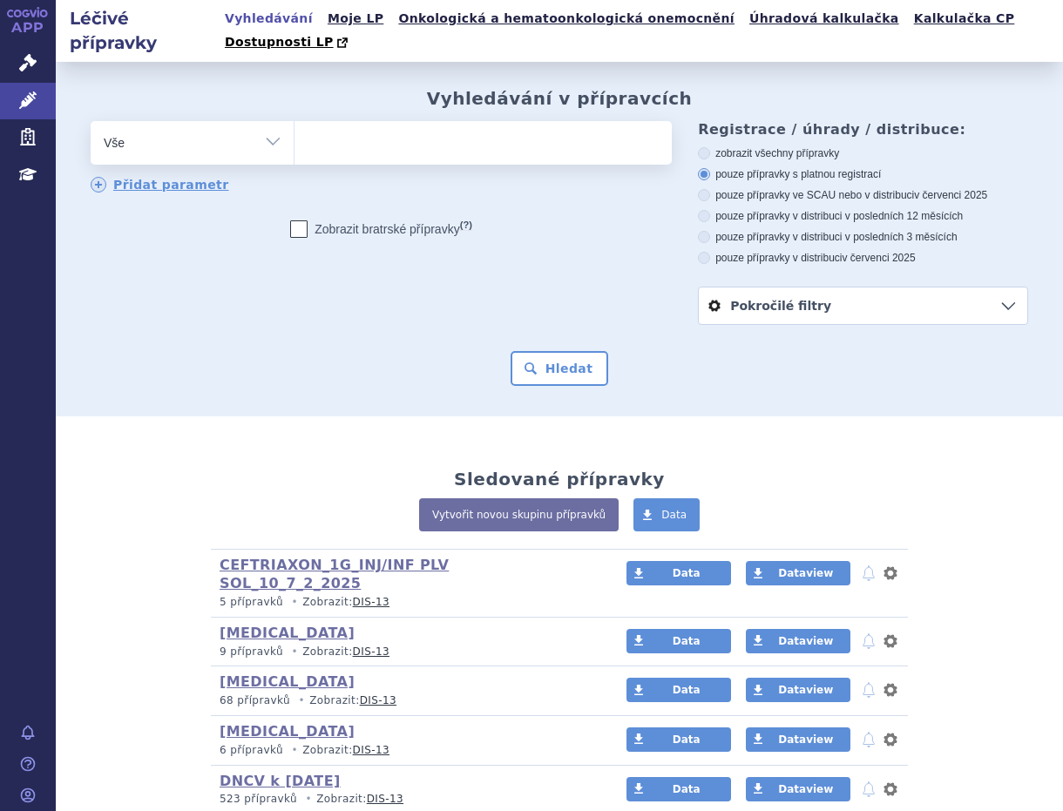
click at [369, 128] on ul at bounding box center [480, 139] width 371 height 37
click at [295, 128] on select at bounding box center [294, 142] width 1 height 44
paste input "0268676"
type input "0268676"
select select "0268676"
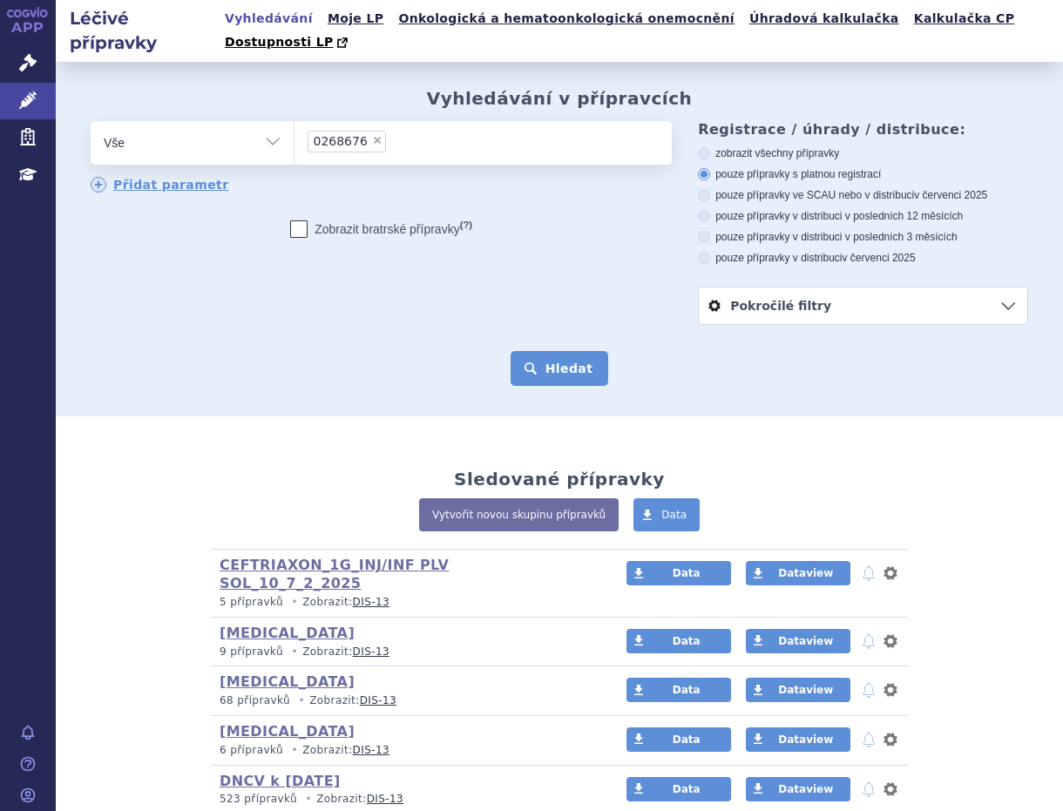
click at [551, 356] on button "Hledat" at bounding box center [560, 368] width 98 height 35
click at [573, 351] on button "Hledat" at bounding box center [560, 368] width 98 height 35
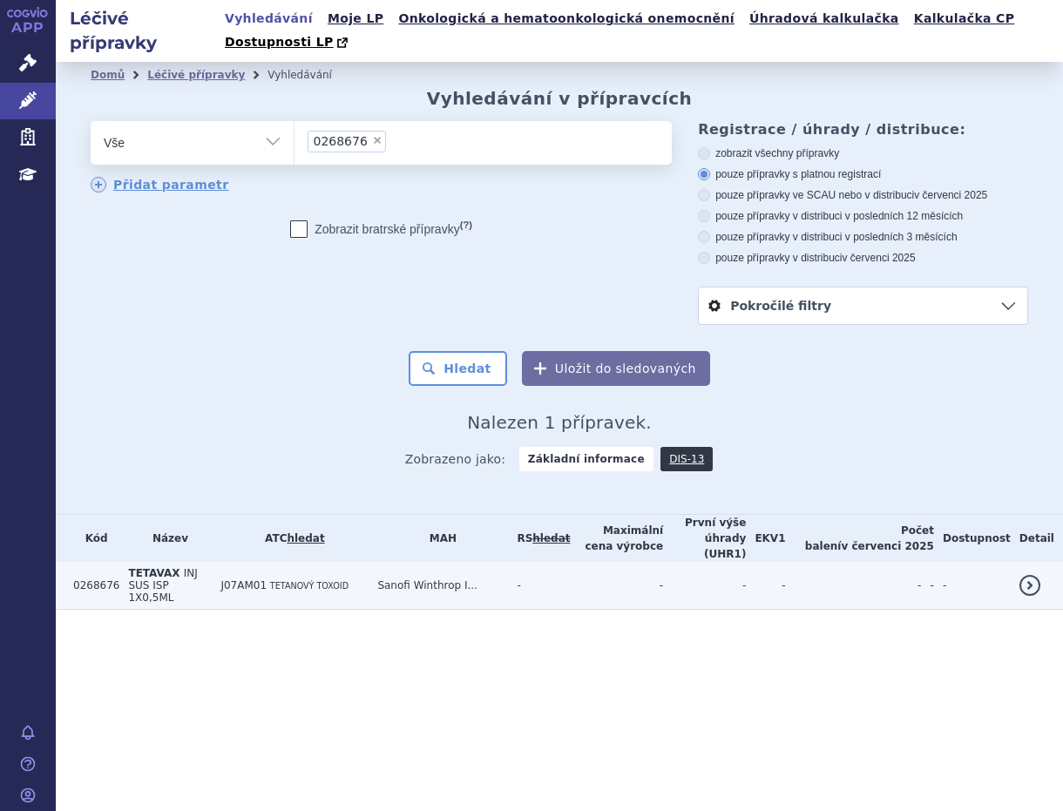
click at [255, 580] on span "J07AM01" at bounding box center [243, 586] width 46 height 12
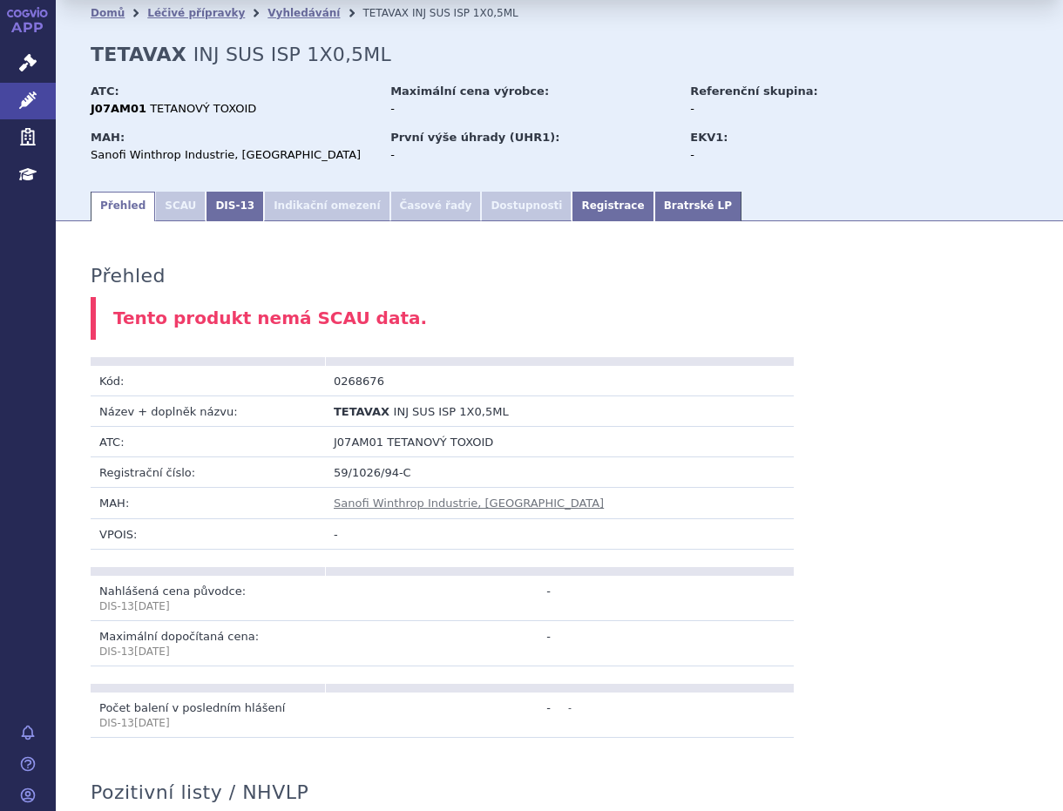
scroll to position [97, 0]
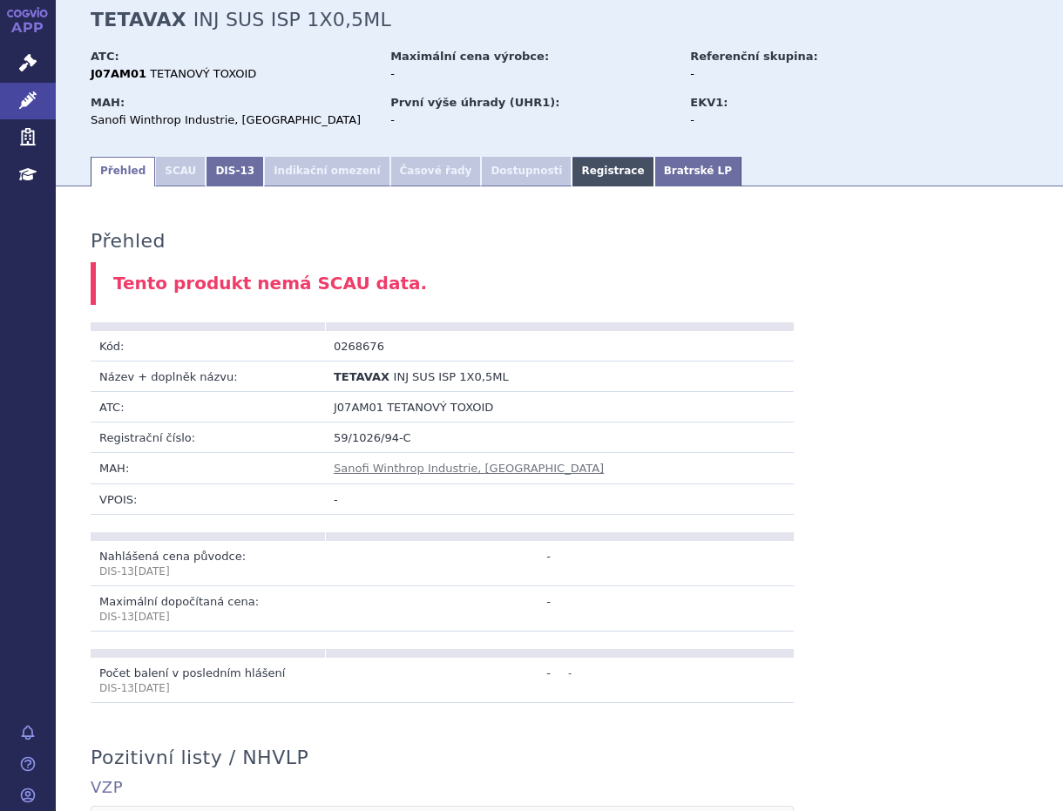
click at [572, 157] on link "Registrace" at bounding box center [613, 172] width 82 height 30
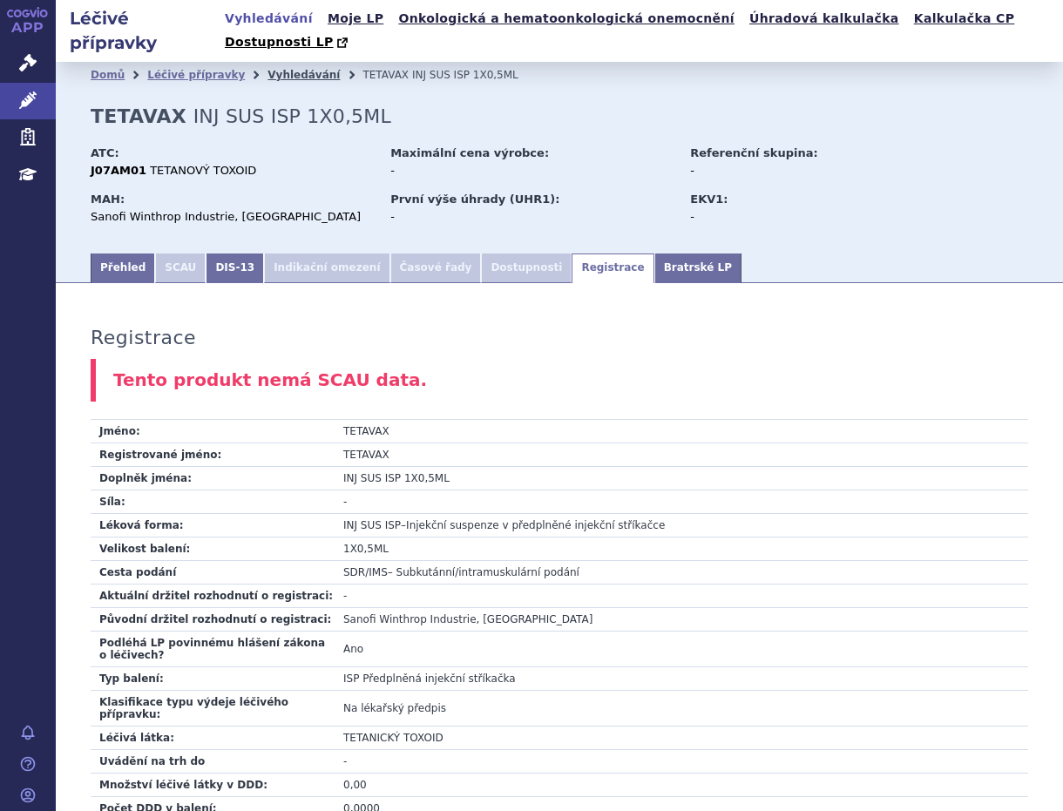
click at [268, 69] on link "Vyhledávání" at bounding box center [304, 75] width 72 height 12
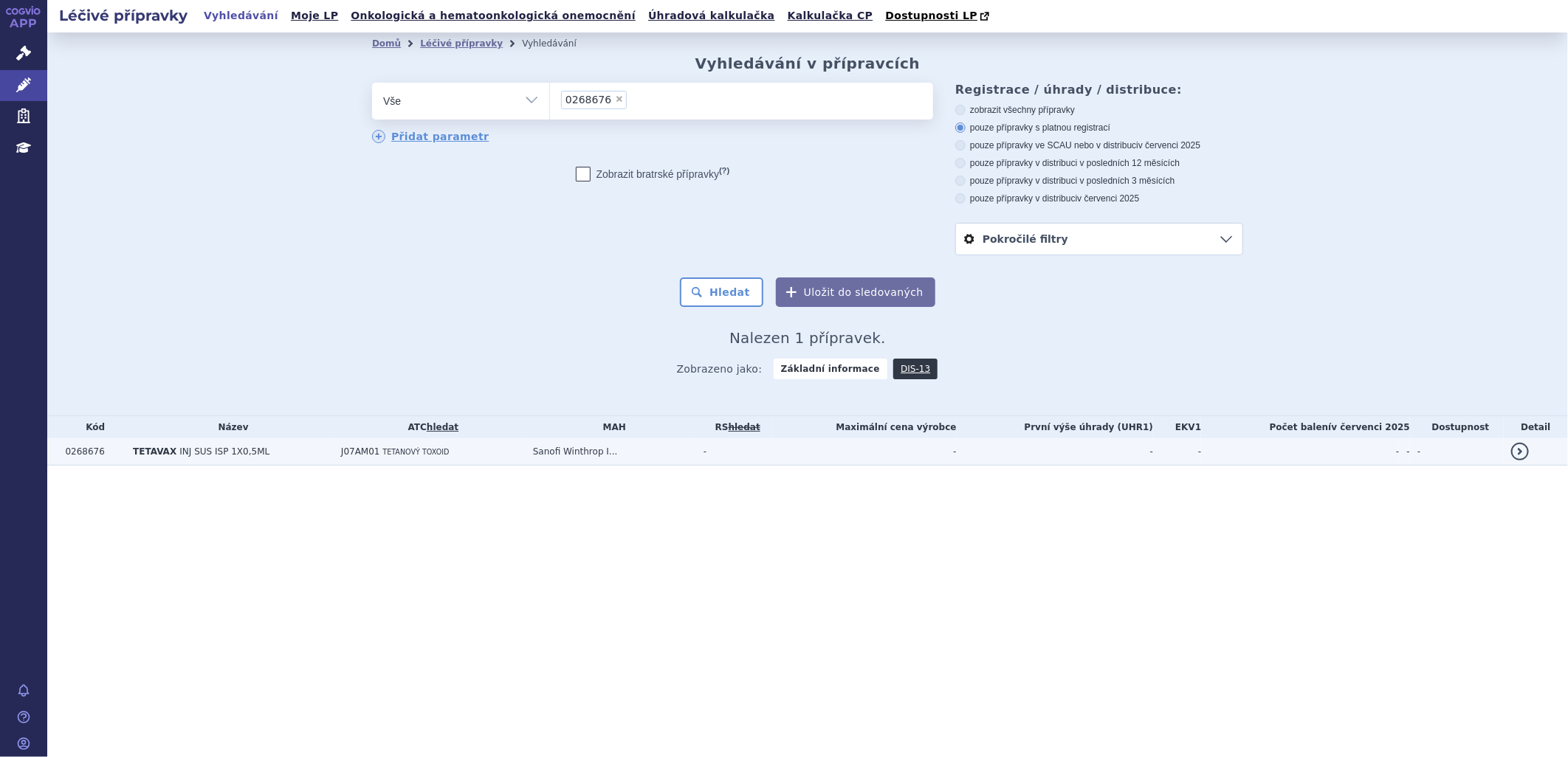
click at [192, 451] on span "INJ SUS ISP 1X0,5ML" at bounding box center [224, 451] width 90 height 10
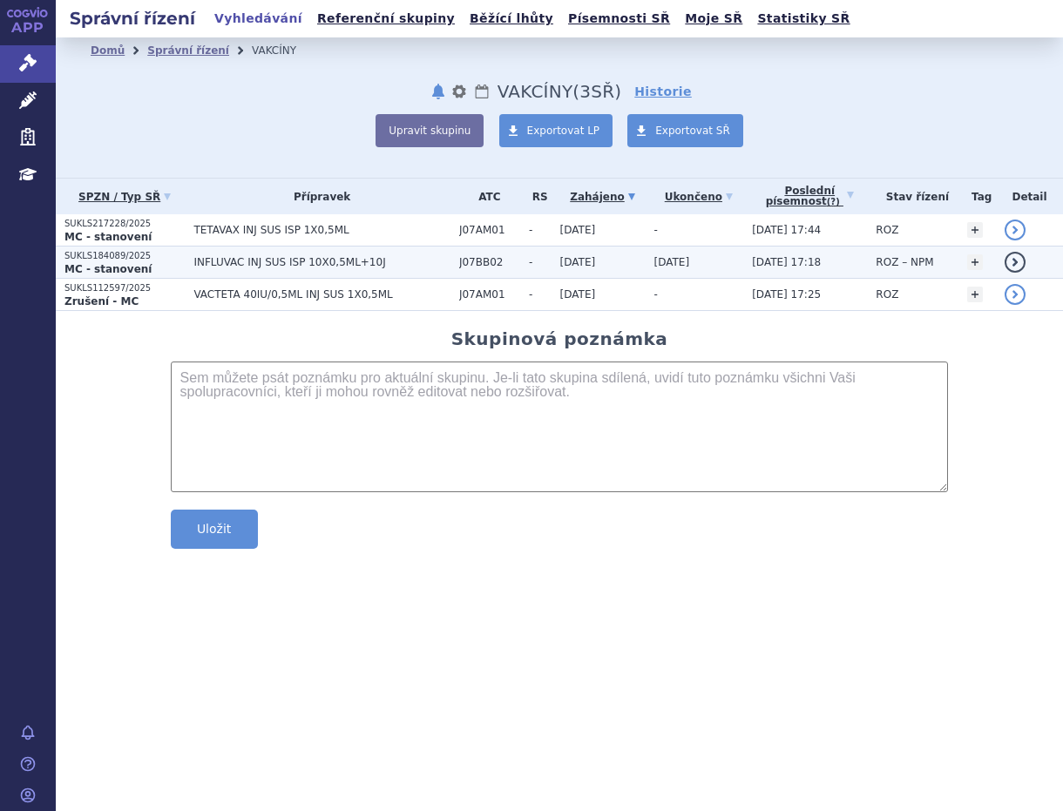
click at [245, 263] on span "INFLUVAC INJ SUS ISP 10X0,5ML+10J" at bounding box center [321, 262] width 257 height 12
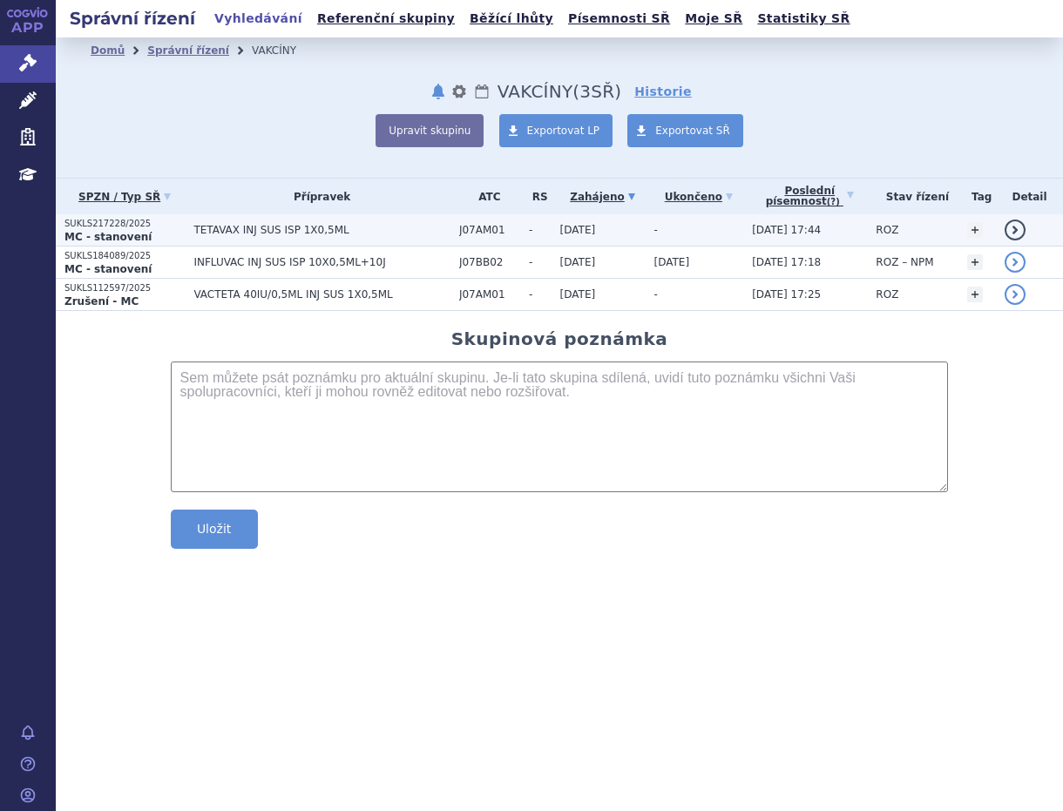
click at [271, 227] on span "TETAVAX INJ SUS ISP 1X0,5ML" at bounding box center [321, 230] width 257 height 12
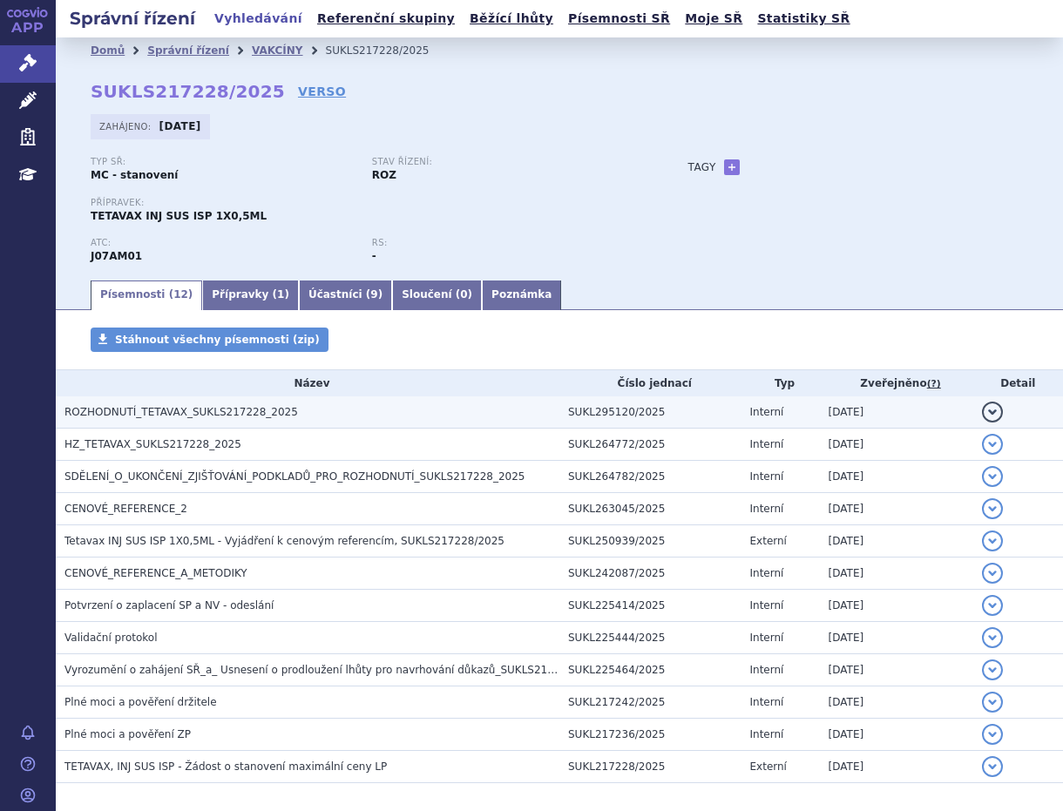
click at [214, 410] on span "ROZHODNUTÍ_TETAVAX_SUKLS217228_2025" at bounding box center [181, 412] width 234 height 12
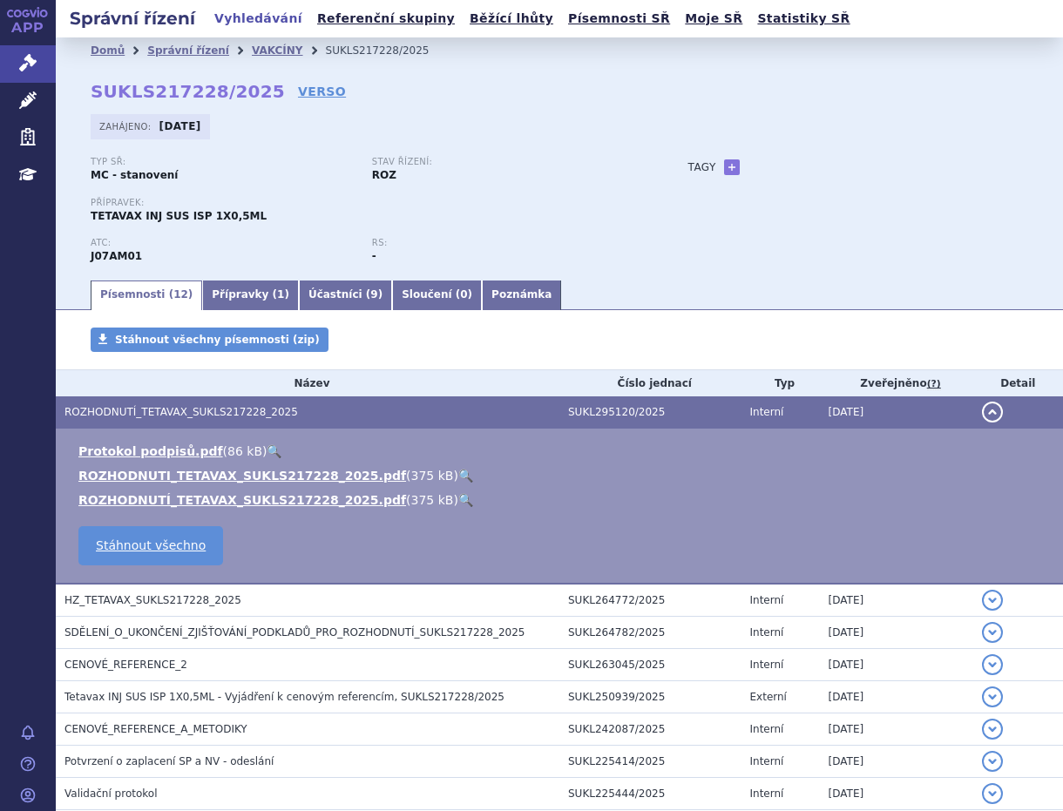
click at [458, 472] on link "🔍" at bounding box center [465, 476] width 15 height 14
click at [252, 53] on link "VAKCÍNY" at bounding box center [277, 50] width 51 height 12
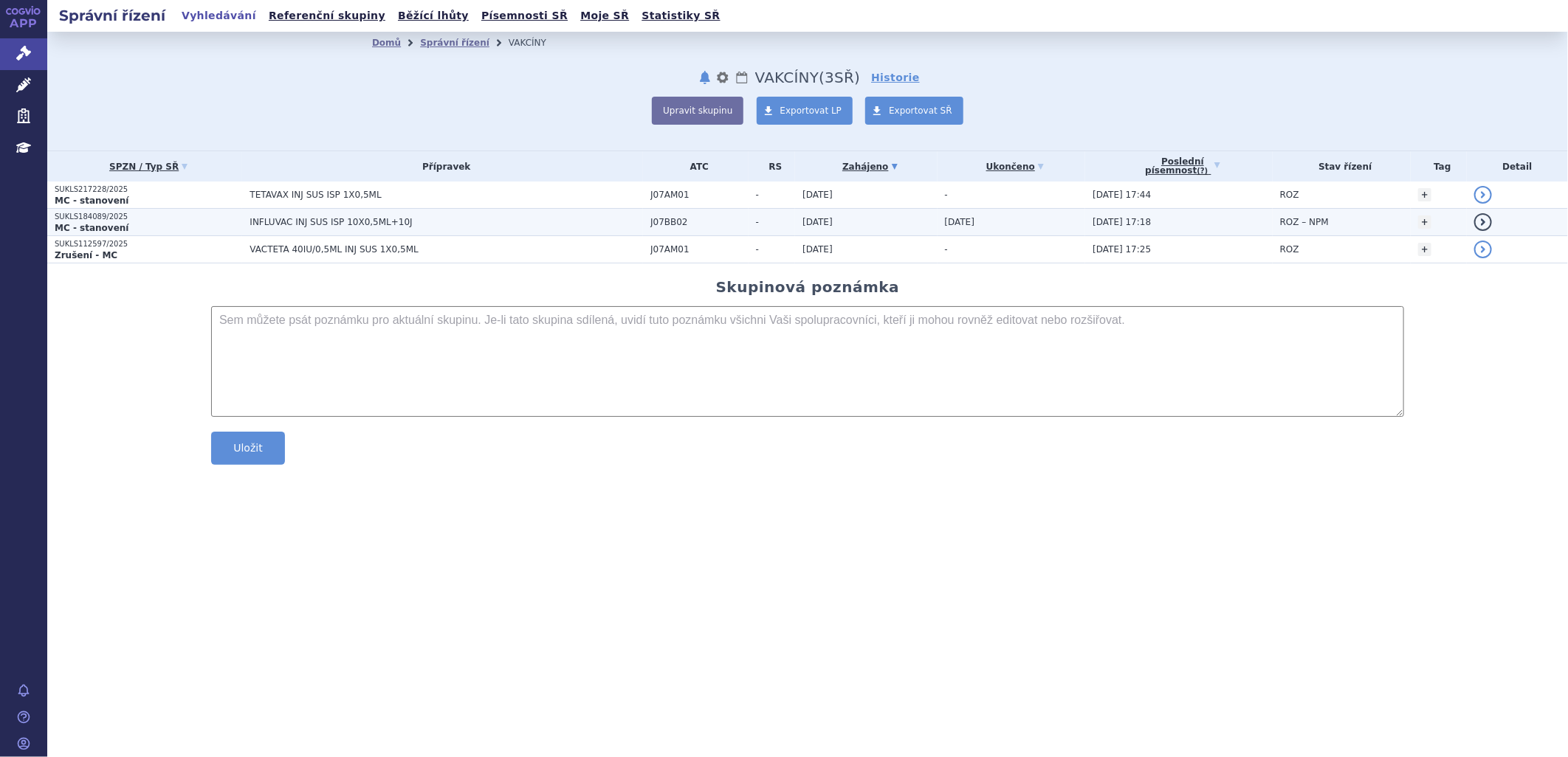
click at [900, 221] on span "ROZ – NPM" at bounding box center [1305, 222] width 49 height 10
click at [204, 218] on p "SUKLS184089/2025" at bounding box center [147, 217] width 187 height 10
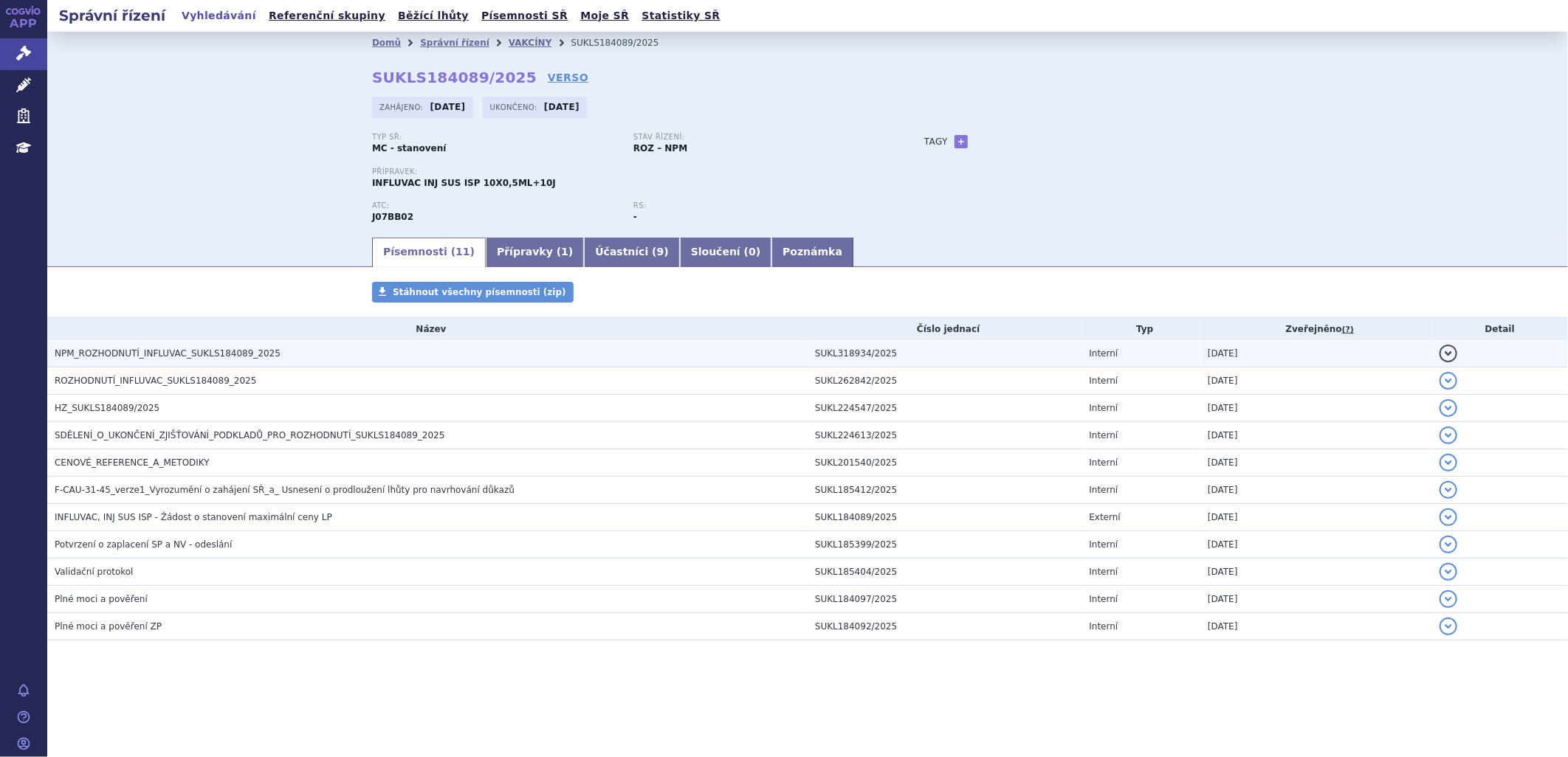
click at [158, 353] on span "NPM_ROZHODNUTÍ_INFLUVAC_SUKLS184089_2025" at bounding box center [167, 353] width 226 height 10
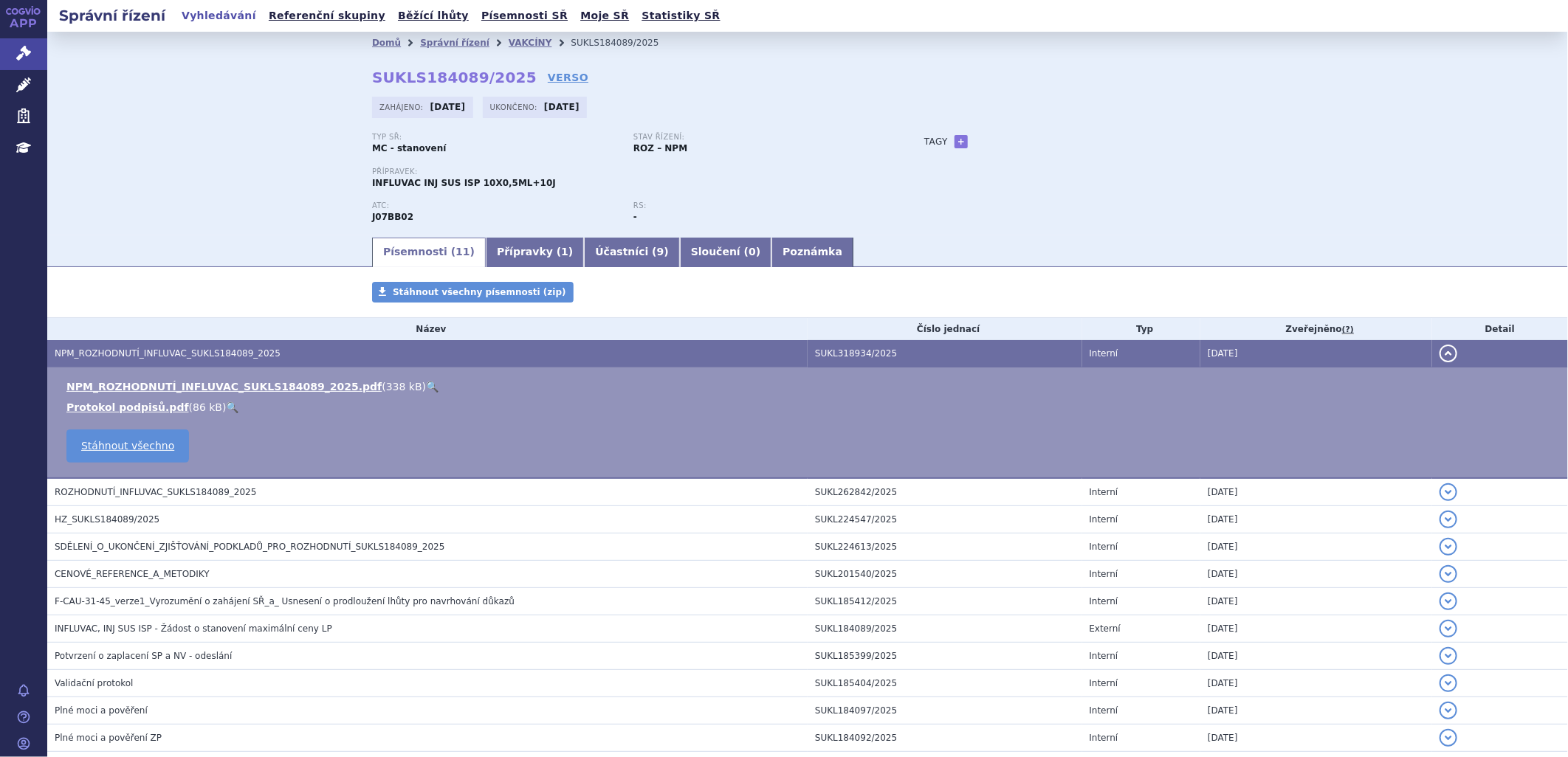
click at [426, 382] on link "🔍" at bounding box center [432, 387] width 13 height 12
click at [508, 40] on link "VAKCÍNY" at bounding box center [529, 42] width 43 height 10
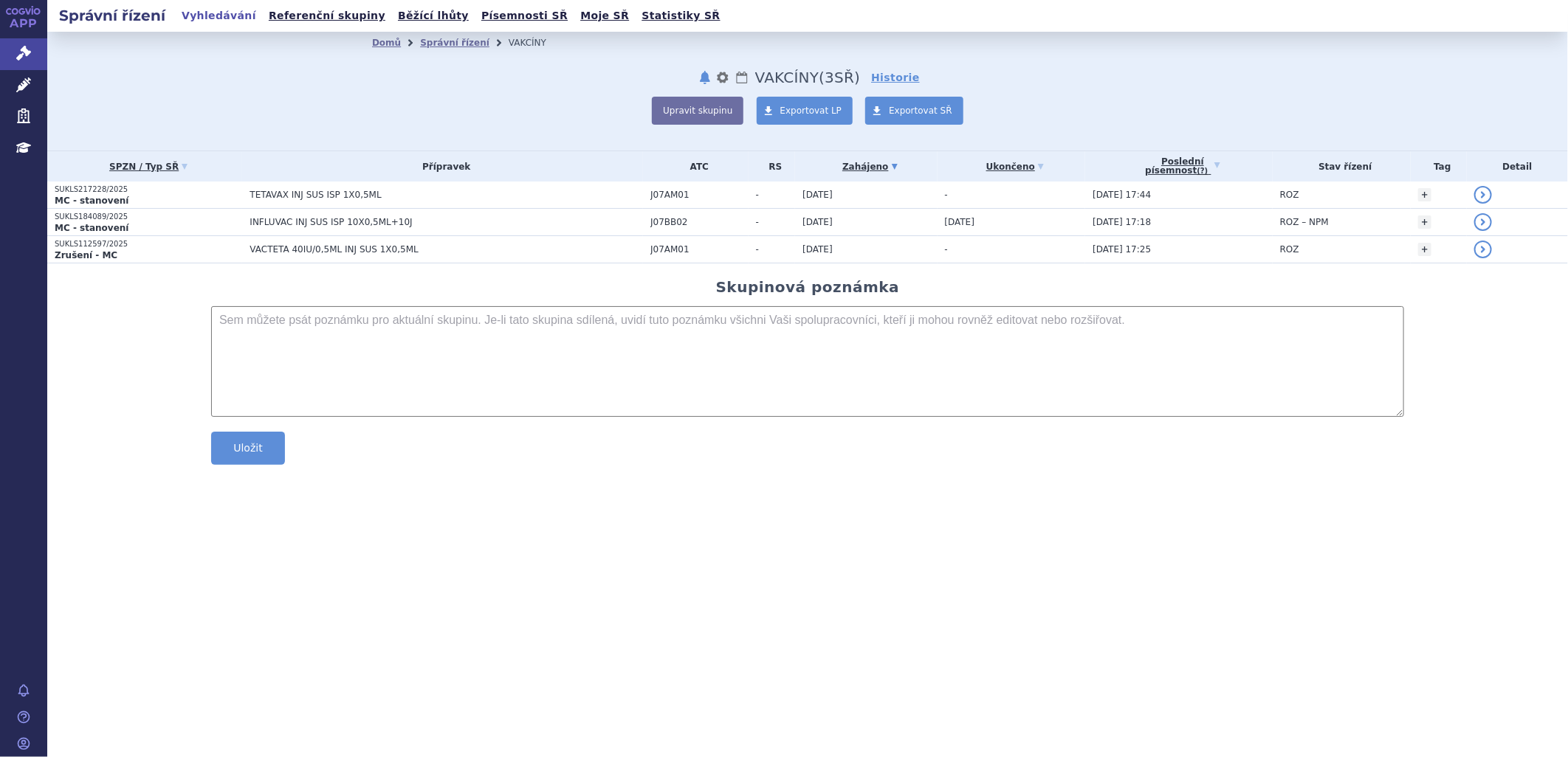
click at [1349, 495] on section "Domů Správní řízení VAKCÍNY notifikace nastavení Přejmenovat Smazat Lhůty VAKCÍ…" at bounding box center [807, 268] width 1521 height 473
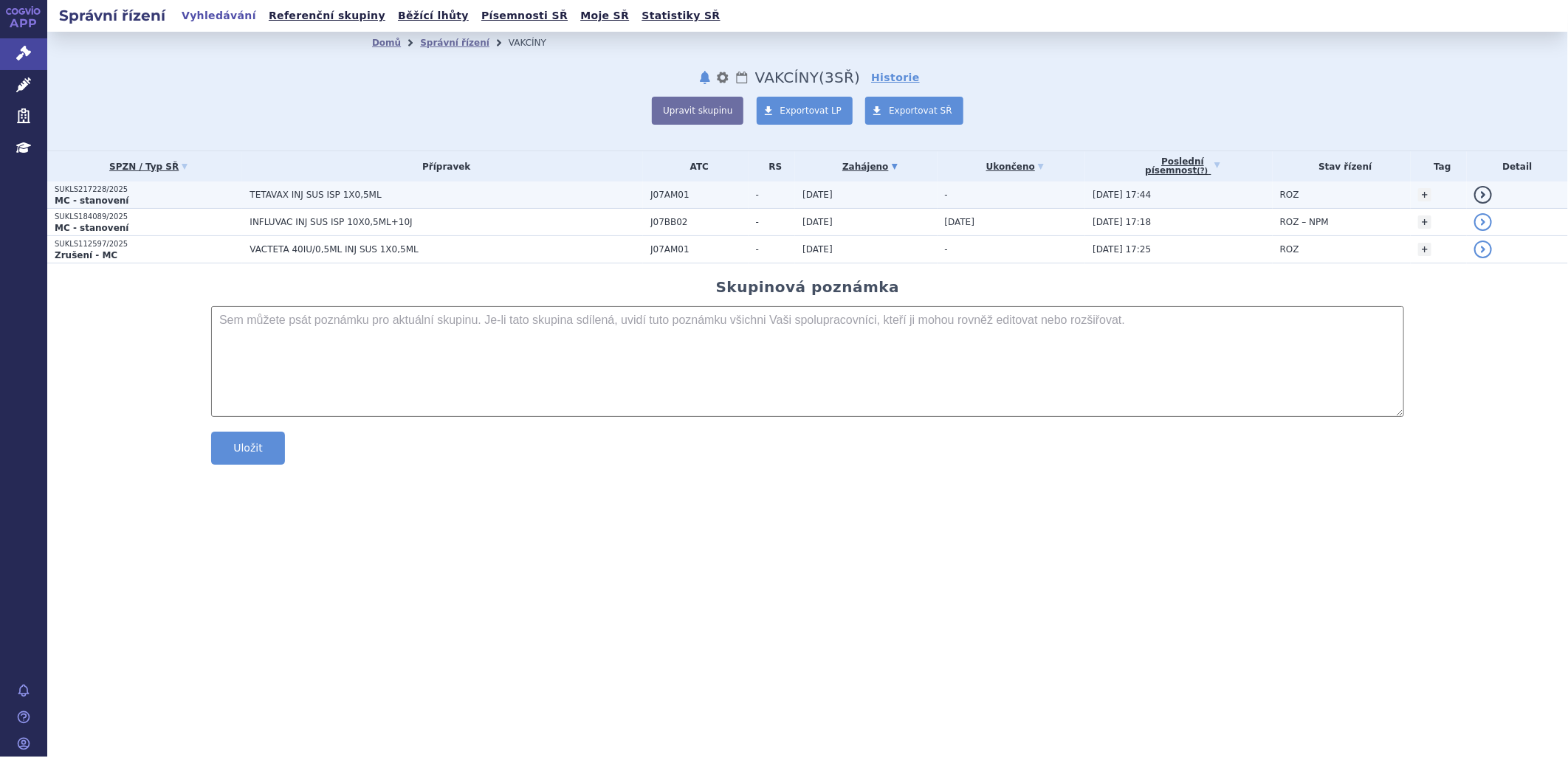
click at [283, 190] on span "TETAVAX INJ SUS ISP 1X0,5ML" at bounding box center [435, 195] width 369 height 10
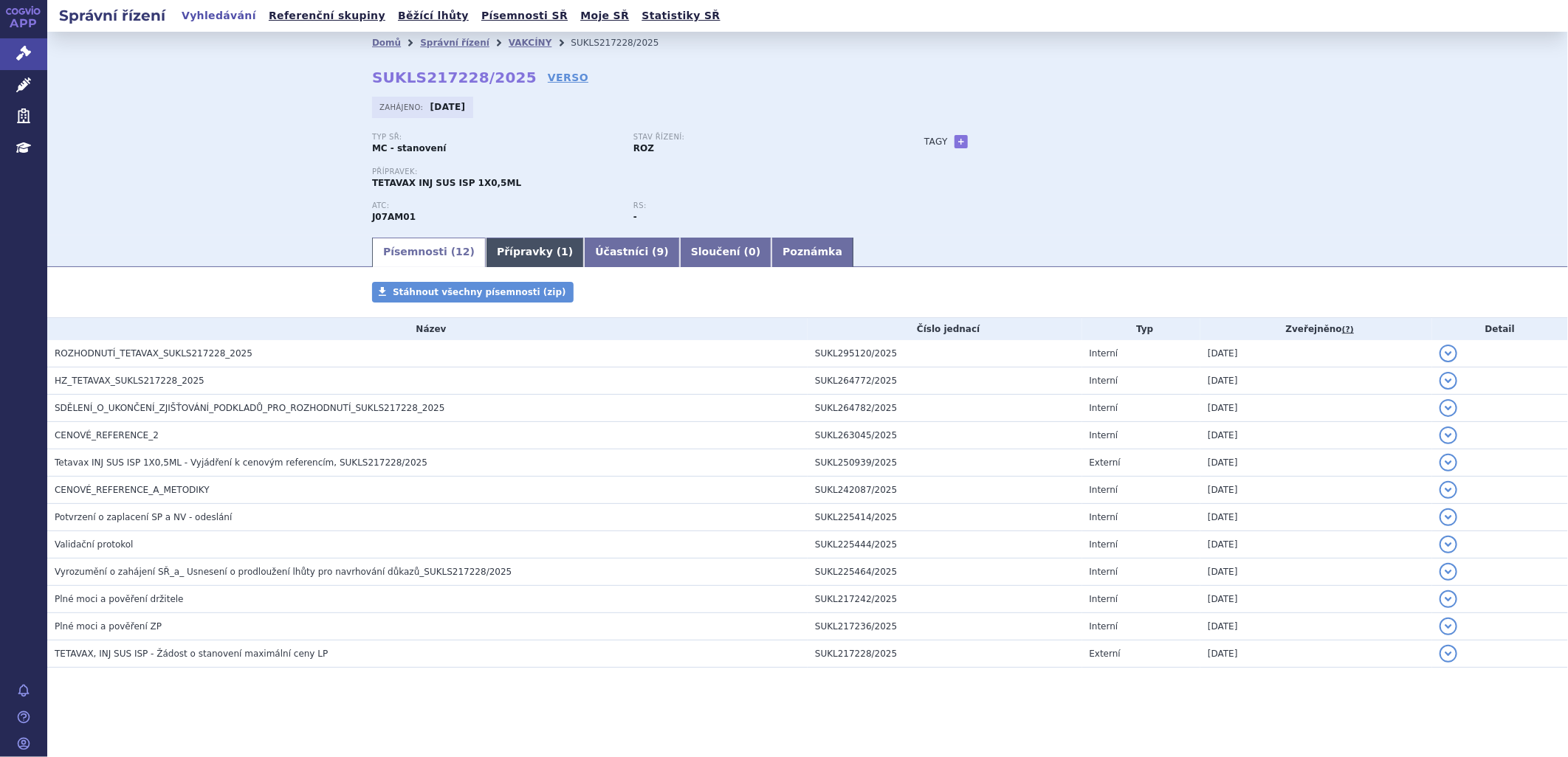
click at [523, 255] on link "Přípravky ( 1 )" at bounding box center [535, 252] width 98 height 30
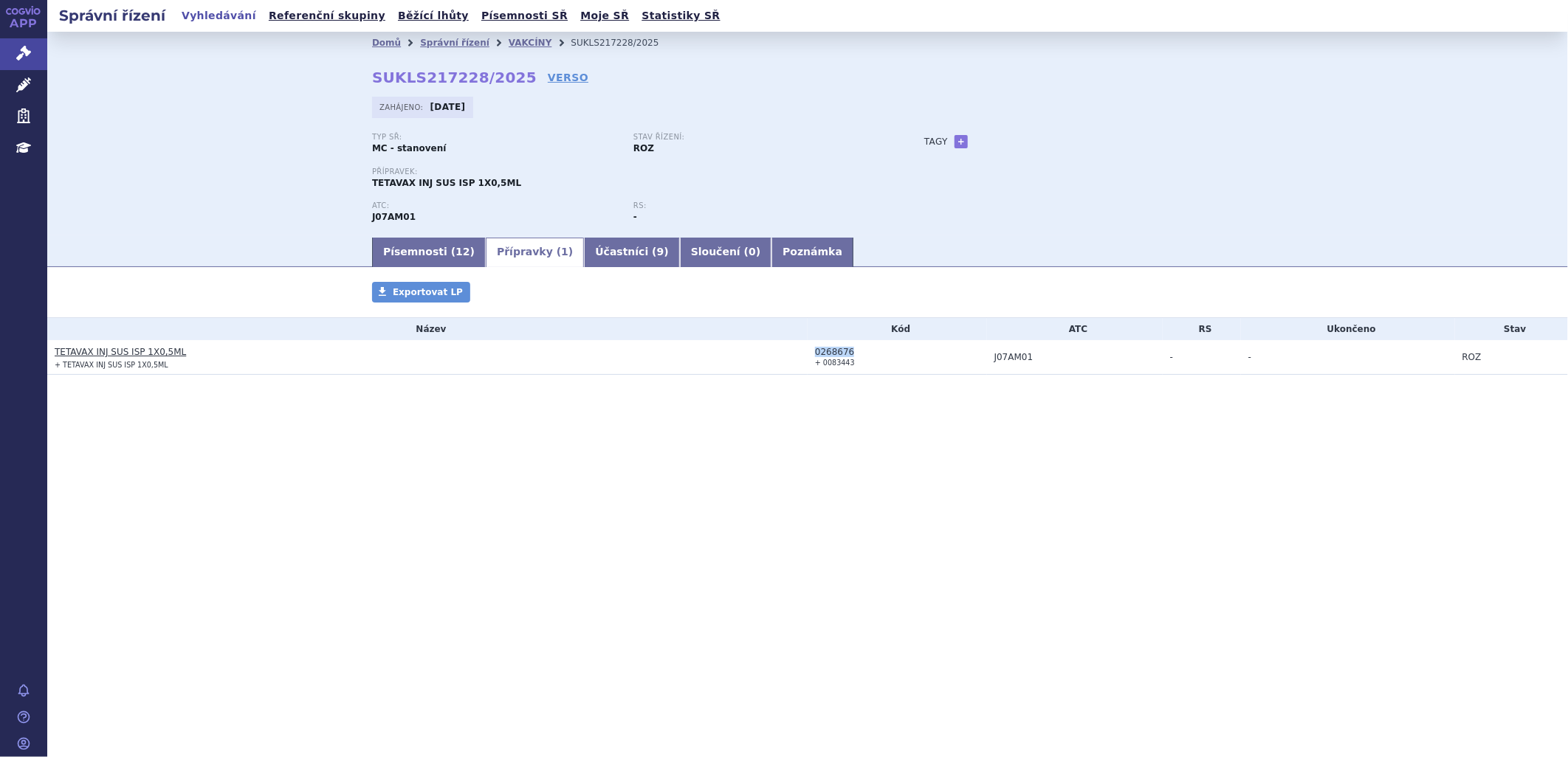
drag, startPoint x: 861, startPoint y: 353, endPoint x: 817, endPoint y: 351, distance: 44.0
click at [817, 351] on div "0268676" at bounding box center [900, 352] width 172 height 10
copy div "0268676"
drag, startPoint x: 188, startPoint y: 353, endPoint x: 89, endPoint y: 353, distance: 99.0
click at [89, 353] on h3 "TETAVAX INJ SUS ISP 1X0,5ML" at bounding box center [430, 351] width 753 height 14
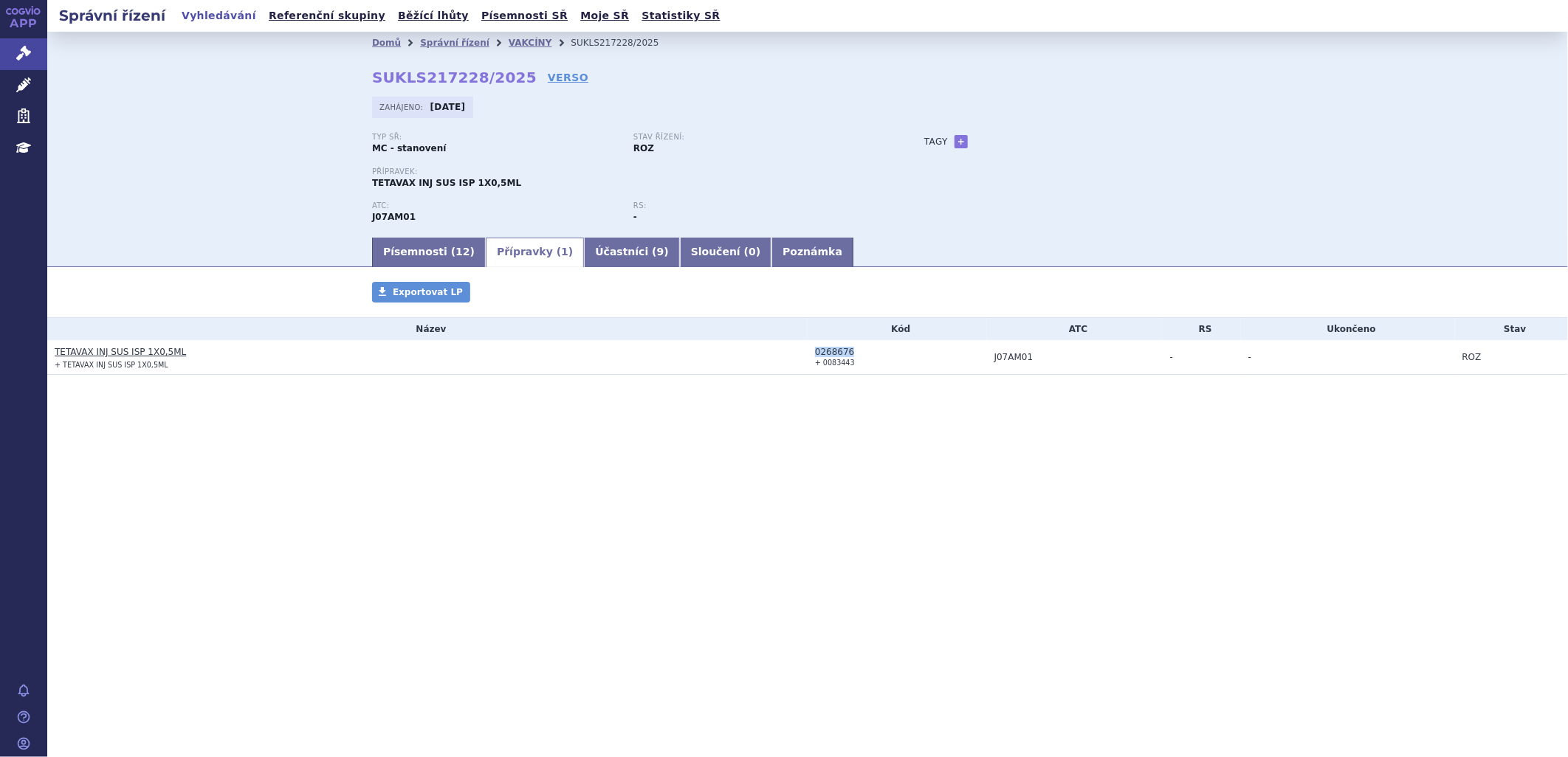
drag, startPoint x: 819, startPoint y: 351, endPoint x: 850, endPoint y: 352, distance: 31.0
click at [850, 352] on div "0268676" at bounding box center [900, 352] width 172 height 10
copy div "0268676"
click at [508, 42] on link "VAKCÍNY" at bounding box center [529, 42] width 43 height 10
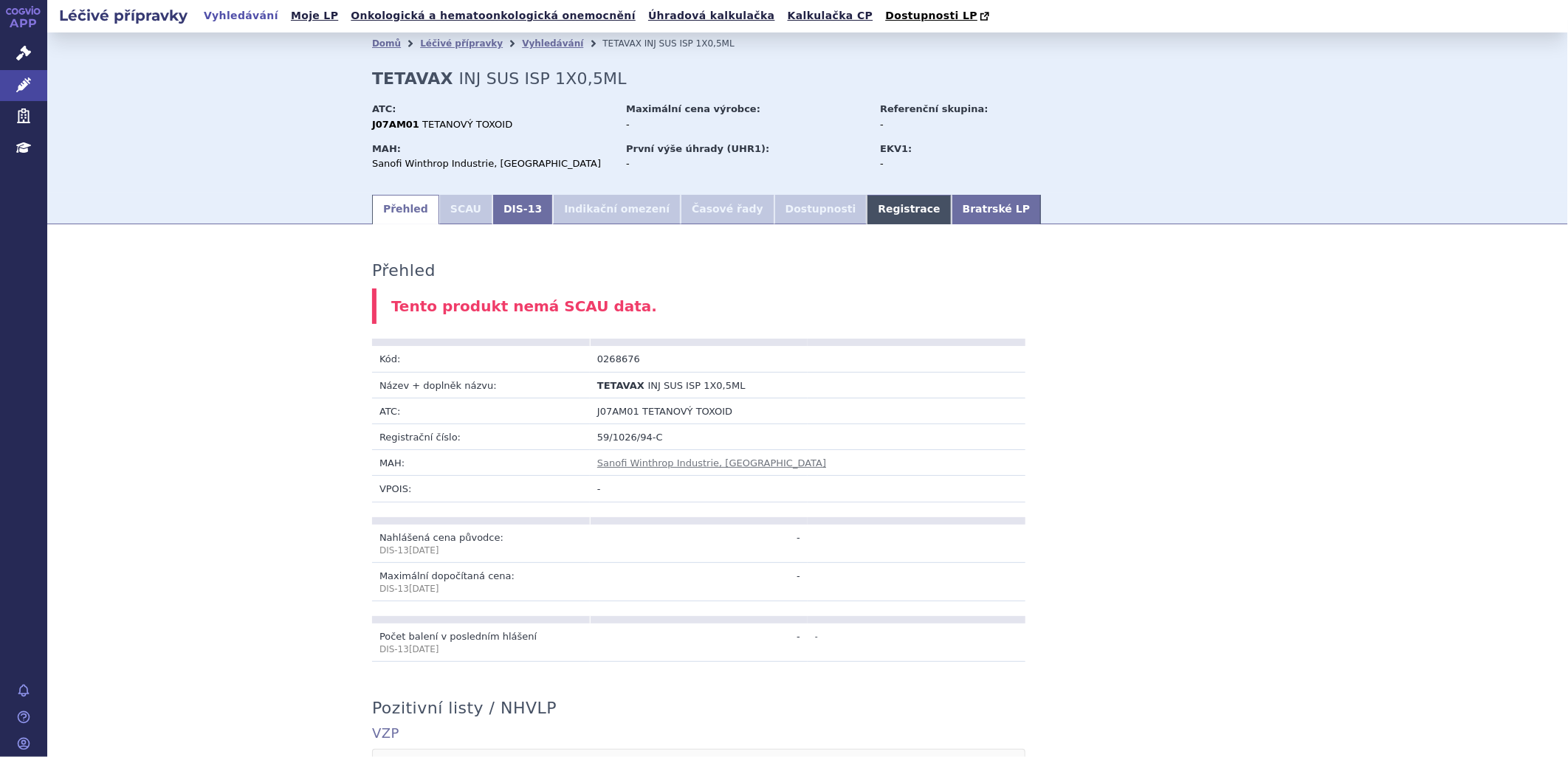
drag, startPoint x: 855, startPoint y: 195, endPoint x: 854, endPoint y: 204, distance: 9.1
click at [855, 202] on ul "Přehled SCAU DIS-13 Indikační omezení Časové řady Dostupnosti Registrace Bratrs…" at bounding box center [807, 208] width 871 height 31
click at [867, 219] on link "Registrace" at bounding box center [908, 209] width 84 height 30
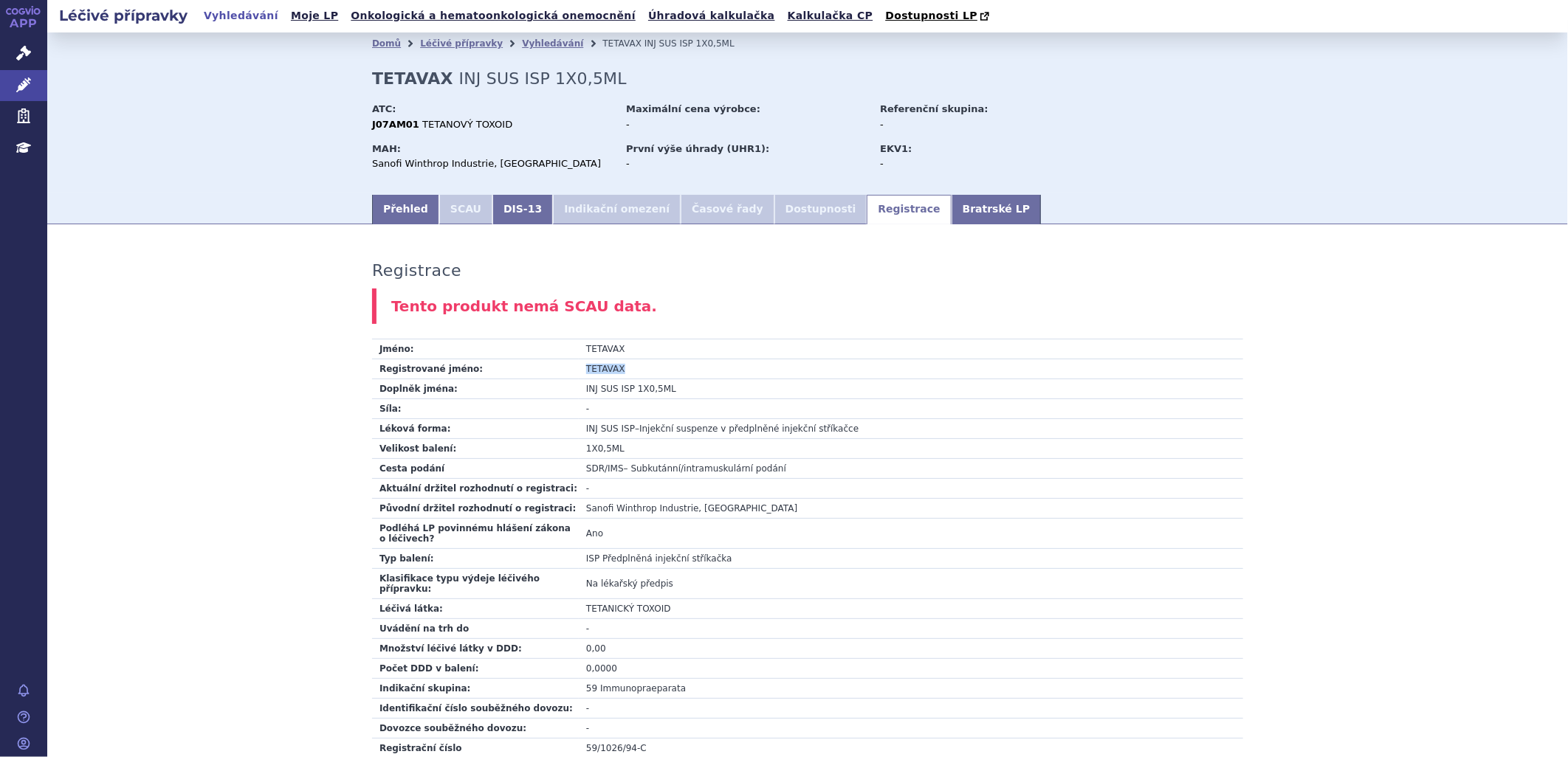
drag, startPoint x: 618, startPoint y: 369, endPoint x: 569, endPoint y: 369, distance: 49.0
click at [569, 369] on tr "Registrované jméno: TETAVAX" at bounding box center [807, 369] width 871 height 20
copy tr "Registrované jméno: TETAVAX"
drag, startPoint x: 669, startPoint y: 393, endPoint x: 571, endPoint y: 395, distance: 98.0
click at [571, 395] on tr "Doplněk jména: INJ SUS ISP 1X0,5ML" at bounding box center [807, 390] width 871 height 20
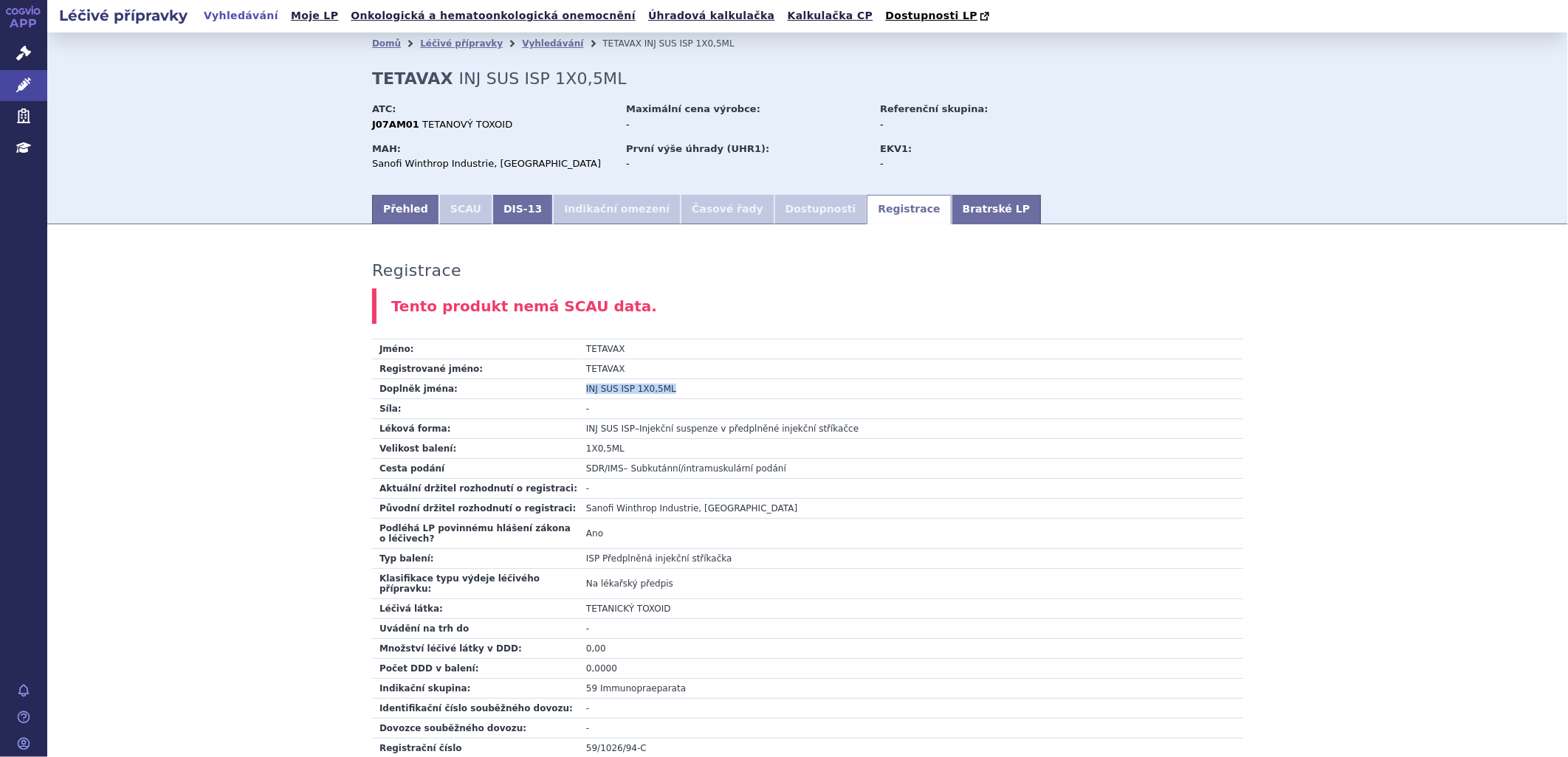
copy tr "Doplněk jména: INJ SUS ISP 1X0,5ML"
drag, startPoint x: 579, startPoint y: 428, endPoint x: 623, endPoint y: 430, distance: 44.0
click at [623, 430] on td "INJ SUS ISP – Injekční suspenze v předplněné injekční stříkačce" at bounding box center [911, 429] width 664 height 20
copy span "INJ SUS ISP"
drag, startPoint x: 578, startPoint y: 448, endPoint x: 618, endPoint y: 451, distance: 40.1
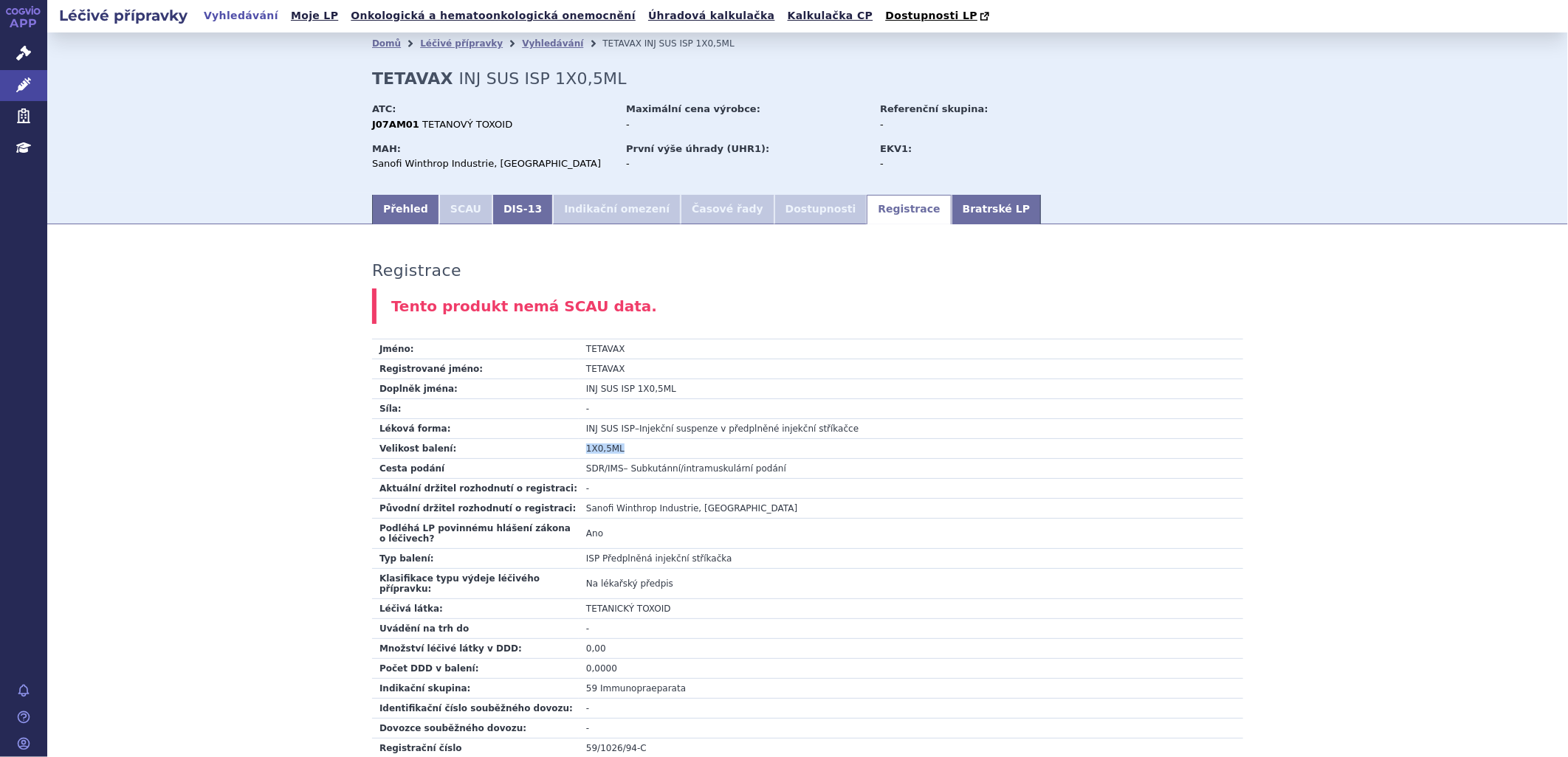
click at [618, 451] on td "1X0,5ML" at bounding box center [911, 450] width 664 height 20
copy td "1X0,5ML"
drag, startPoint x: 382, startPoint y: 163, endPoint x: 514, endPoint y: 165, distance: 132.0
click at [514, 165] on div "Sanofi Winthrop Industrie, [GEOGRAPHIC_DATA]" at bounding box center [491, 164] width 240 height 14
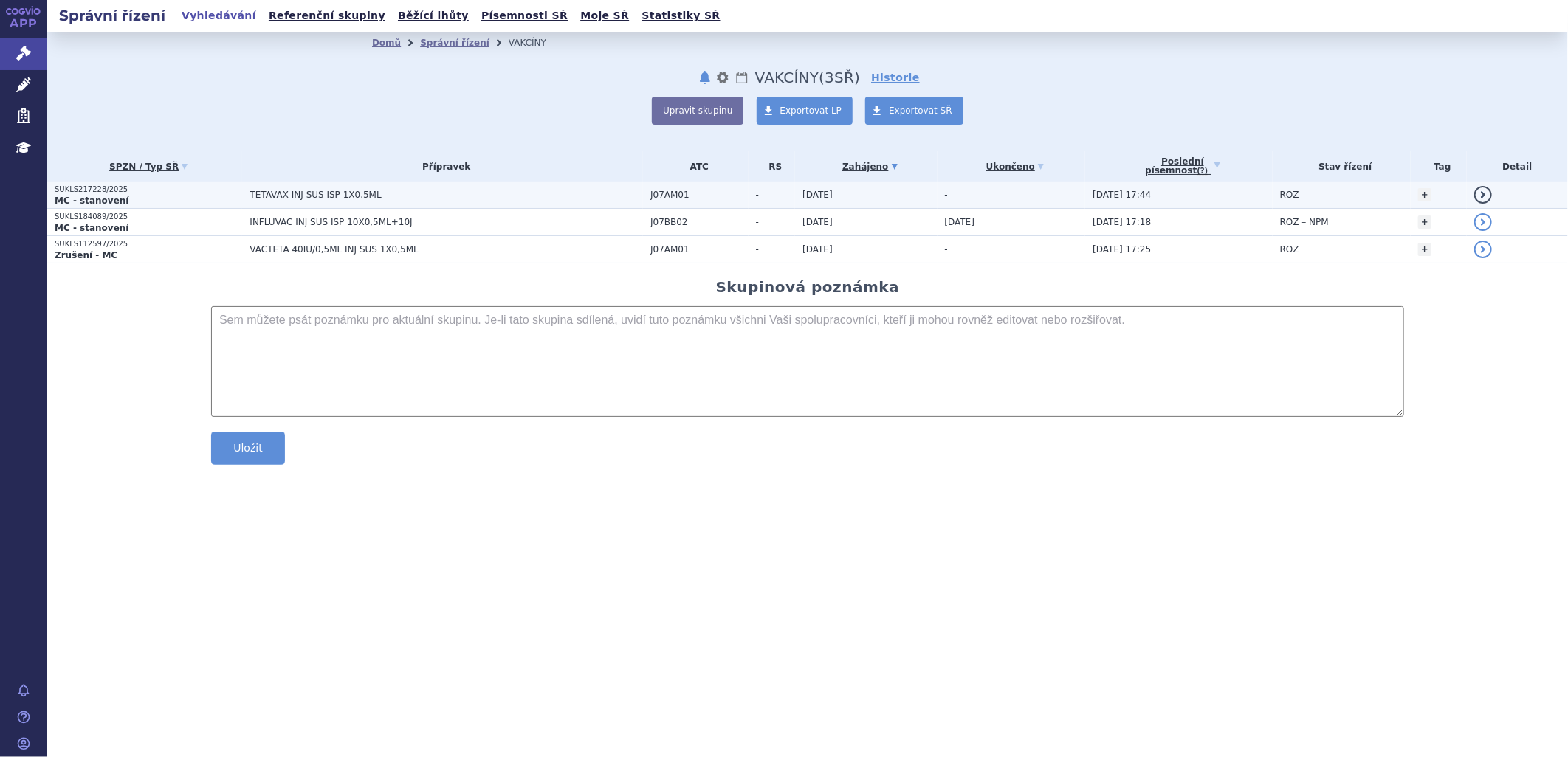
click at [308, 197] on span "TETAVAX INJ SUS ISP 1X0,5ML" at bounding box center [435, 195] width 369 height 10
click at [1121, 193] on span "23.07.2025 17:44" at bounding box center [1122, 195] width 58 height 10
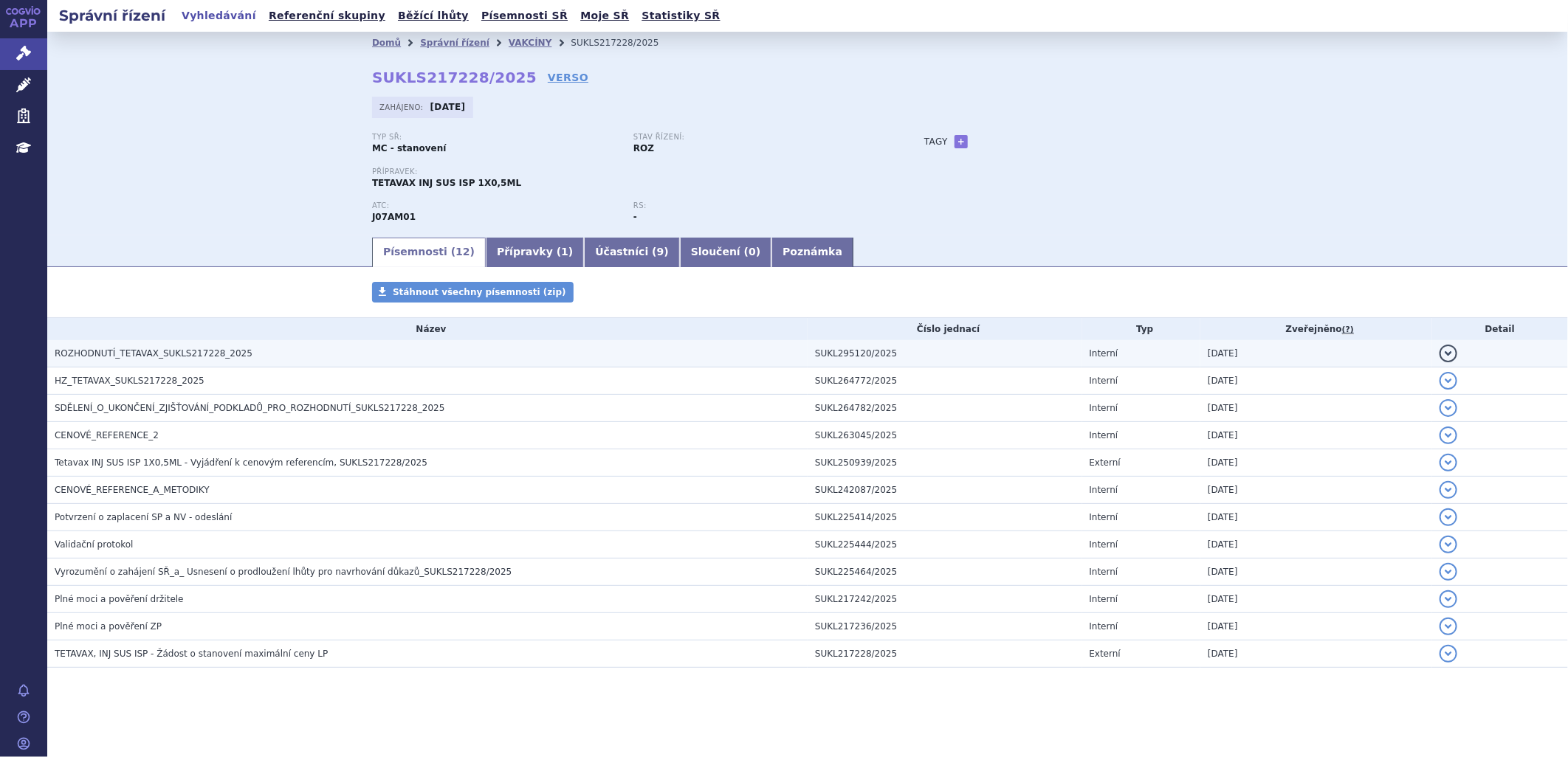
click at [226, 356] on span "ROZHODNUTÍ_TETAVAX_SUKLS217228_2025" at bounding box center [153, 353] width 198 height 10
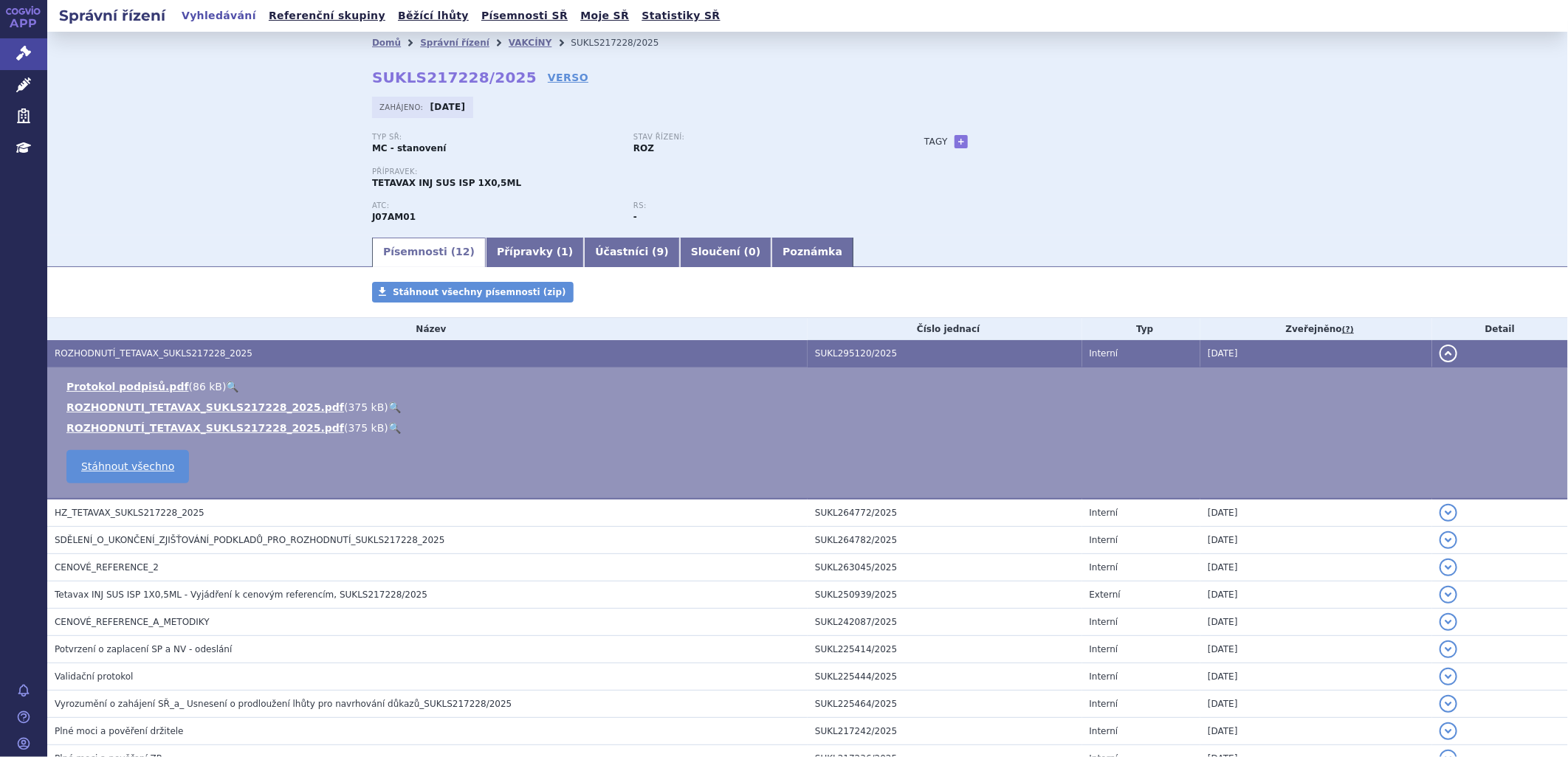
click at [388, 407] on link "🔍" at bounding box center [394, 407] width 13 height 12
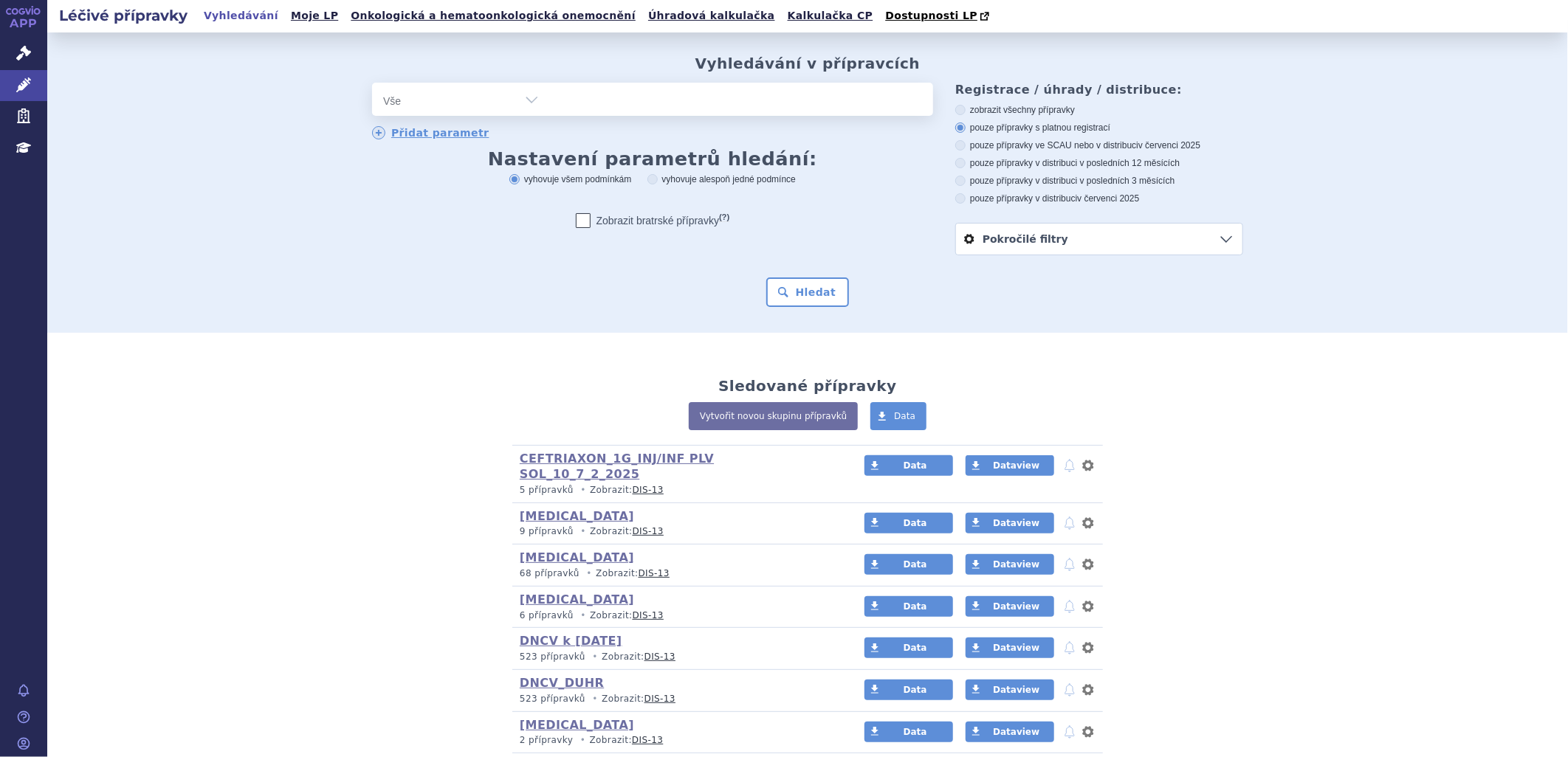
click at [593, 97] on div "odstranit Vše Přípravek/SUKL kód MAH VPOIS ATC/Aktivní látka" at bounding box center [652, 99] width 561 height 33
drag, startPoint x: 566, startPoint y: 95, endPoint x: 574, endPoint y: 104, distance: 12.0
click at [566, 107] on ul at bounding box center [741, 98] width 383 height 31
click at [550, 107] on select at bounding box center [549, 101] width 1 height 37
paste input "0083443"
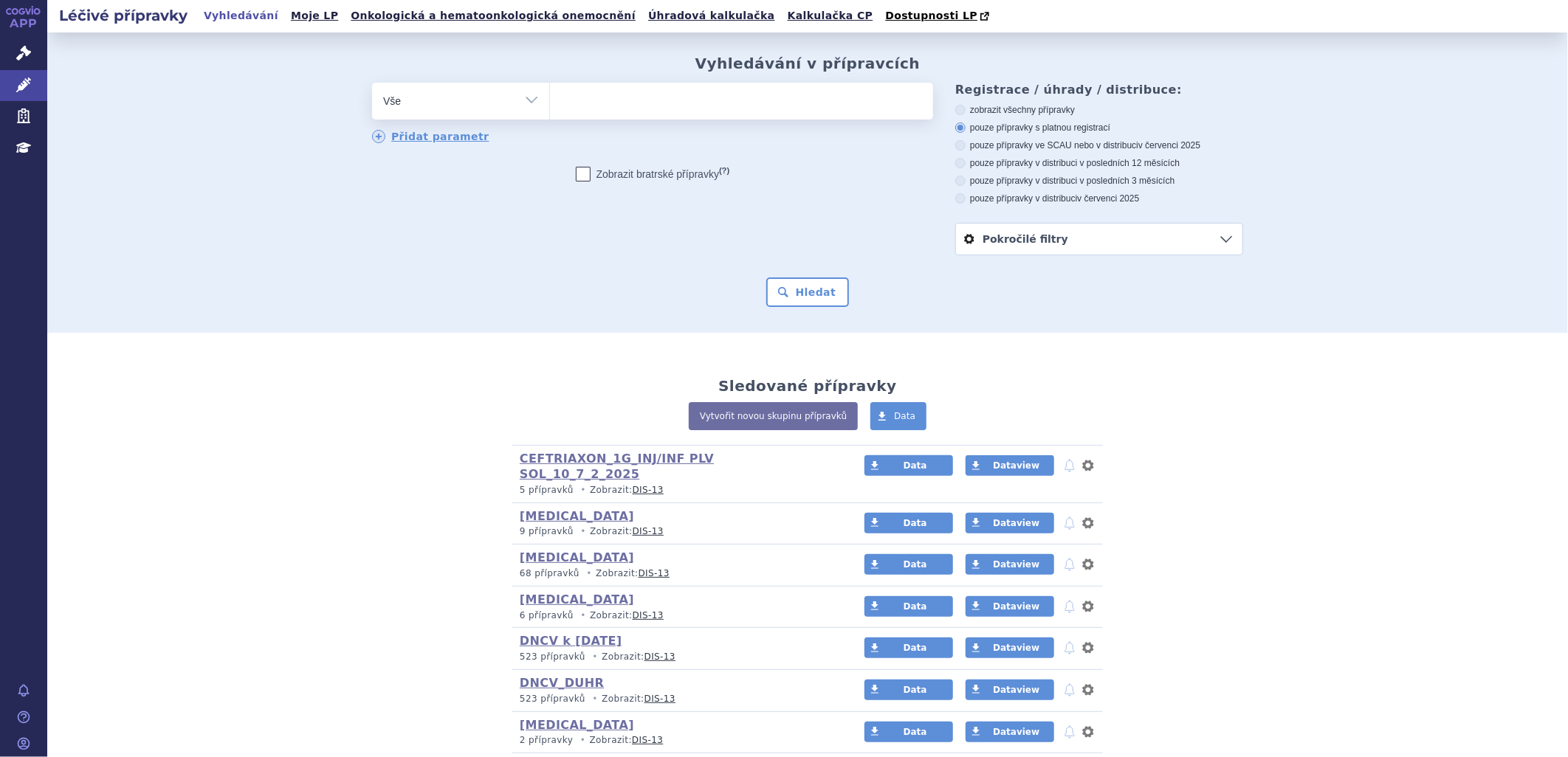
type input "0083443"
select select "0083443"
click at [793, 296] on button "Hledat" at bounding box center [808, 292] width 83 height 30
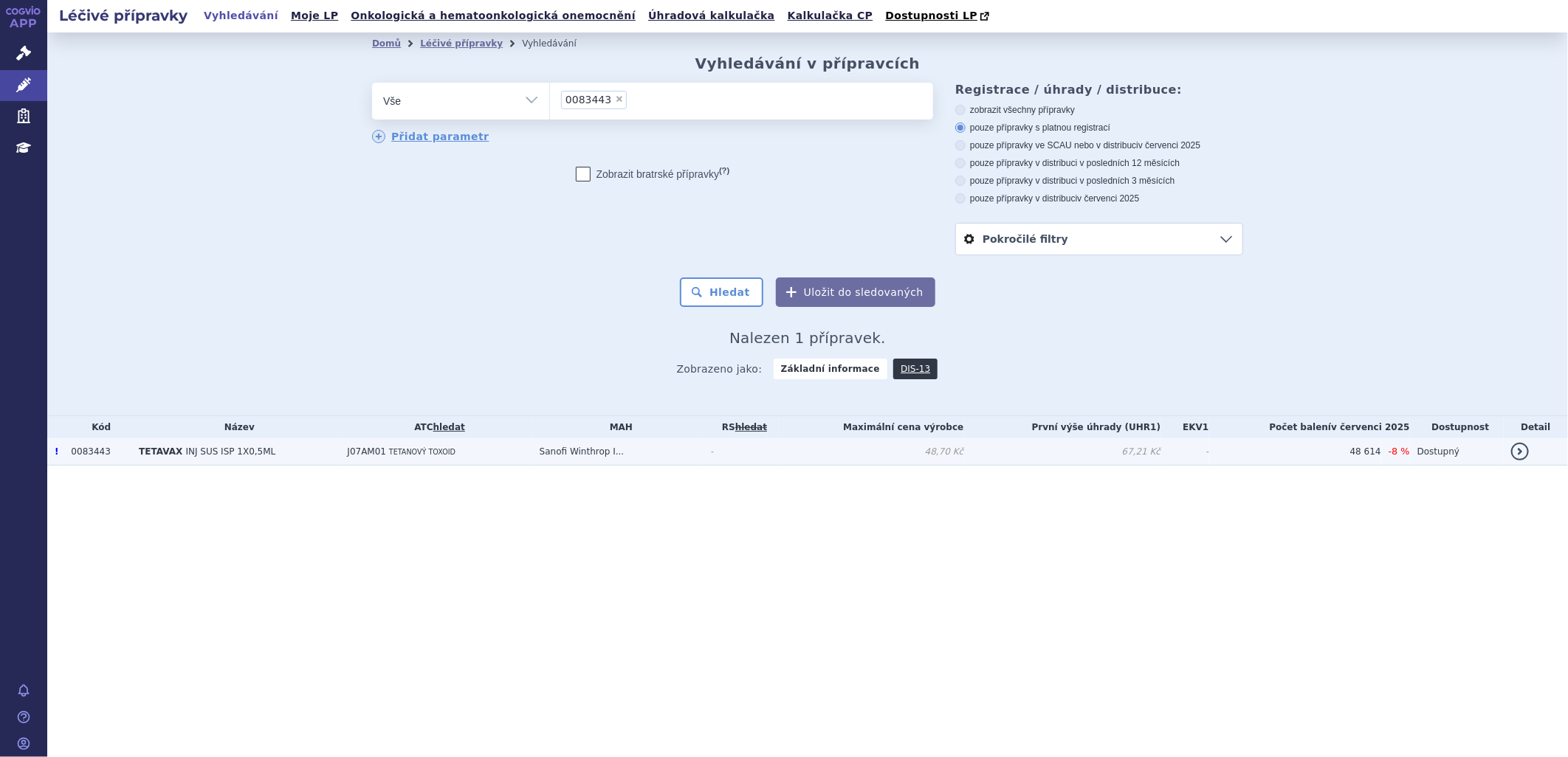
click at [219, 456] on span "INJ SUS ISP 1X0,5ML" at bounding box center [230, 451] width 90 height 10
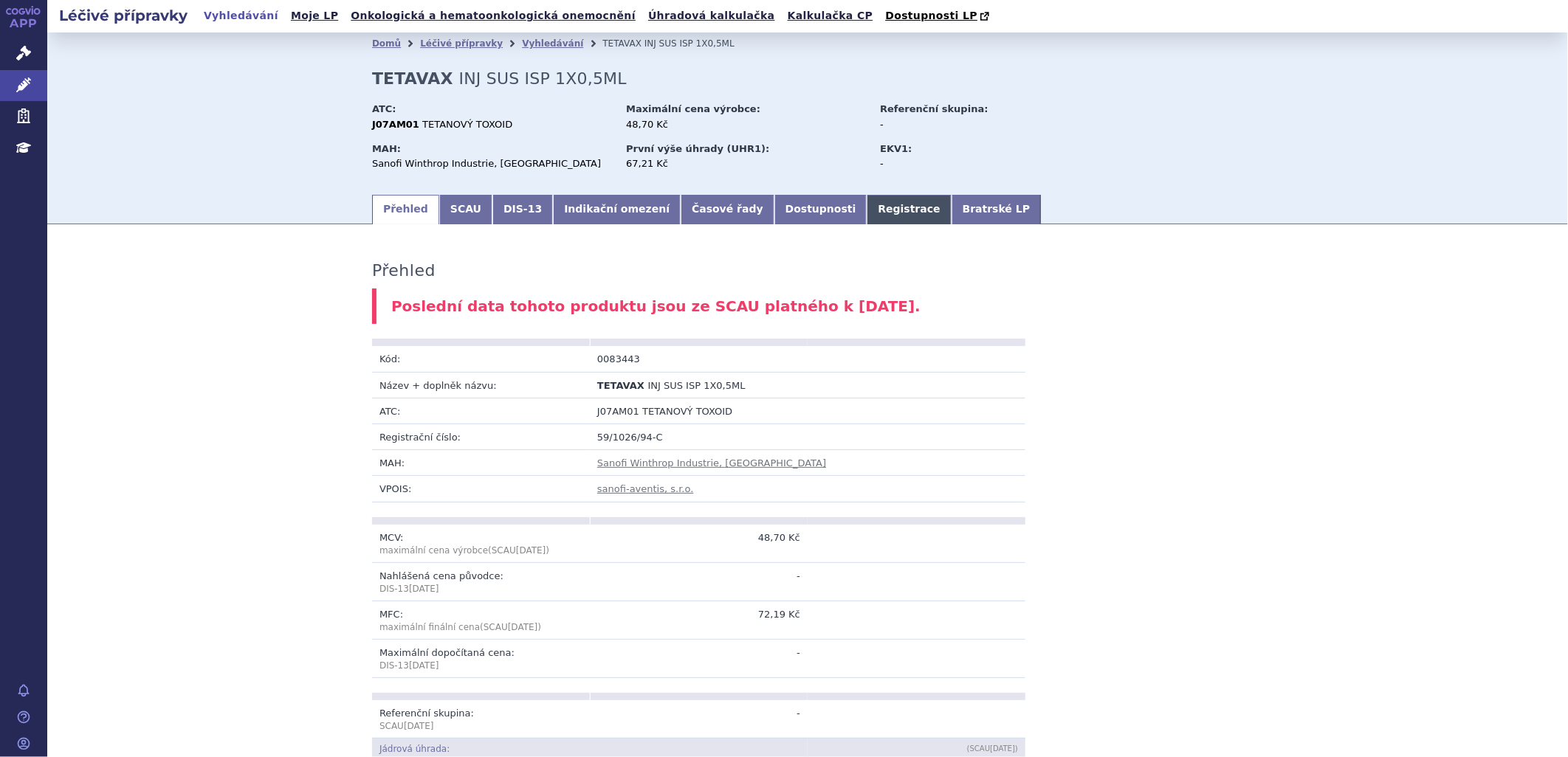
click at [867, 215] on link "Registrace" at bounding box center [908, 209] width 84 height 30
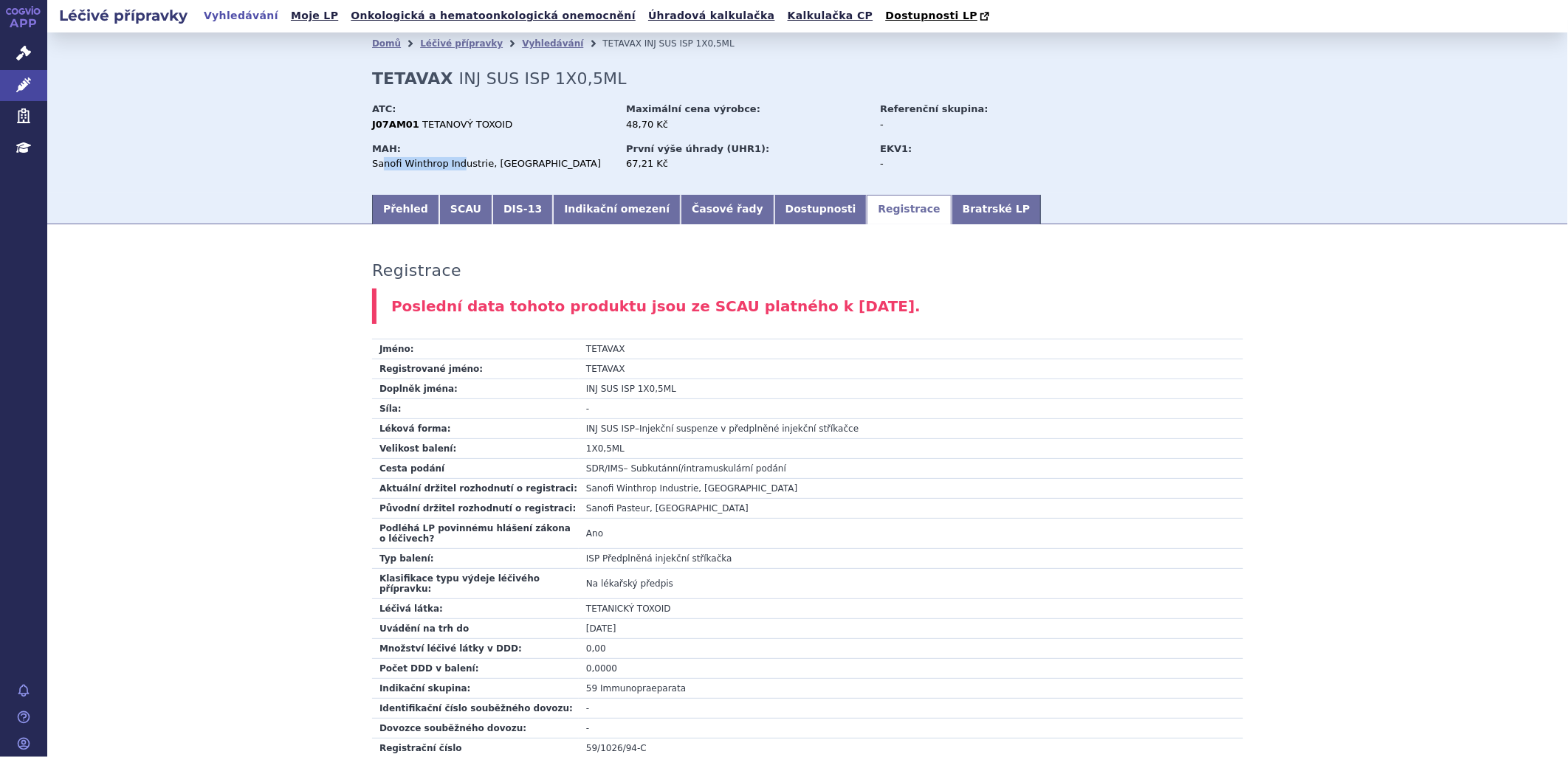
drag, startPoint x: 374, startPoint y: 163, endPoint x: 451, endPoint y: 163, distance: 77.0
click at [451, 163] on div "Sanofi Winthrop Industrie, [GEOGRAPHIC_DATA]" at bounding box center [491, 164] width 240 height 14
click at [445, 157] on div "MAH: Sanofi Winthrop Industrie, [GEOGRAPHIC_DATA]" at bounding box center [497, 158] width 251 height 39
